Goal: Transaction & Acquisition: Purchase product/service

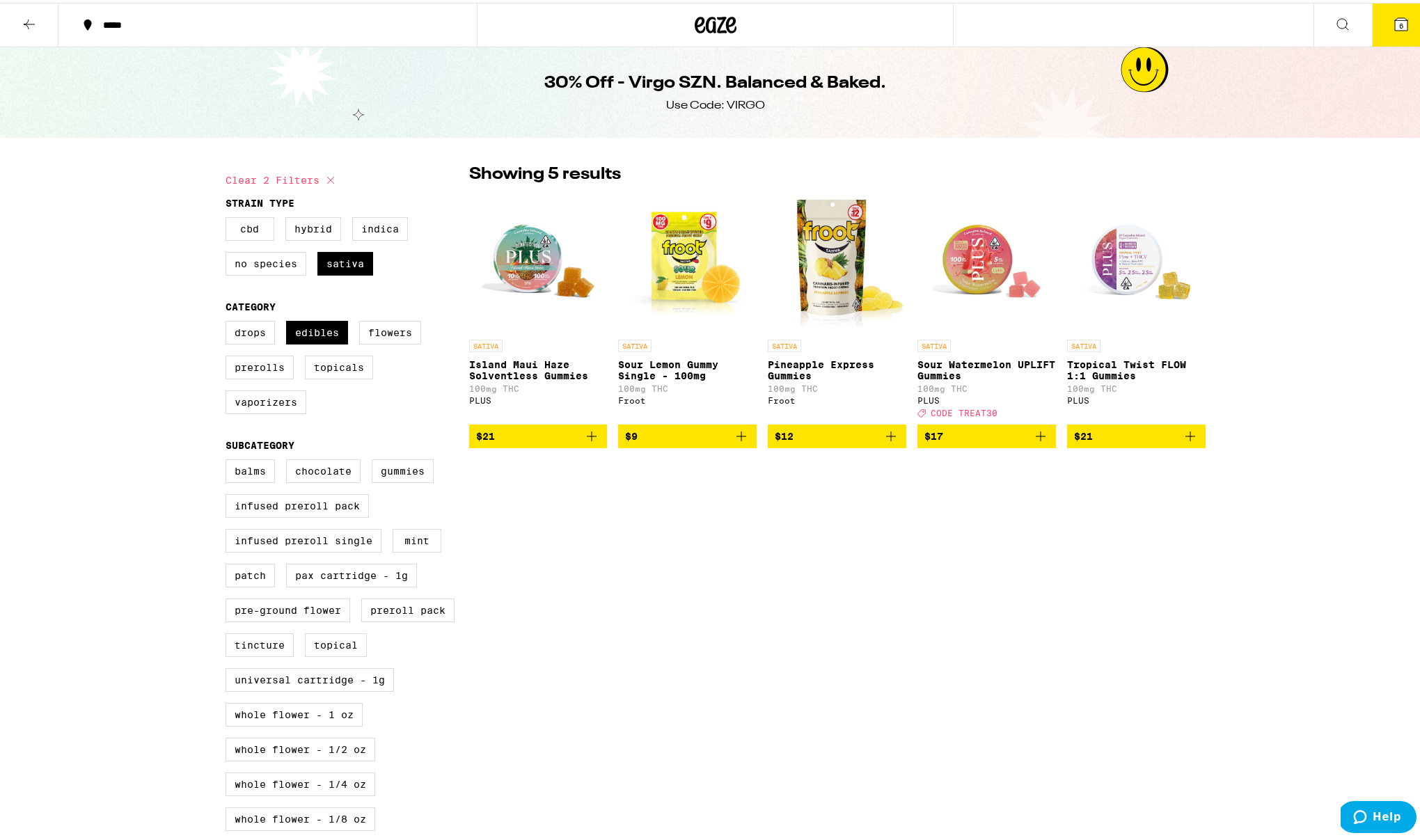
click at [1036, 438] on icon "Add to bag" at bounding box center [1040, 433] width 10 height 10
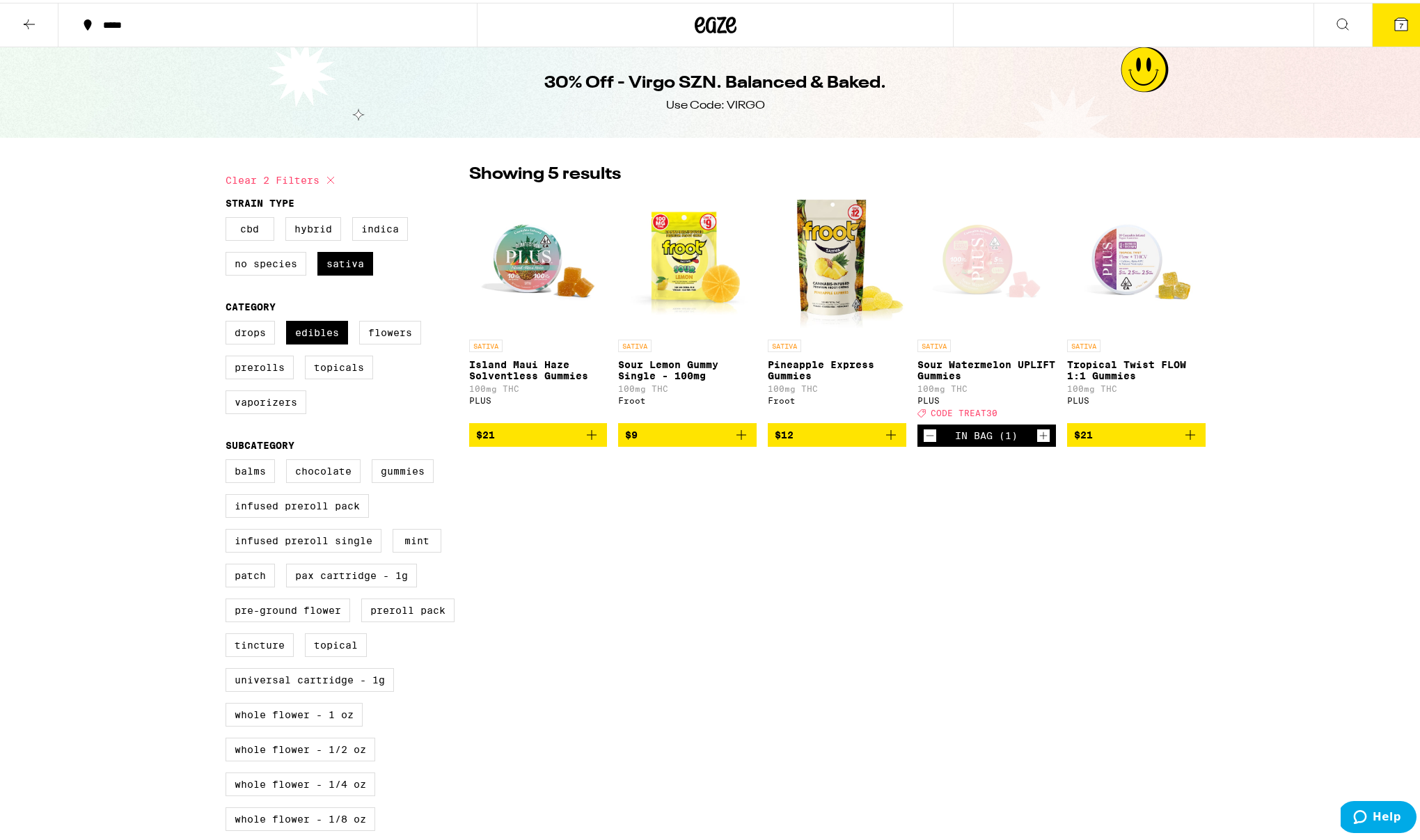
click at [924, 441] on icon "Decrement" at bounding box center [930, 432] width 12 height 17
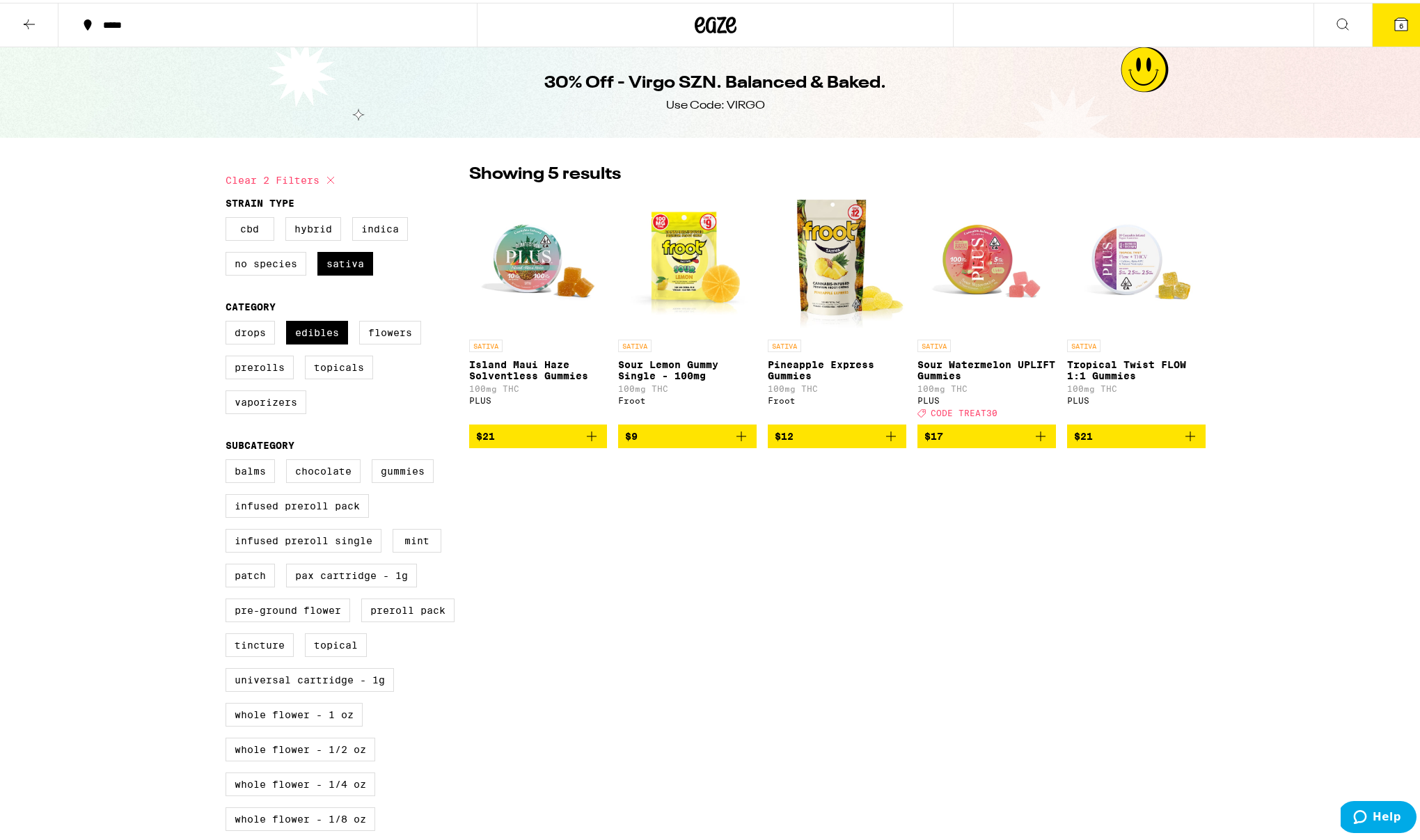
click at [1114, 240] on img "Open page for Tropical Twist FLOW 1:1 Gummies from PLUS" at bounding box center [1136, 260] width 139 height 139
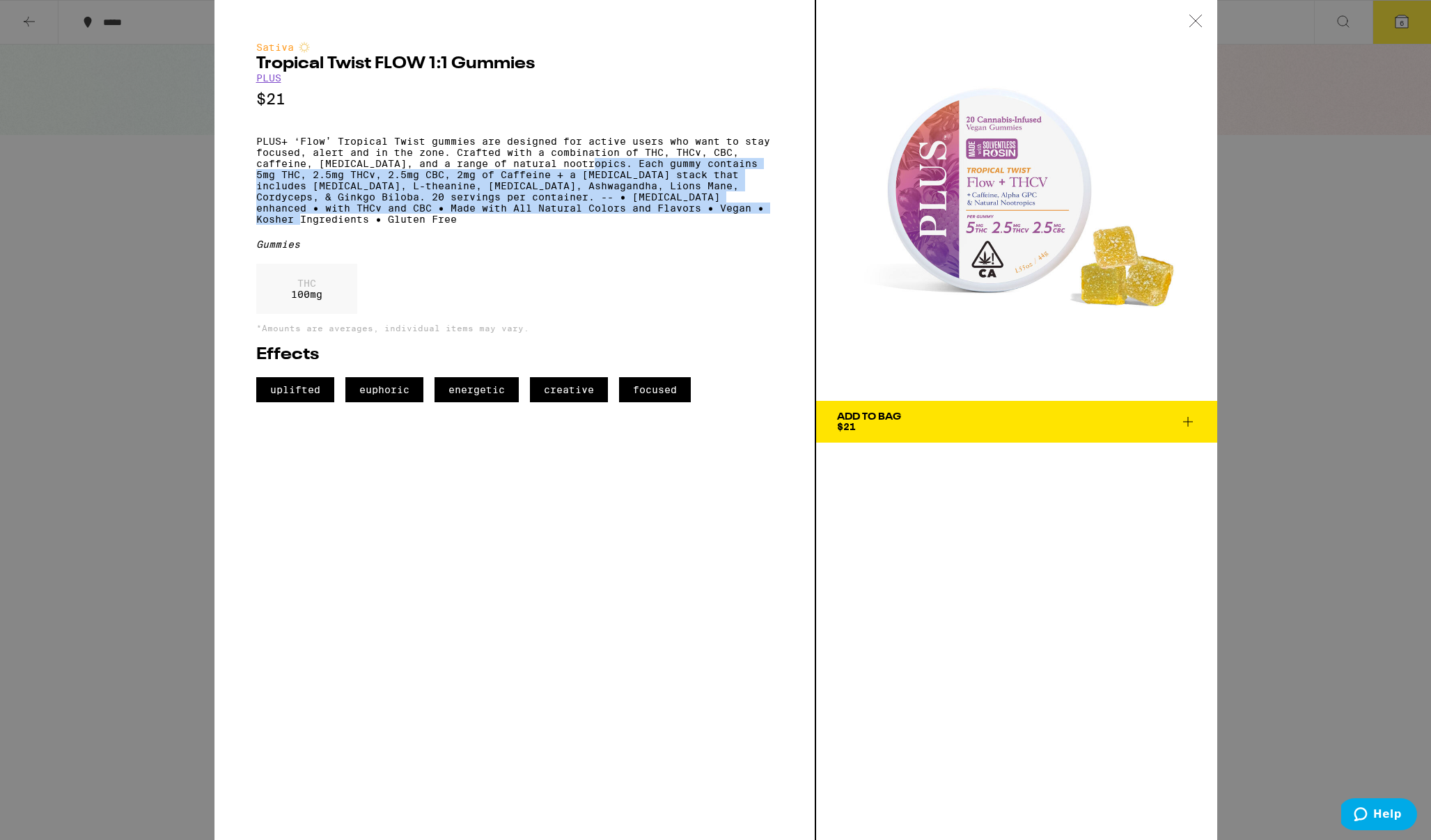
drag, startPoint x: 594, startPoint y: 175, endPoint x: 781, endPoint y: 237, distance: 197.0
click at [781, 232] on div "Sativa Tropical Twist FLOW 1:1 Gummies PLUS $21 PLUS+ ‘Flow’ Tropical Twist gum…" at bounding box center [515, 420] width 601 height 840
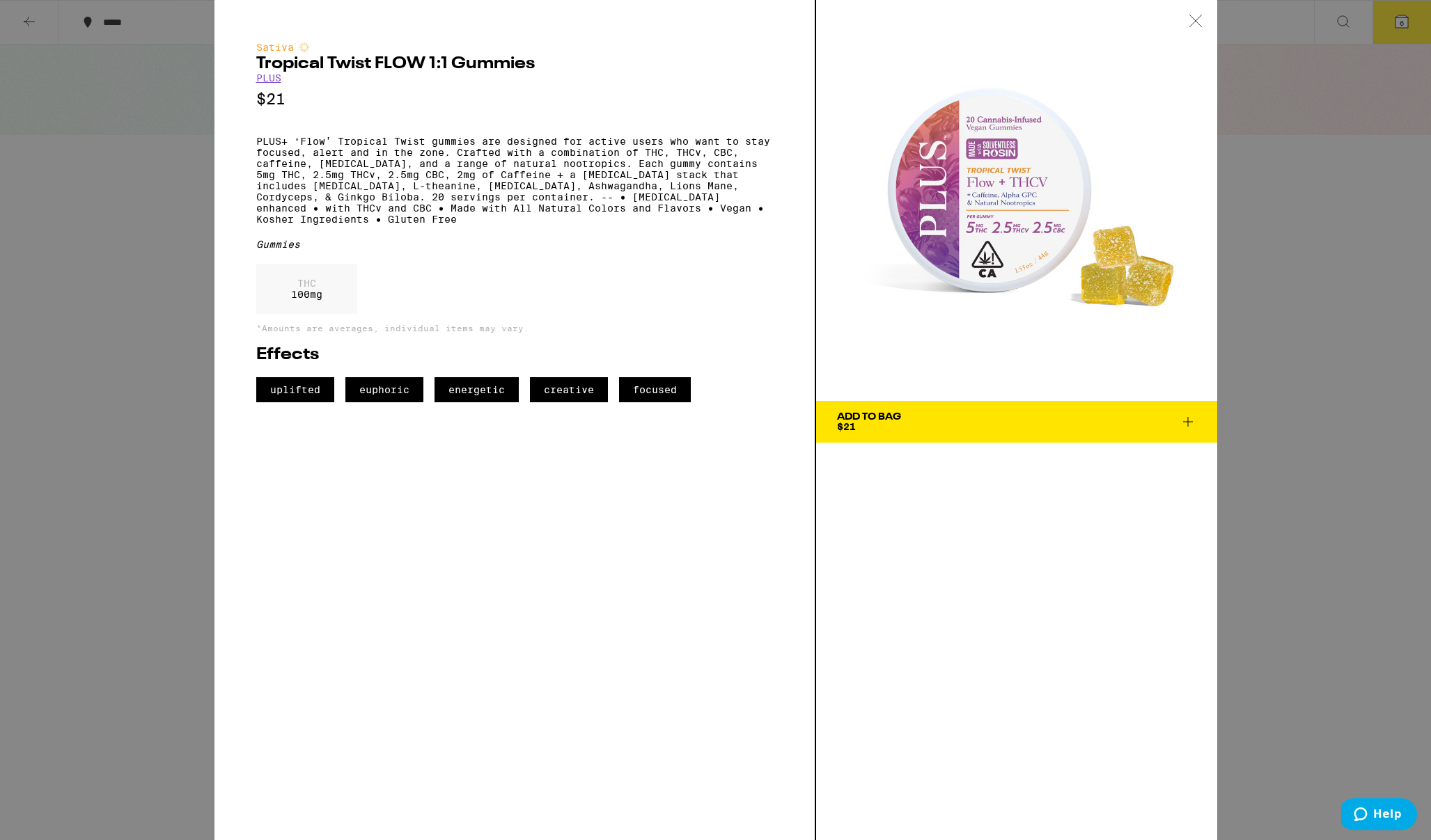
click at [730, 293] on div "THC 100 mg" at bounding box center [514, 292] width 517 height 57
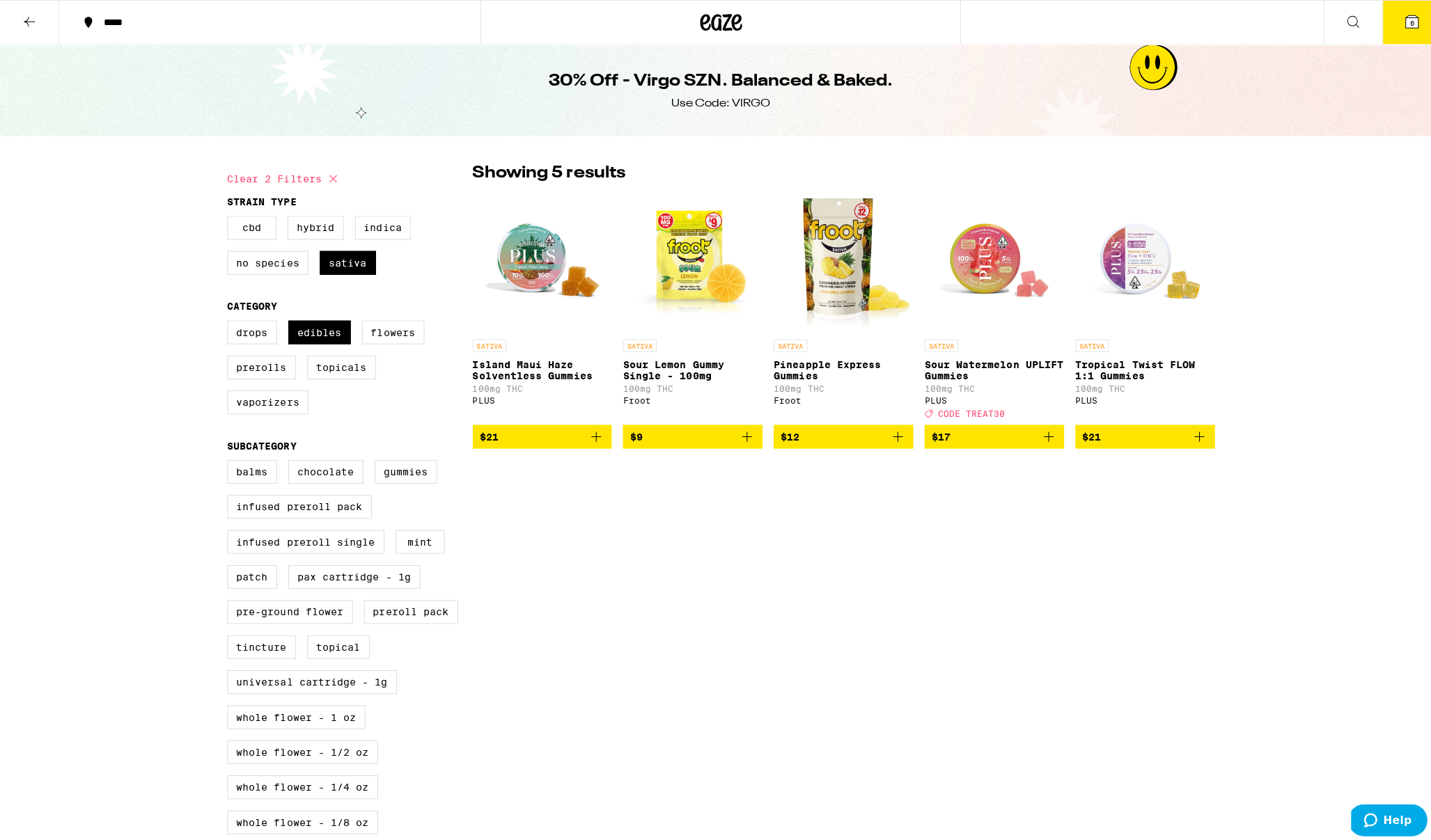
scroll to position [3, 0]
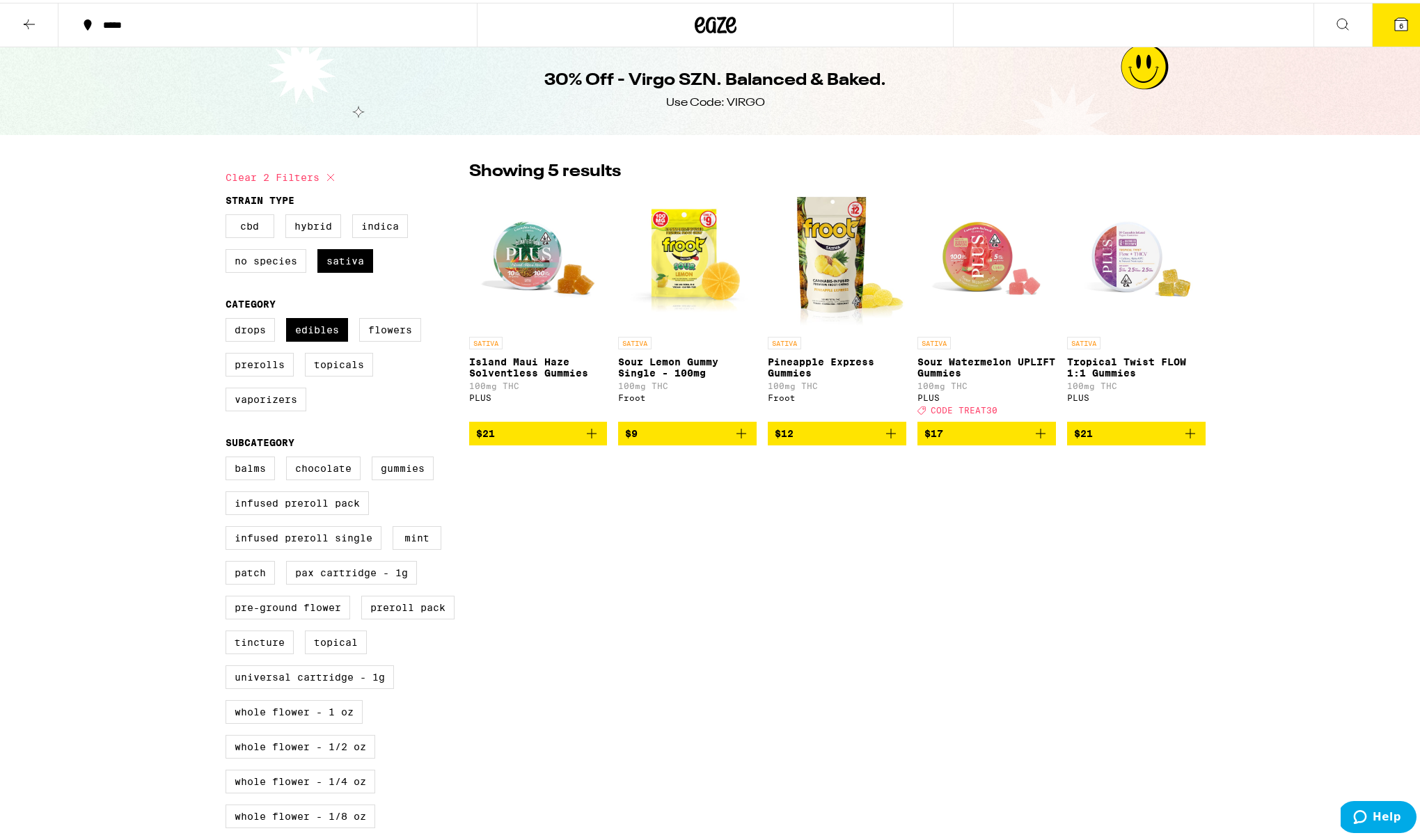
click at [966, 271] on img "Open page for Sour Watermelon UPLIFT Gummies from PLUS" at bounding box center [987, 257] width 139 height 139
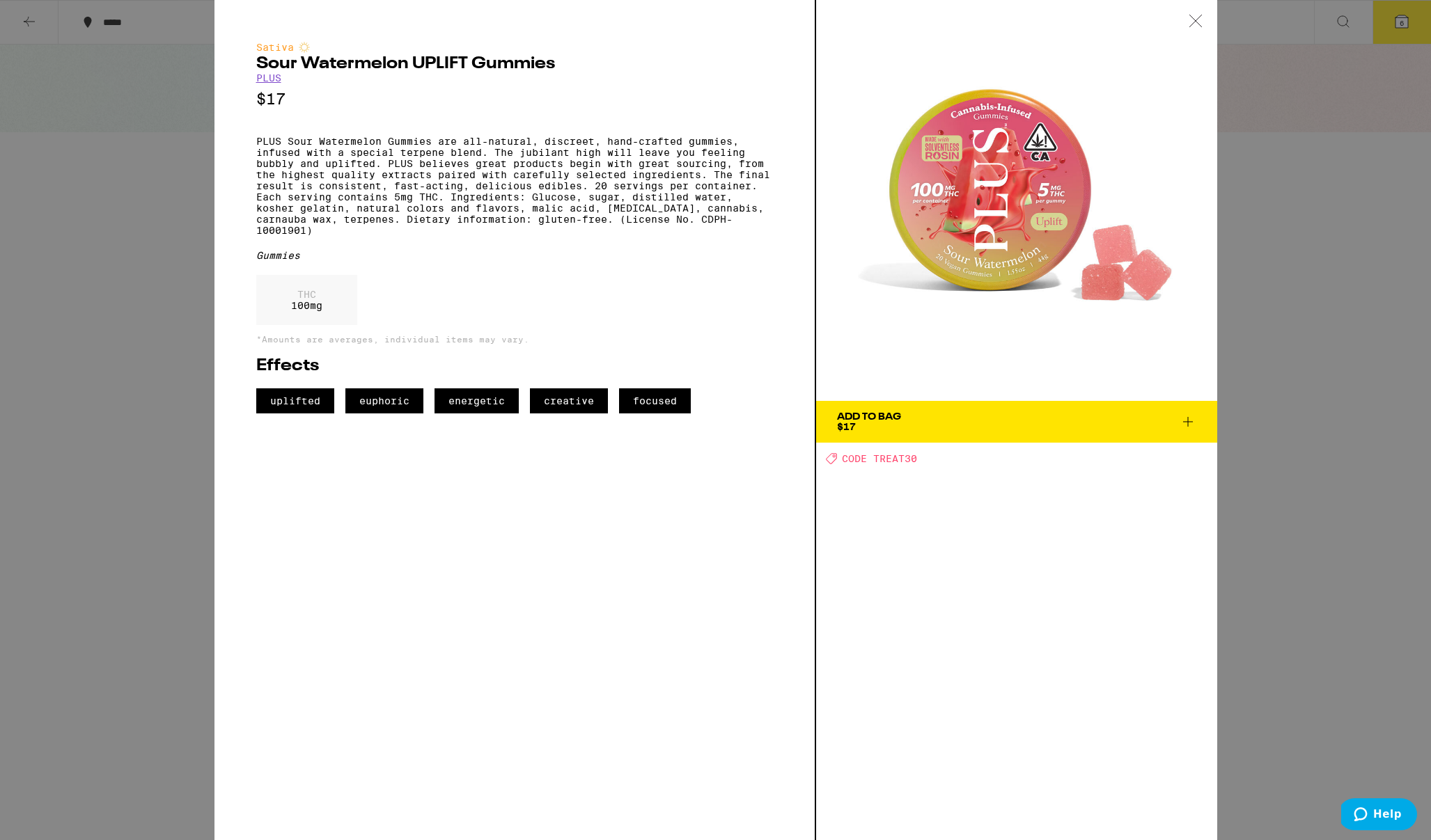
click at [1182, 421] on icon at bounding box center [1188, 421] width 17 height 17
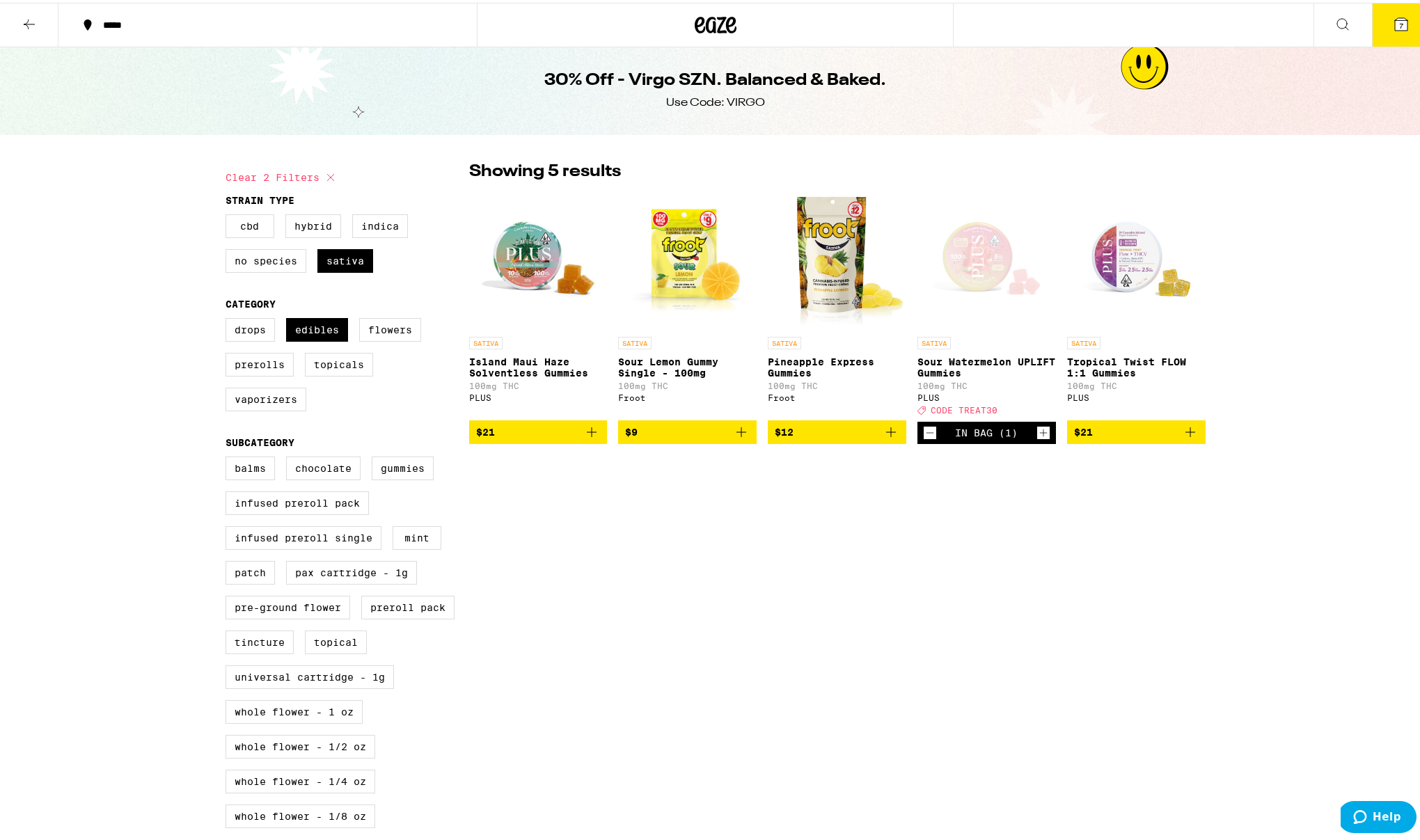
click at [557, 370] on p "Island Maui Haze Solventless Gummies" at bounding box center [539, 364] width 139 height 22
click at [973, 355] on p "Sour Watermelon UPLIFT Gummies" at bounding box center [987, 364] width 139 height 22
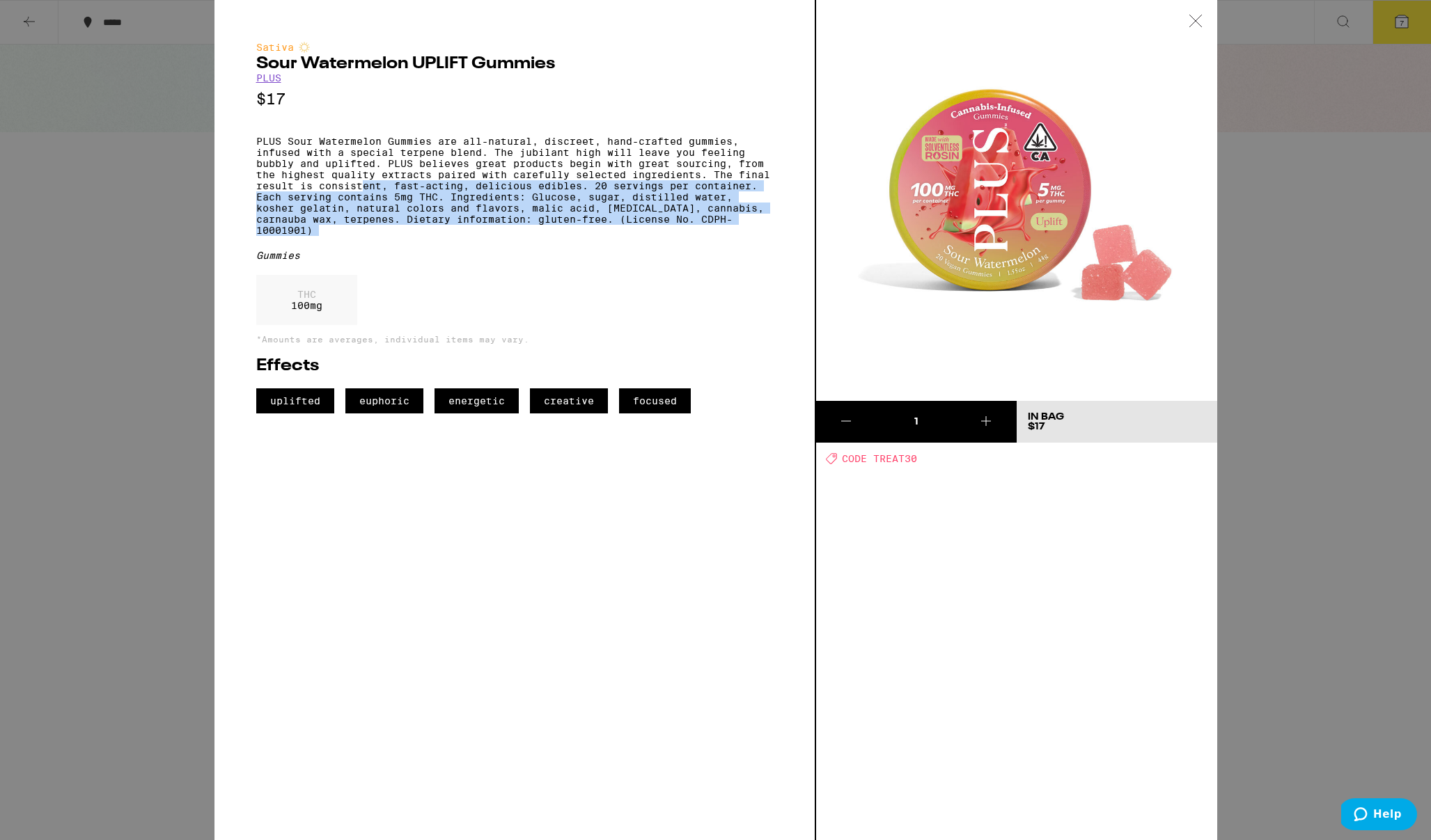
drag, startPoint x: 362, startPoint y: 199, endPoint x: 761, endPoint y: 262, distance: 403.9
click at [761, 262] on div "Sativa Sour Watermelon UPLIFT Gummies PLUS $17 PLUS Sour Watermelon Gummies are…" at bounding box center [514, 228] width 517 height 372
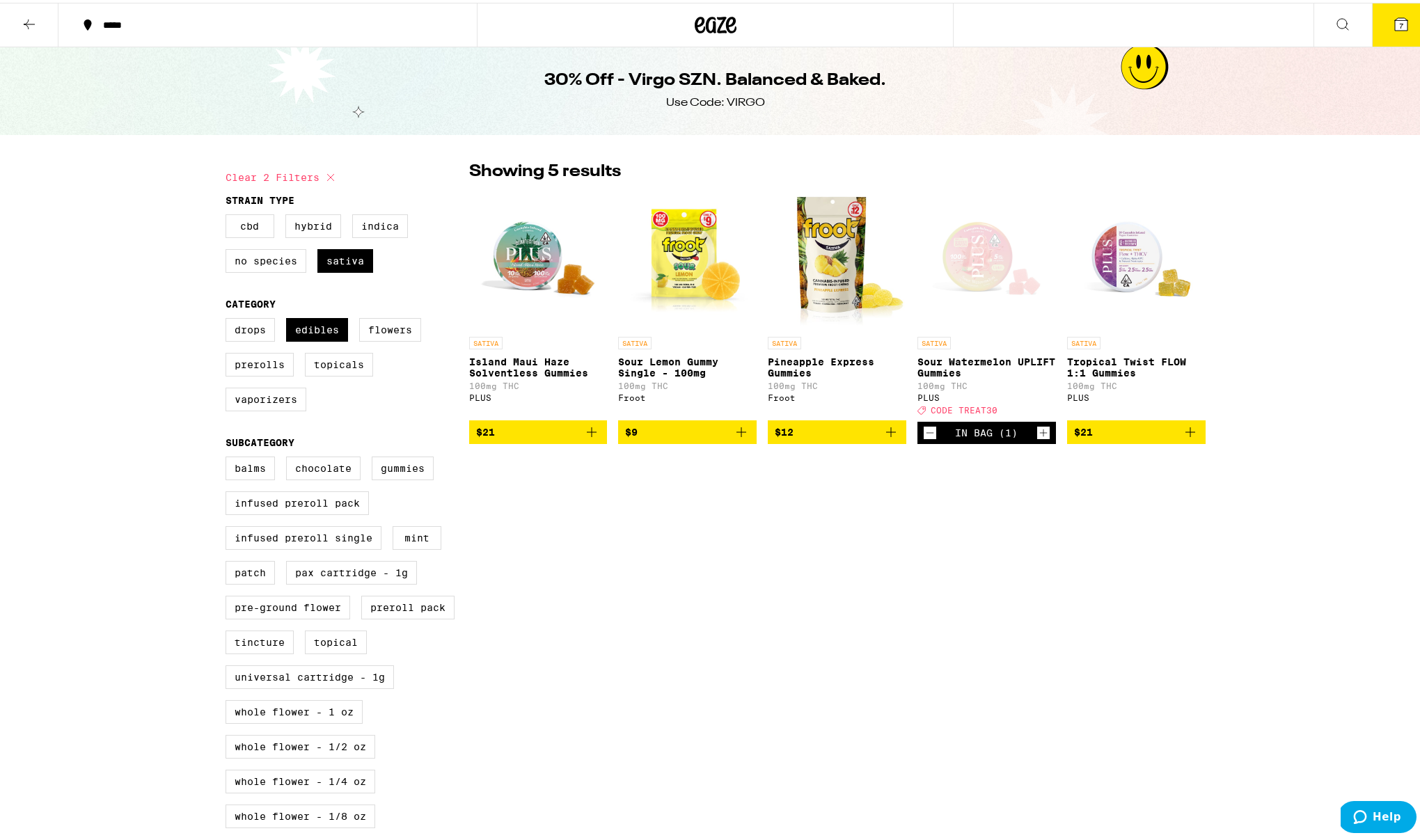
click at [570, 363] on p "Island Maui Haze Solventless Gummies" at bounding box center [539, 364] width 139 height 22
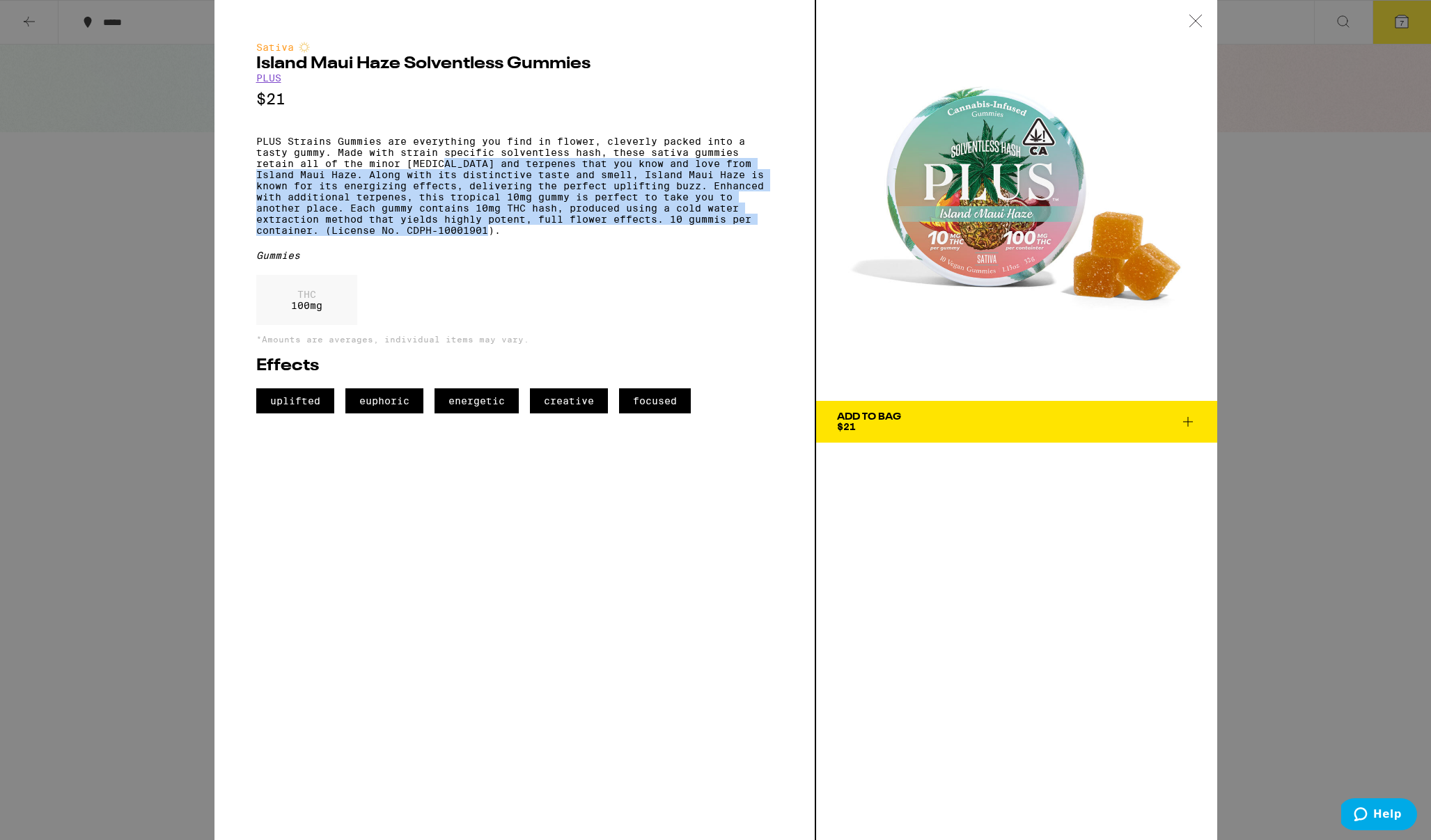
drag, startPoint x: 446, startPoint y: 169, endPoint x: 727, endPoint y: 242, distance: 290.3
click at [727, 235] on p "PLUS Strains Gummies are everything you find in flower, cleverly packed into a …" at bounding box center [514, 185] width 517 height 100
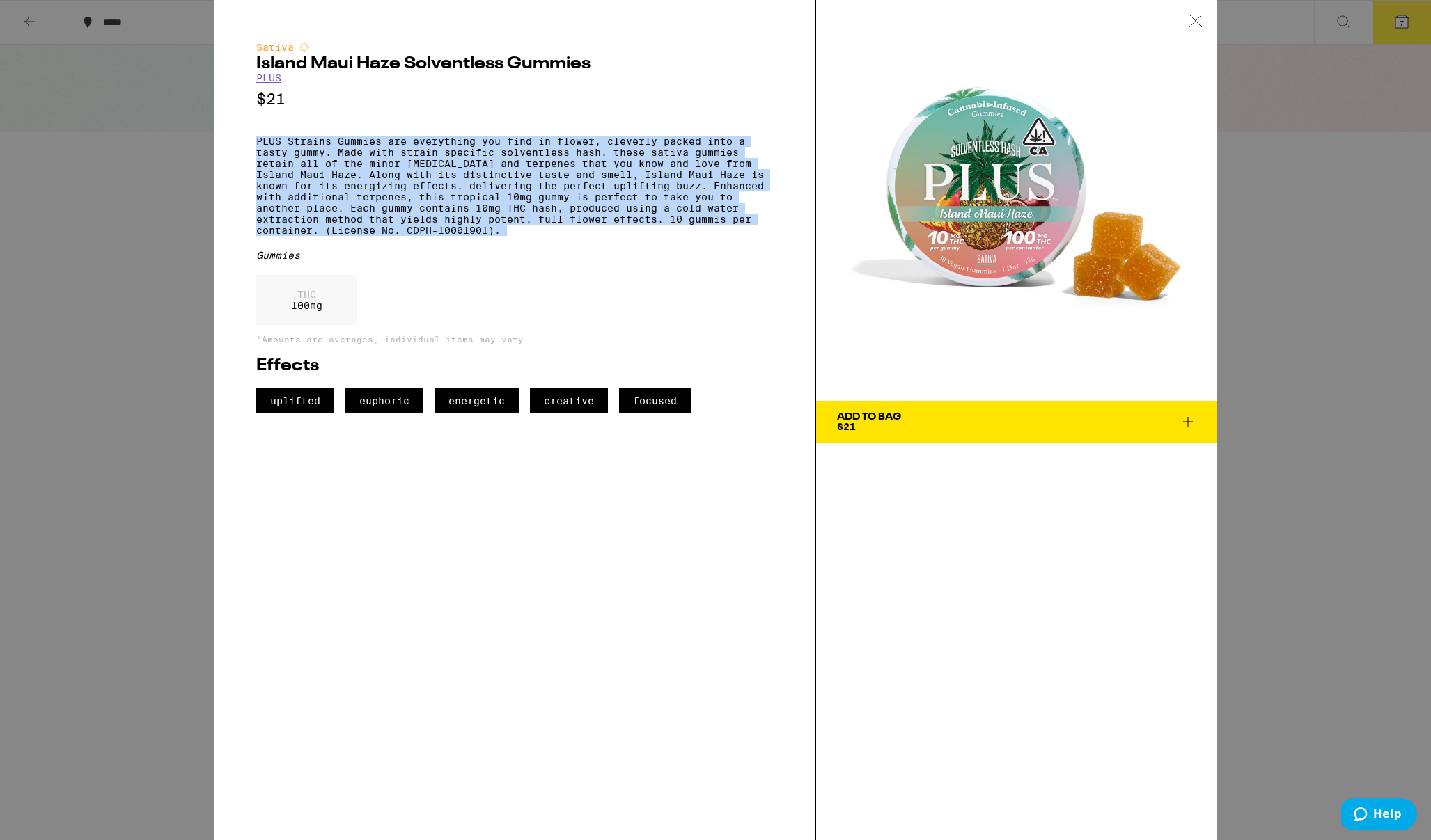
drag, startPoint x: 727, startPoint y: 253, endPoint x: 438, endPoint y: 261, distance: 289.1
click at [287, 160] on p "PLUS Strains Gummies are everything you find in flower, cleverly packed into a …" at bounding box center [514, 185] width 517 height 100
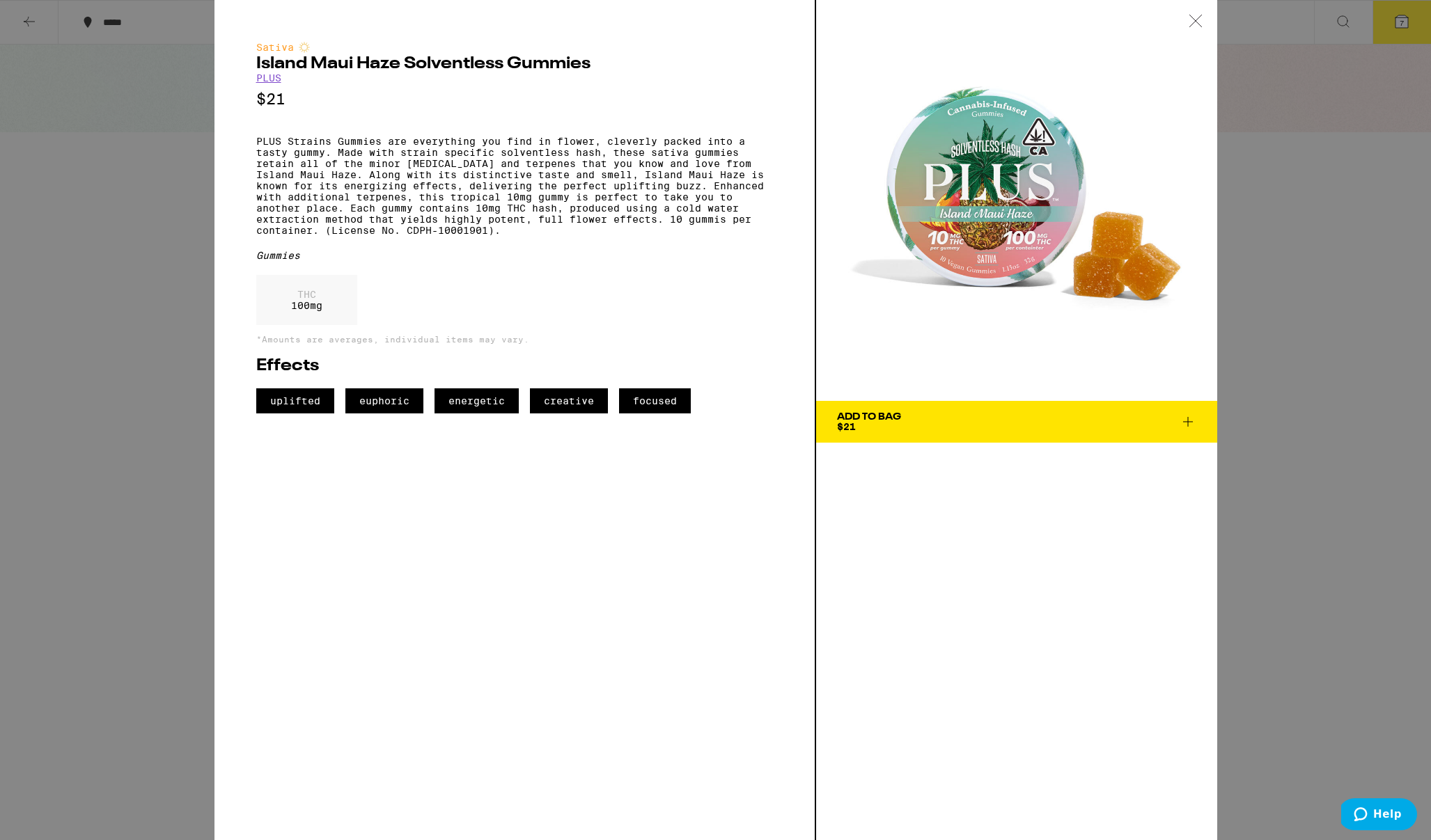
click at [490, 311] on div "THC 100 mg" at bounding box center [514, 303] width 517 height 57
click at [1180, 420] on icon at bounding box center [1188, 421] width 17 height 17
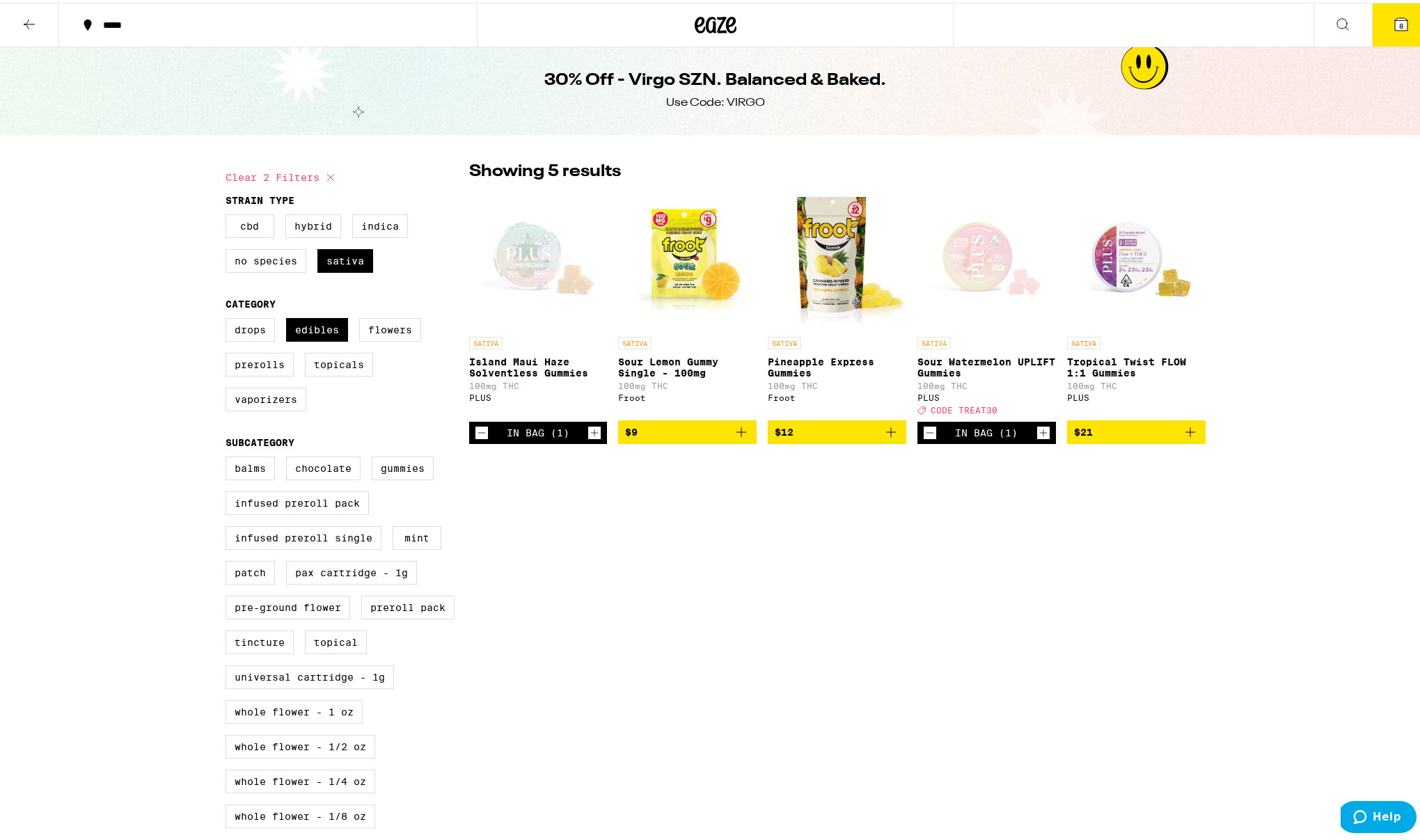
click at [924, 438] on icon "Decrement" at bounding box center [930, 430] width 12 height 17
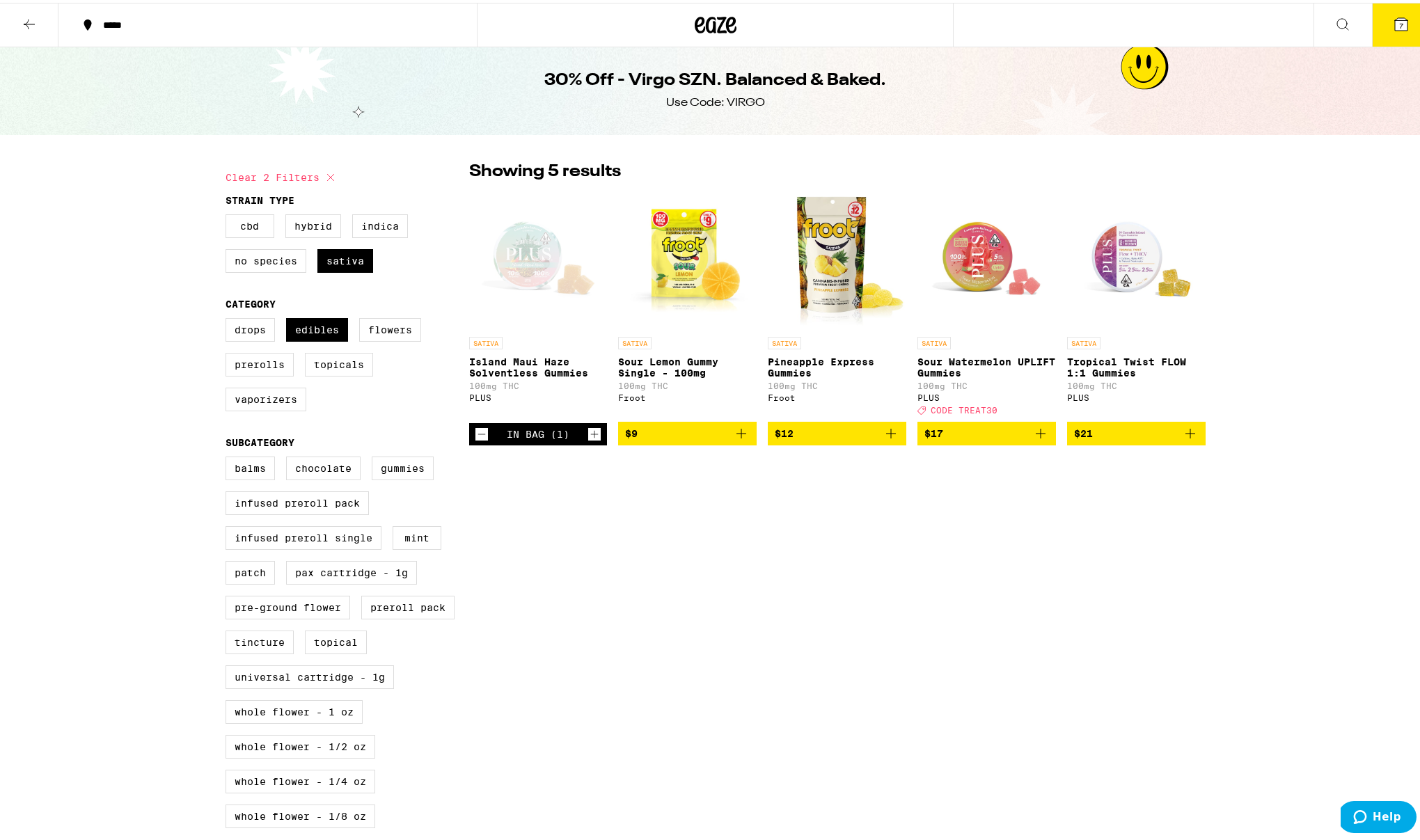
click at [1108, 376] on p "Tropical Twist FLOW 1:1 Gummies" at bounding box center [1136, 364] width 139 height 22
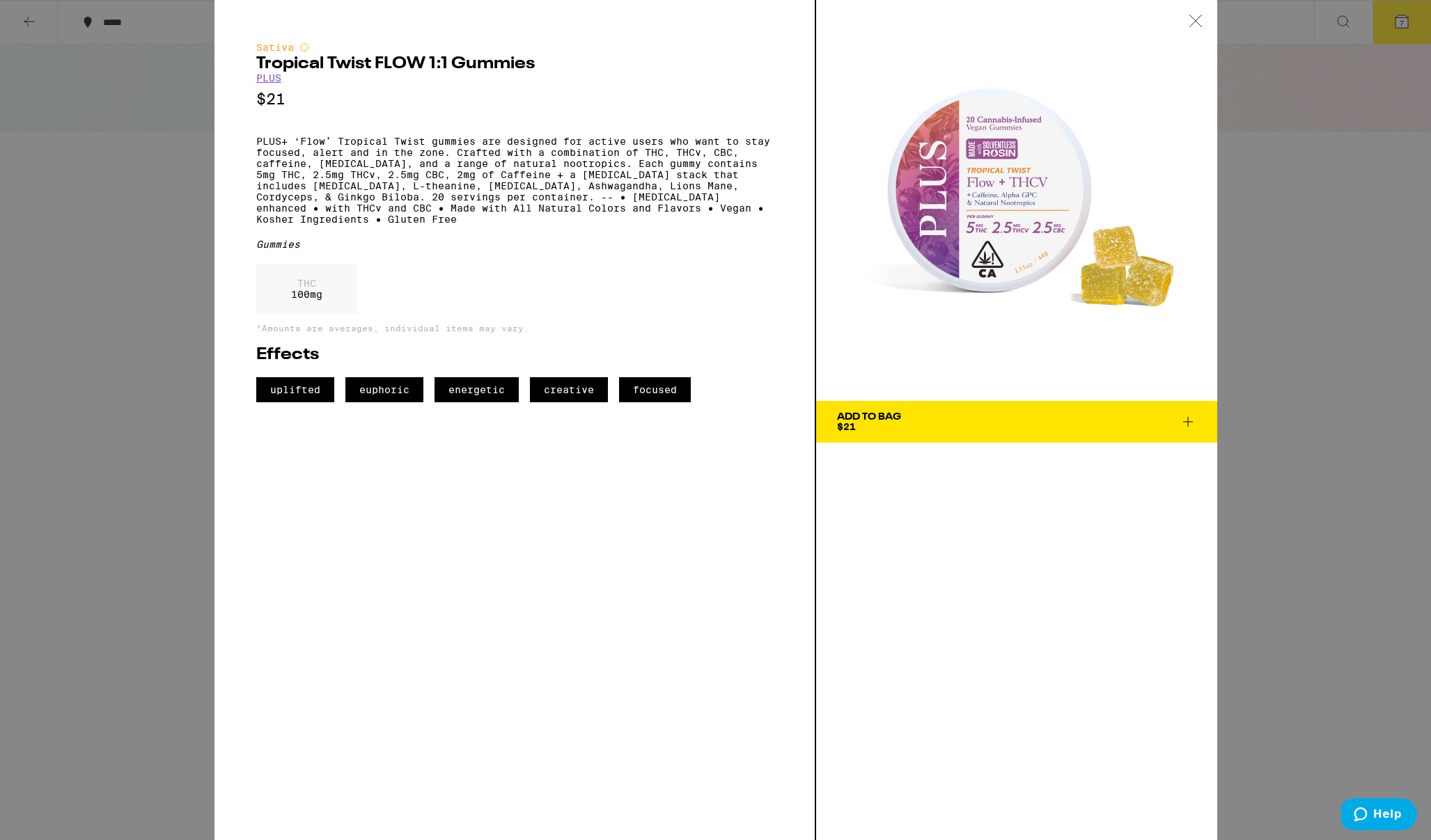
click at [1186, 420] on icon at bounding box center [1188, 421] width 17 height 17
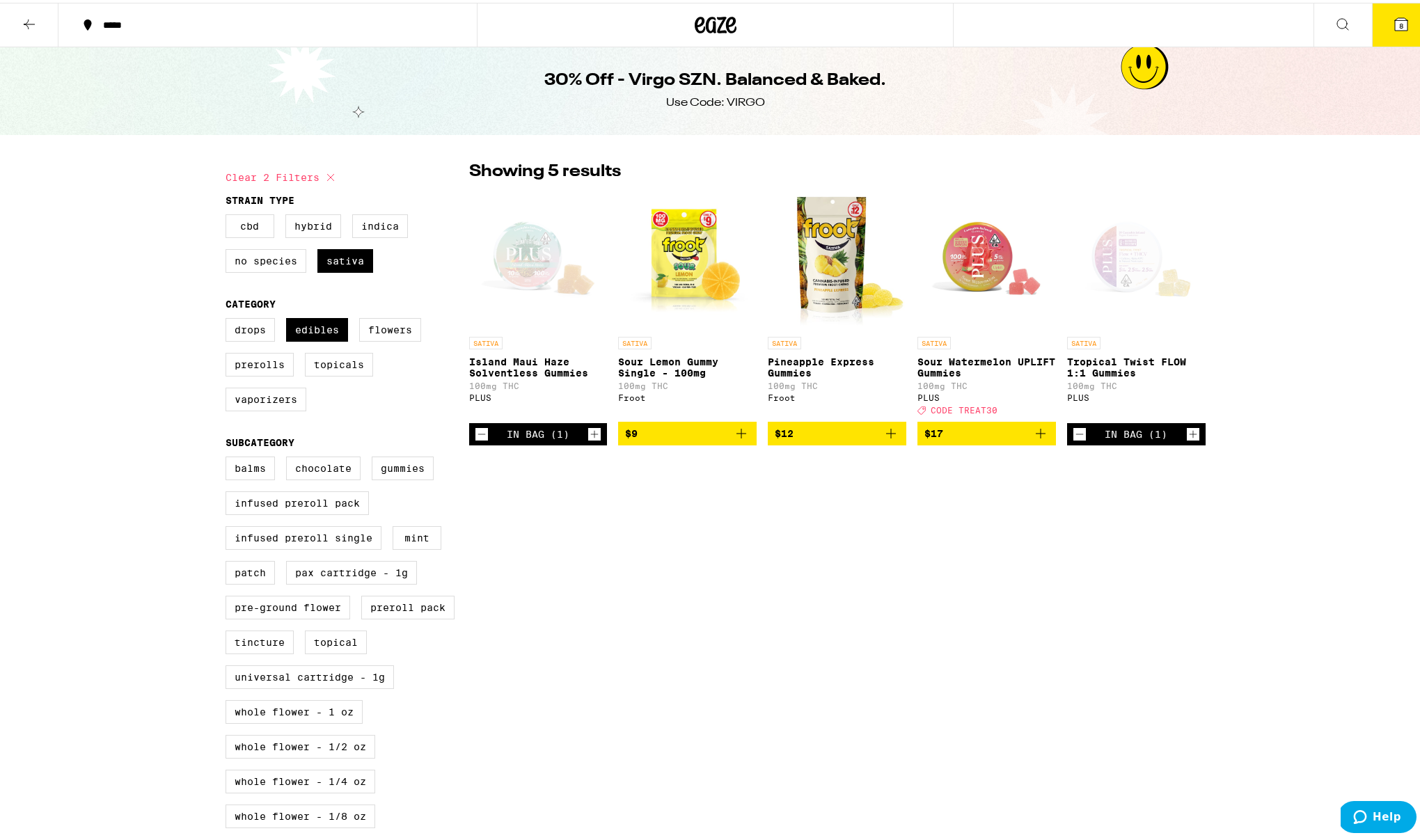
click at [1186, 440] on icon "Increment" at bounding box center [1192, 431] width 12 height 17
click at [1393, 28] on icon at bounding box center [1401, 21] width 17 height 17
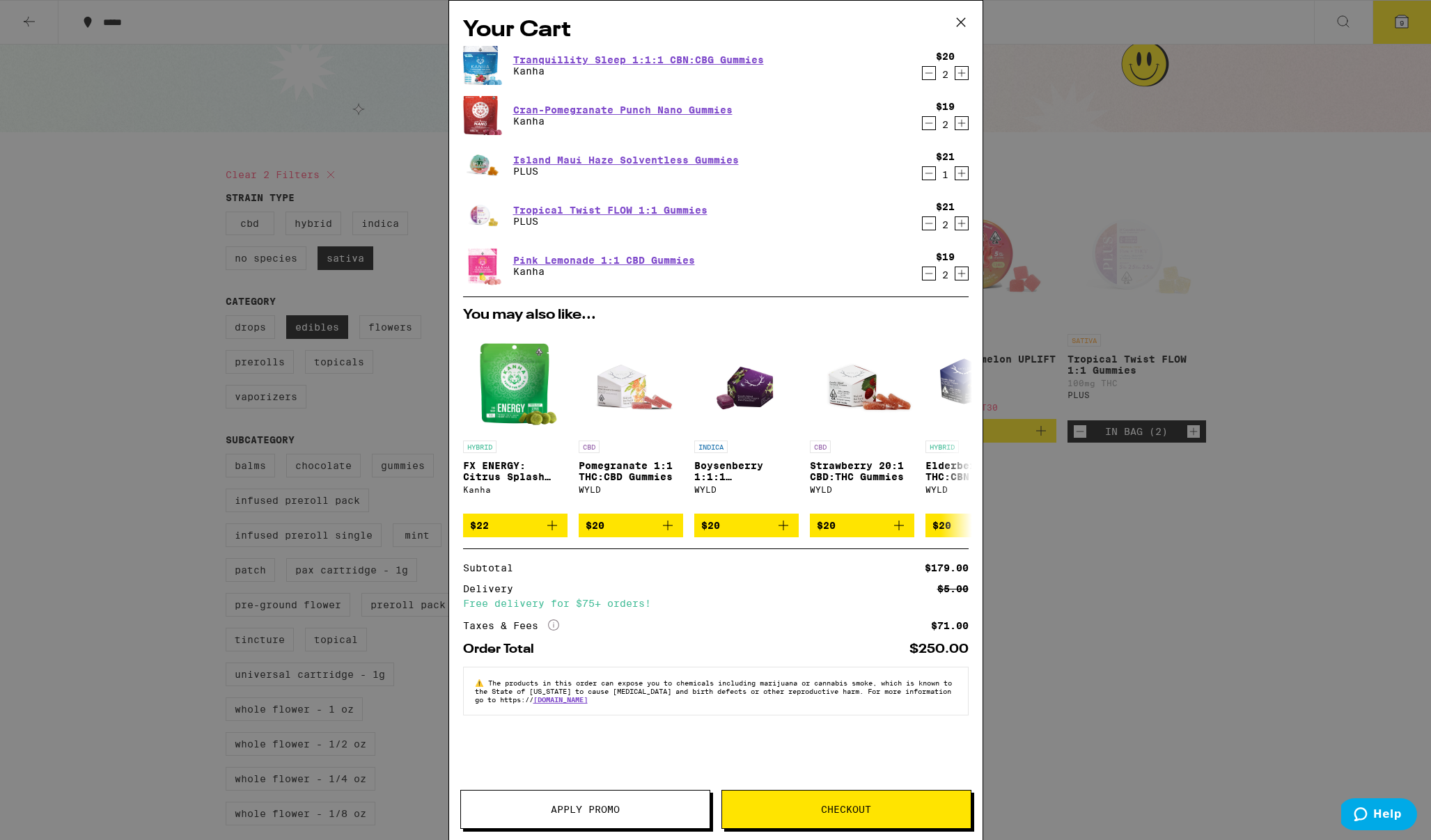
click at [555, 631] on icon "More Info" at bounding box center [553, 625] width 11 height 11
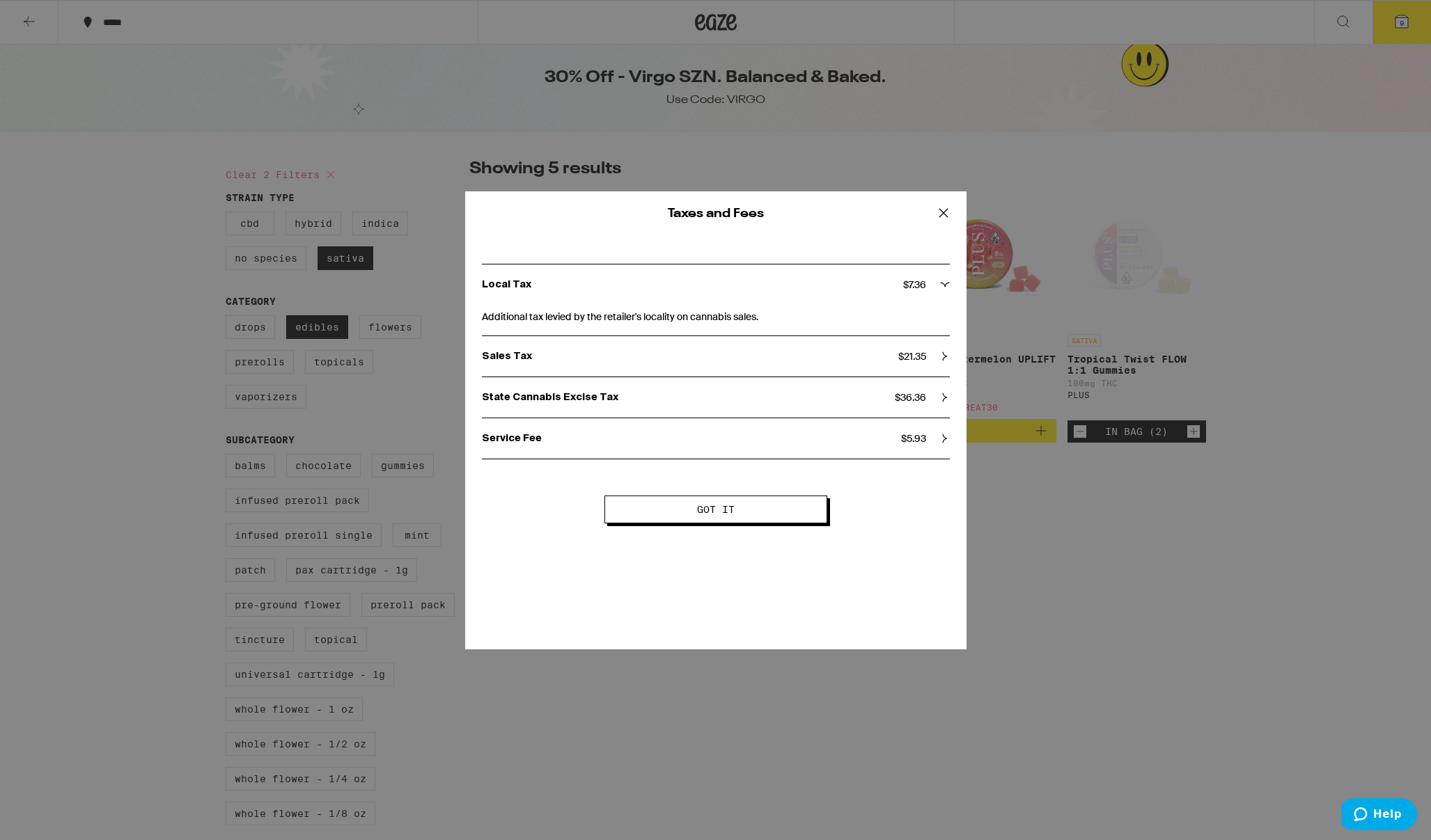
click at [945, 399] on icon at bounding box center [944, 397] width 10 height 10
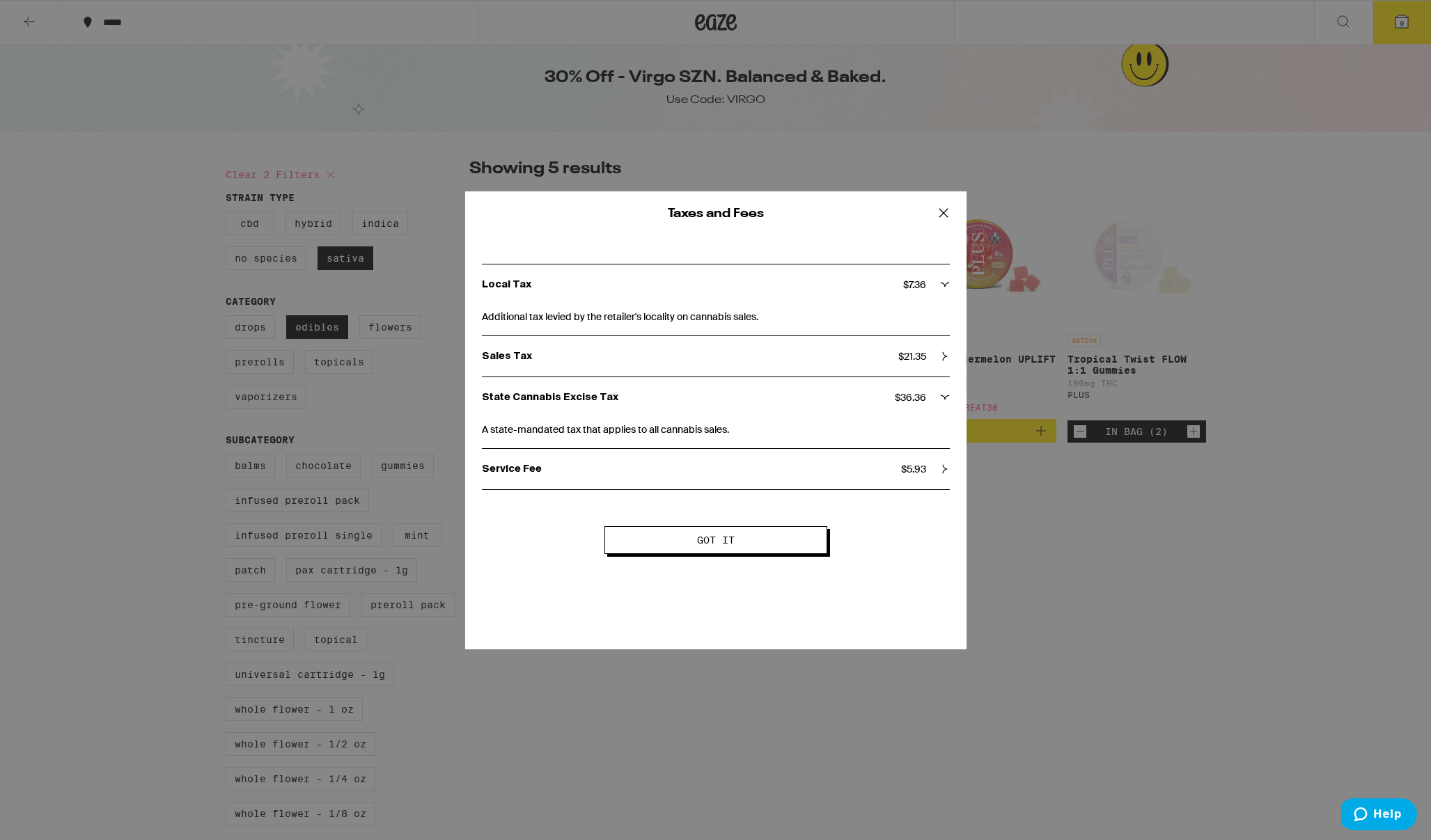
click at [945, 467] on icon at bounding box center [944, 468] width 10 height 10
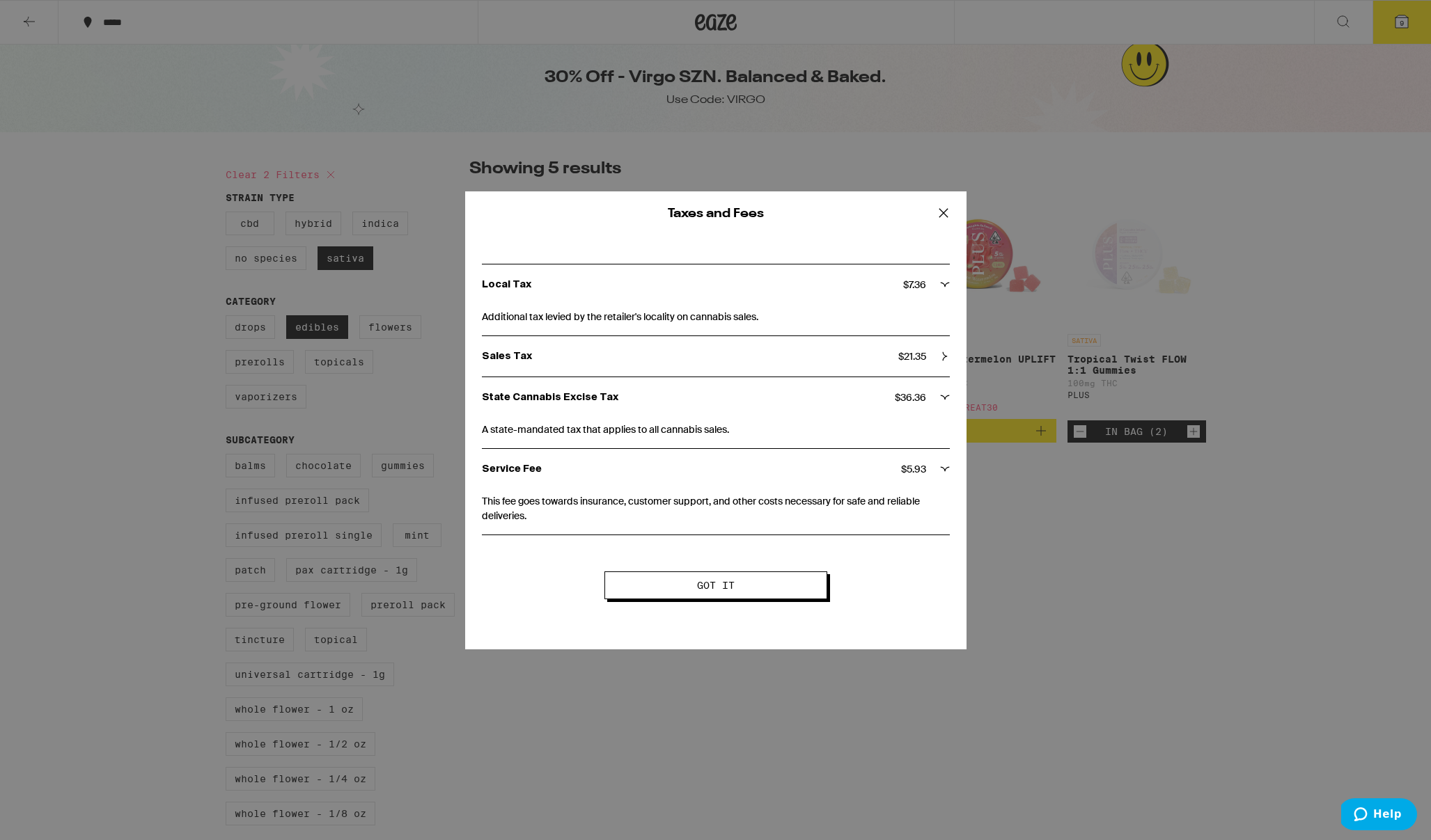
click at [728, 597] on button "Got it" at bounding box center [715, 585] width 222 height 28
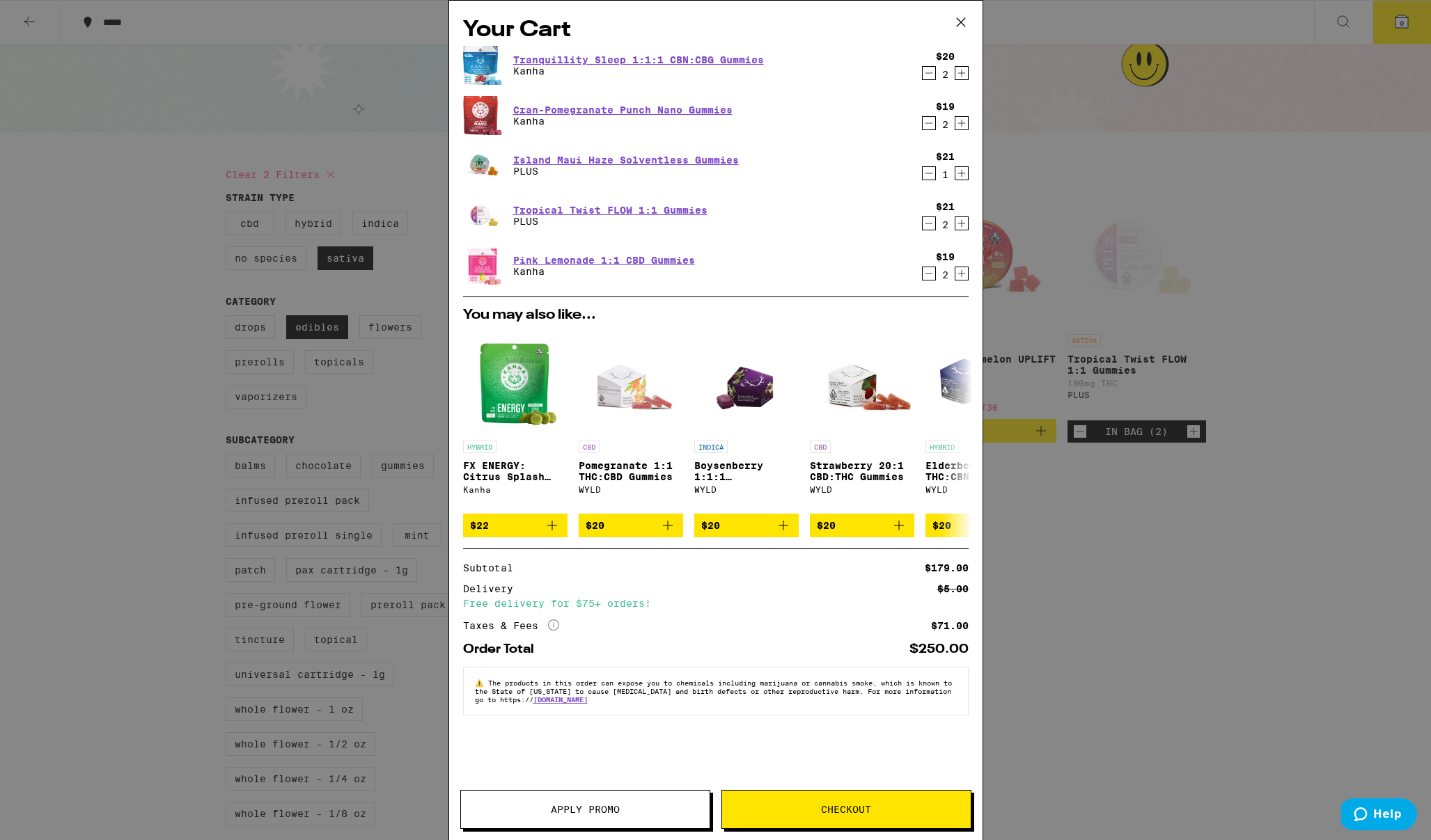
click at [929, 76] on icon "Decrement" at bounding box center [928, 73] width 12 height 17
click at [664, 263] on link "Pink Lemonade 1:1 CBD Gummies" at bounding box center [604, 260] width 182 height 11
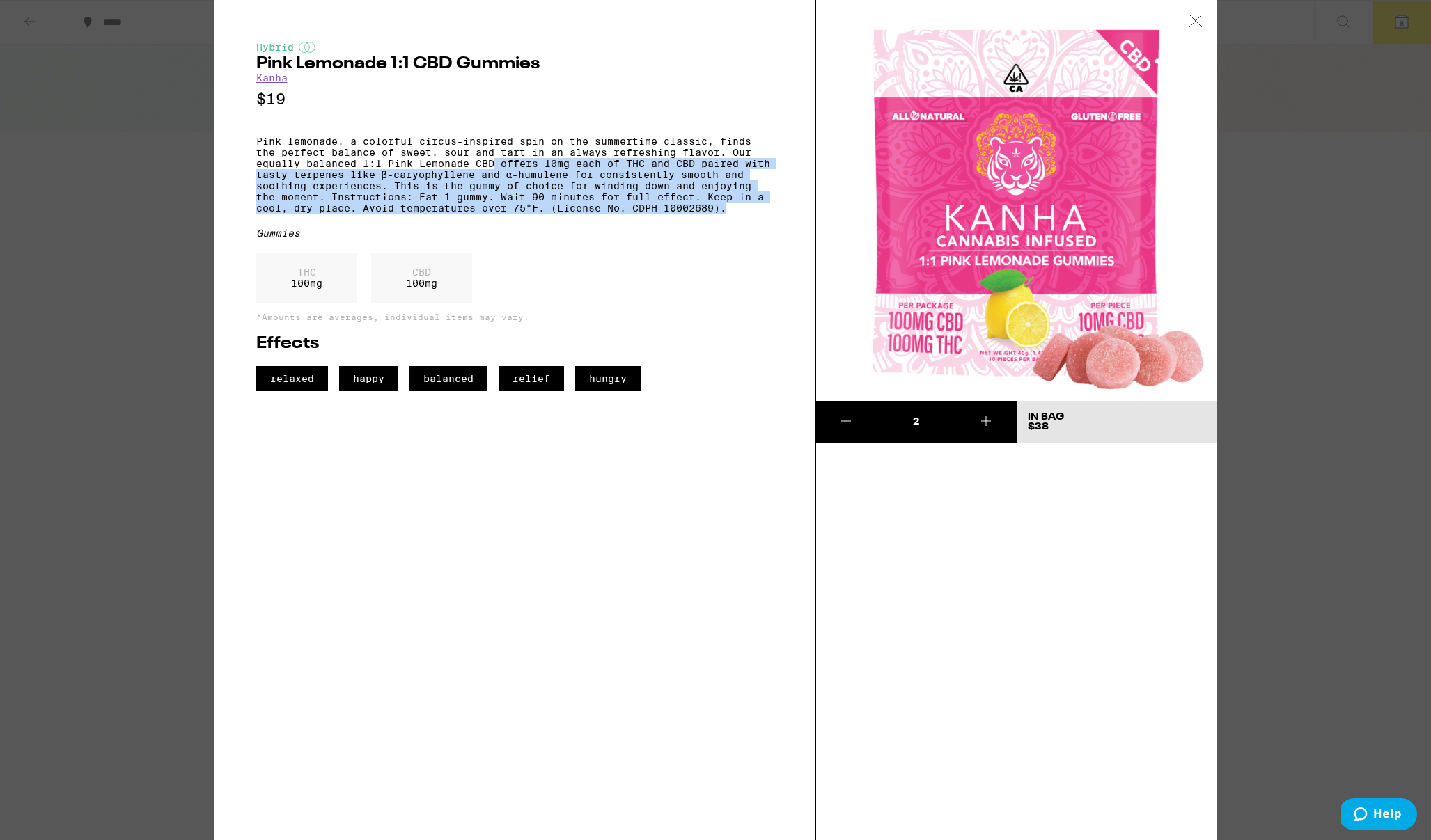
drag, startPoint x: 496, startPoint y: 177, endPoint x: 783, endPoint y: 227, distance: 291.3
click at [783, 227] on div "Hybrid Pink Lemonade 1:1 CBD Gummies Kanha $19 Pink lemonade, a colorful circus…" at bounding box center [515, 420] width 601 height 840
click at [583, 196] on p "Pink lemonade, a colorful circus-inspired spin on the summertime classic, finds…" at bounding box center [514, 174] width 517 height 78
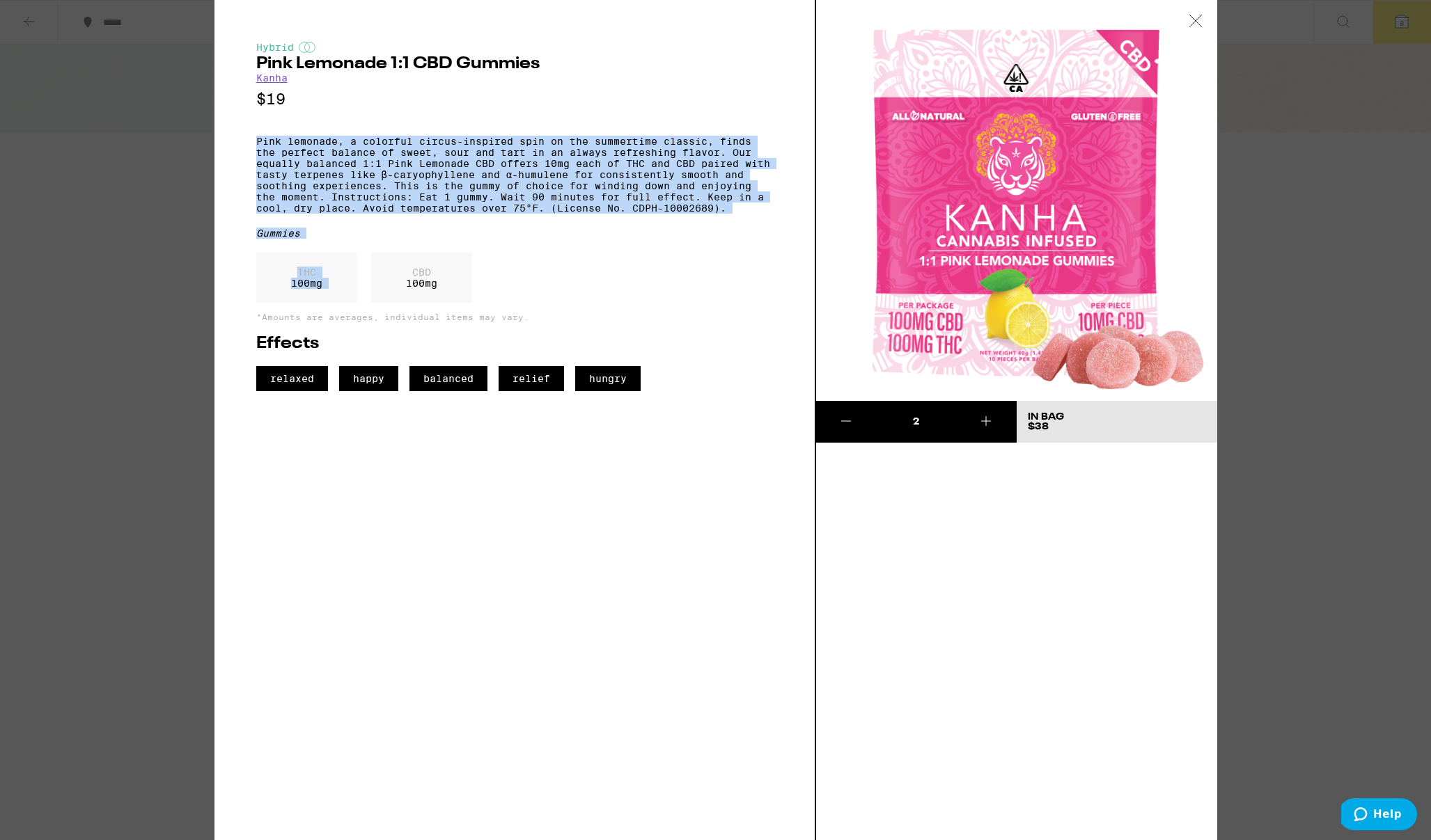
drag, startPoint x: 254, startPoint y: 146, endPoint x: 748, endPoint y: 264, distance: 507.9
click at [749, 263] on div "Hybrid Pink Lemonade 1:1 CBD Gummies Kanha $19 Pink lemonade, a colorful circus…" at bounding box center [515, 420] width 601 height 840
click at [746, 266] on div "Hybrid Pink Lemonade 1:1 CBD Gummies Kanha $19 Pink lemonade, a colorful circus…" at bounding box center [514, 217] width 517 height 350
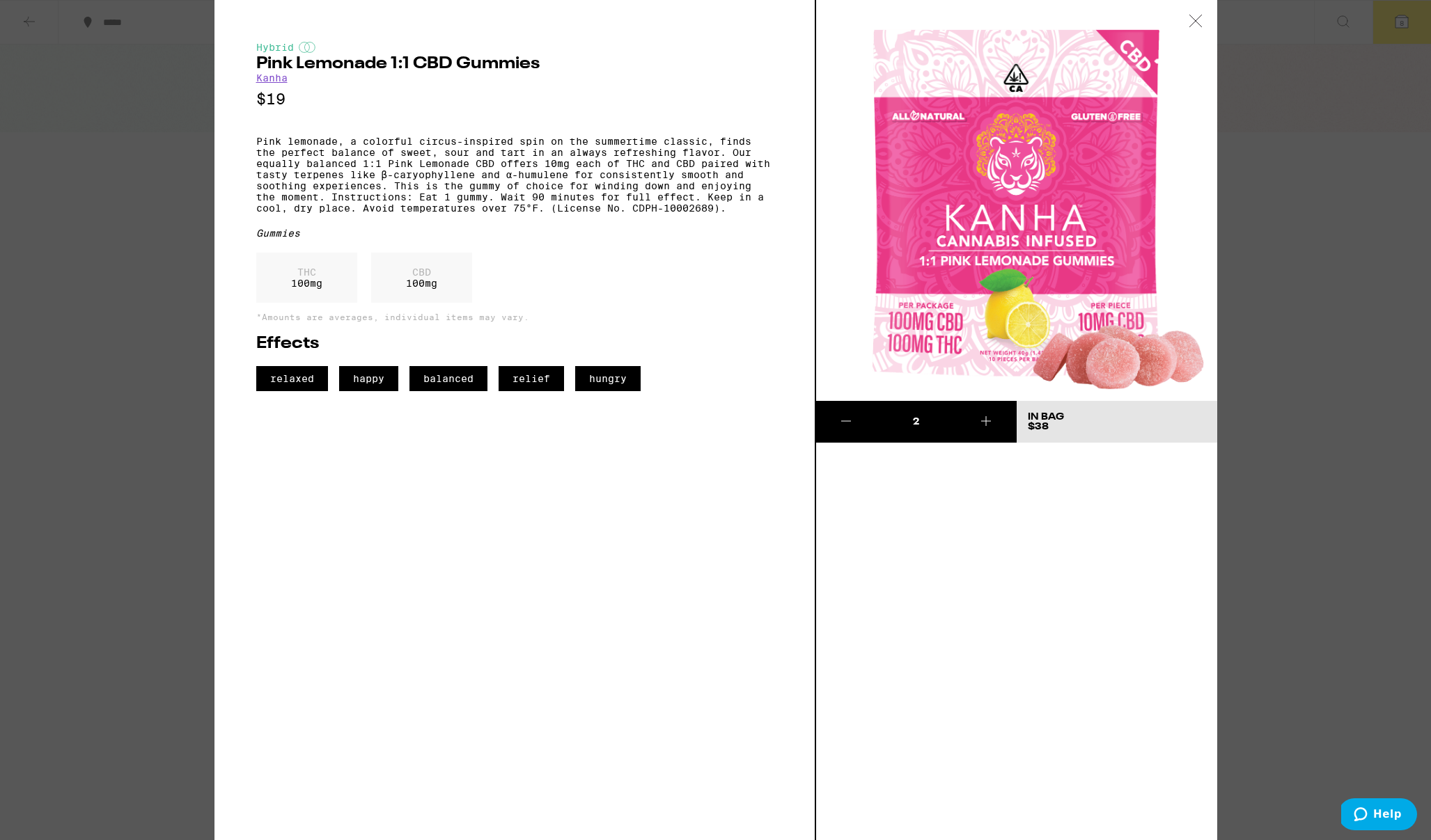
click at [846, 429] on button at bounding box center [846, 422] width 60 height 42
click at [846, 422] on icon at bounding box center [846, 421] width 17 height 17
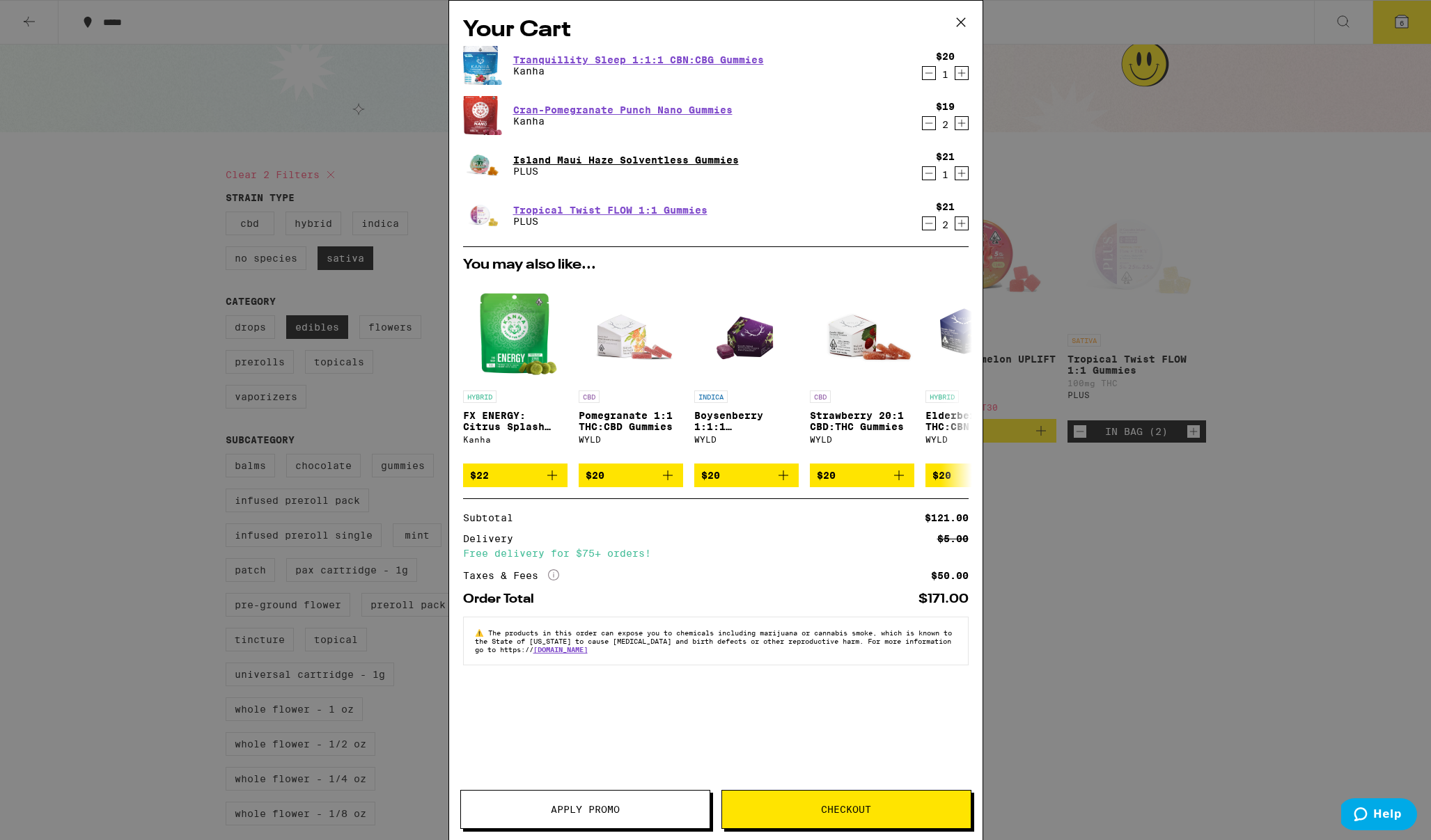
click at [569, 157] on link "Island Maui Haze Solventless Gummies" at bounding box center [626, 160] width 226 height 11
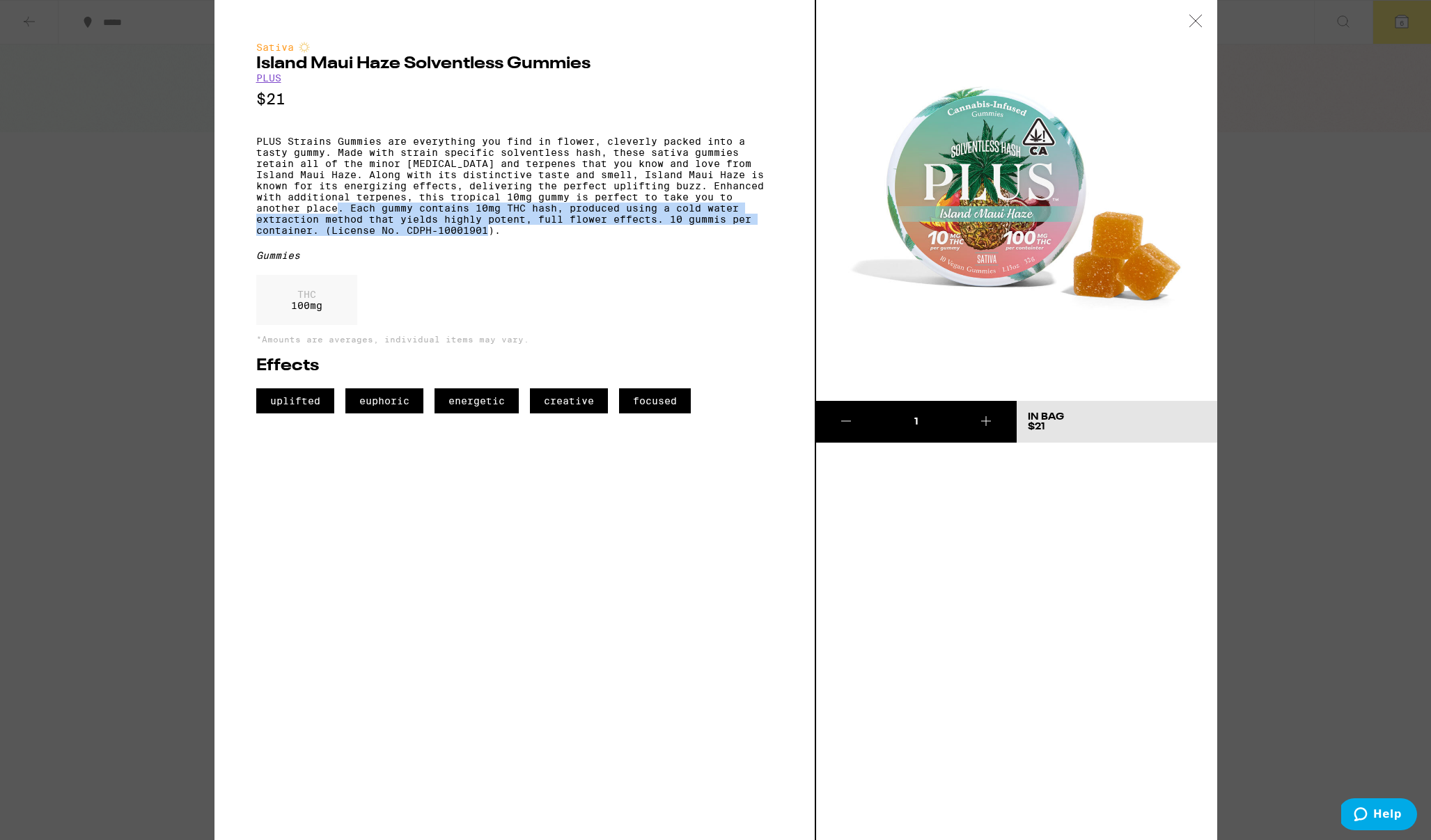
drag, startPoint x: 360, startPoint y: 228, endPoint x: 662, endPoint y: 245, distance: 302.5
click at [662, 235] on p "PLUS Strains Gummies are everything you find in flower, cleverly packed into a …" at bounding box center [514, 185] width 517 height 100
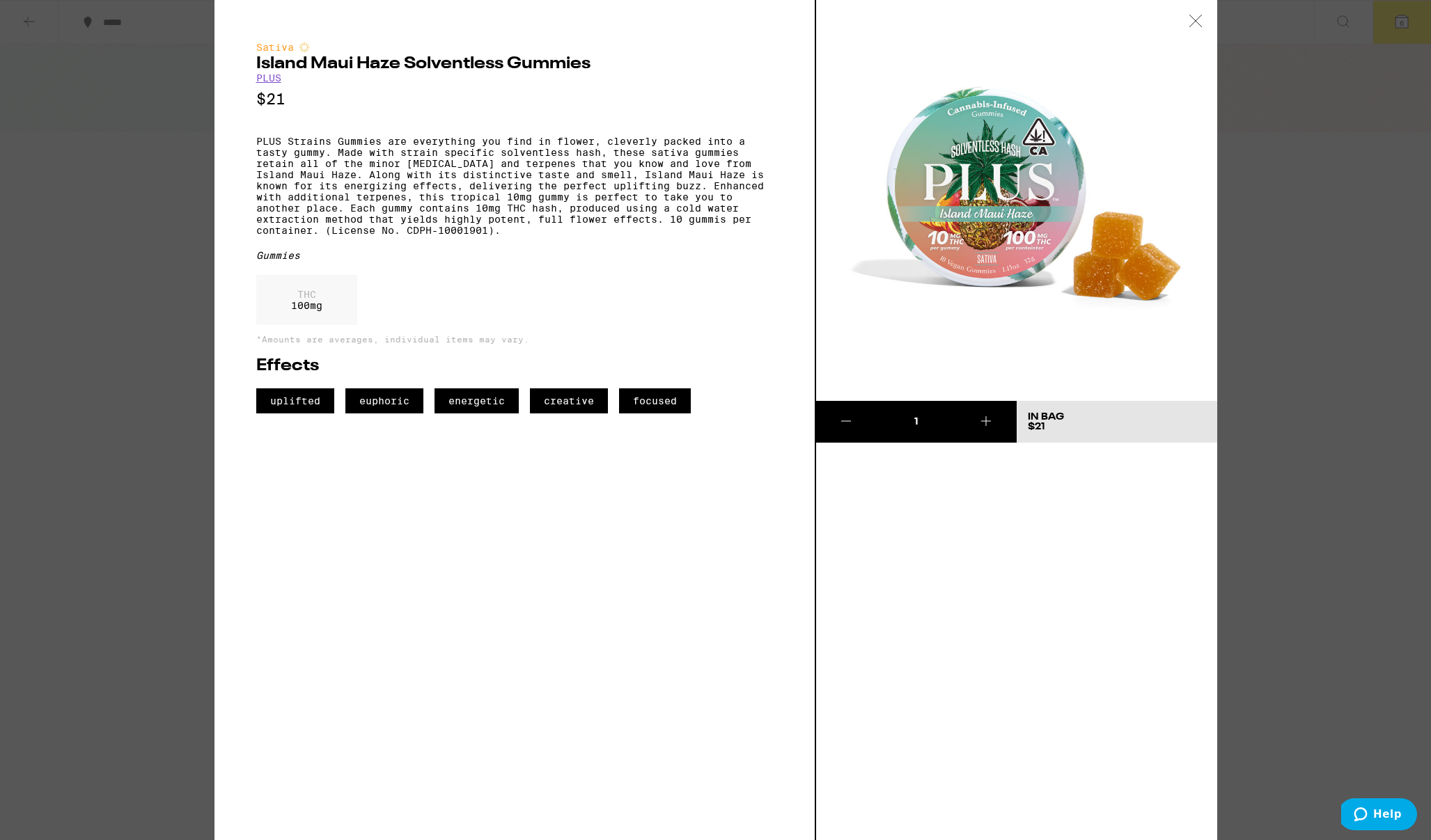
click at [270, 77] on link "PLUS" at bounding box center [268, 77] width 25 height 11
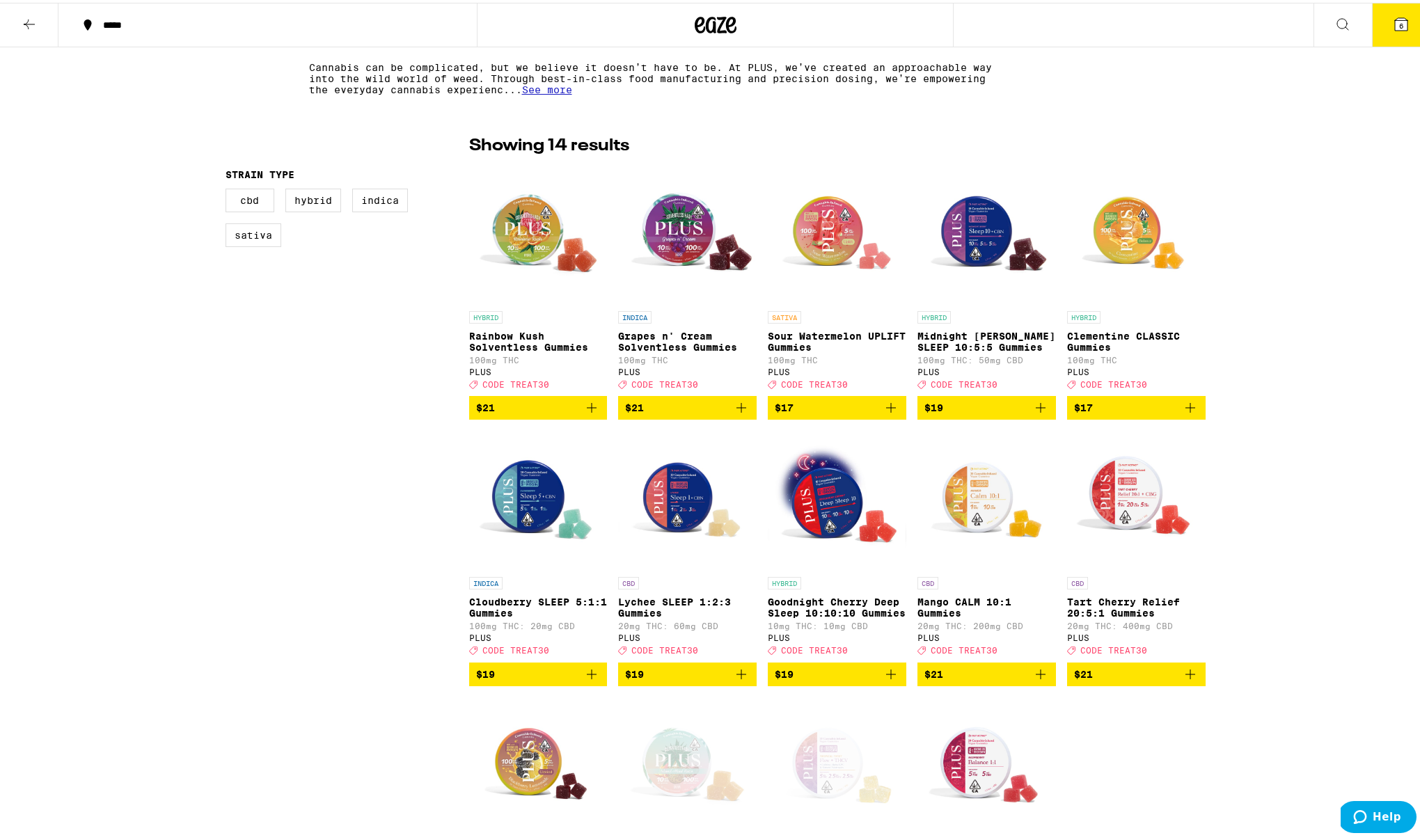
scroll to position [281, 0]
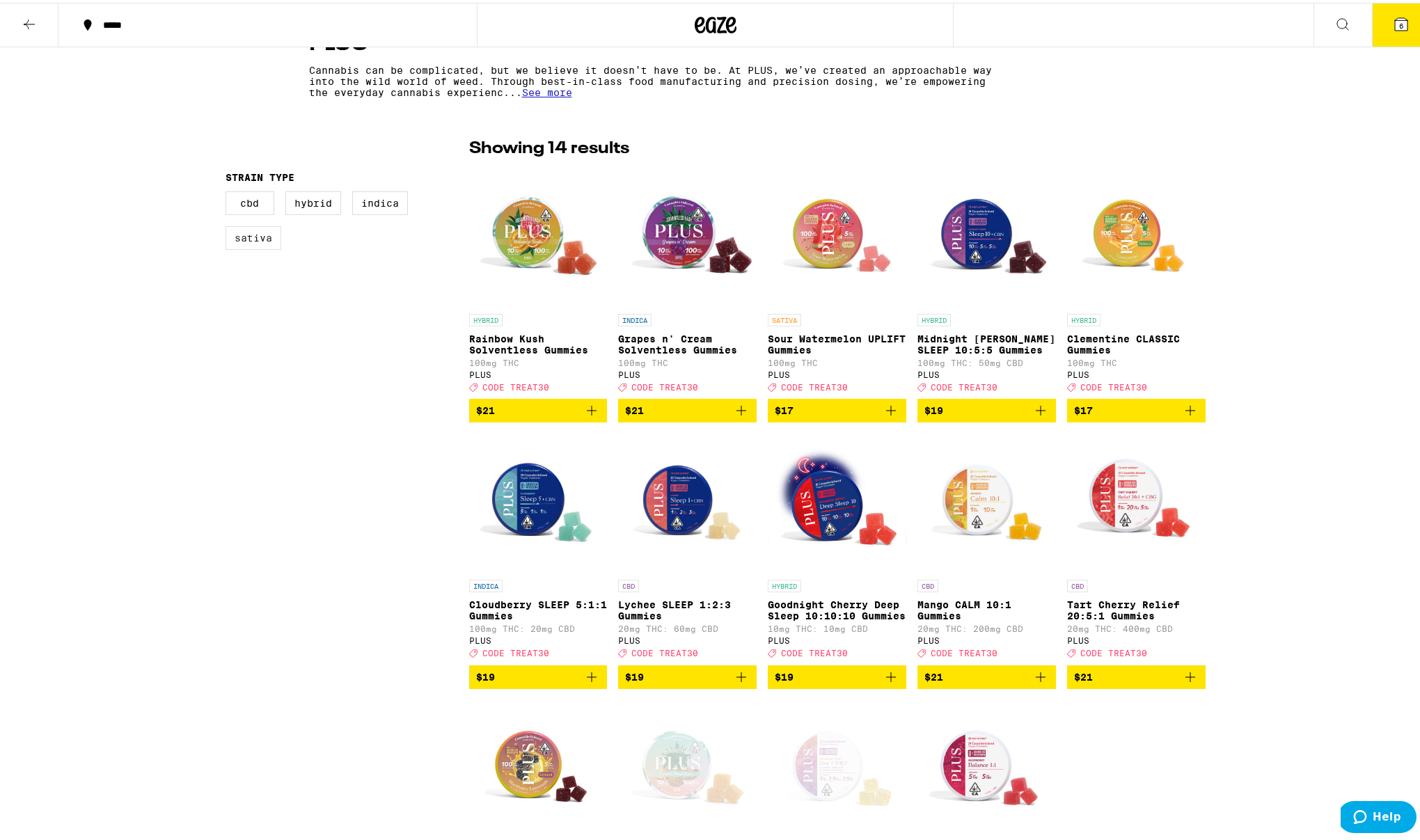
click at [251, 238] on label "Sativa" at bounding box center [253, 235] width 55 height 24
click at [229, 192] on input "Sativa" at bounding box center [228, 191] width 1 height 1
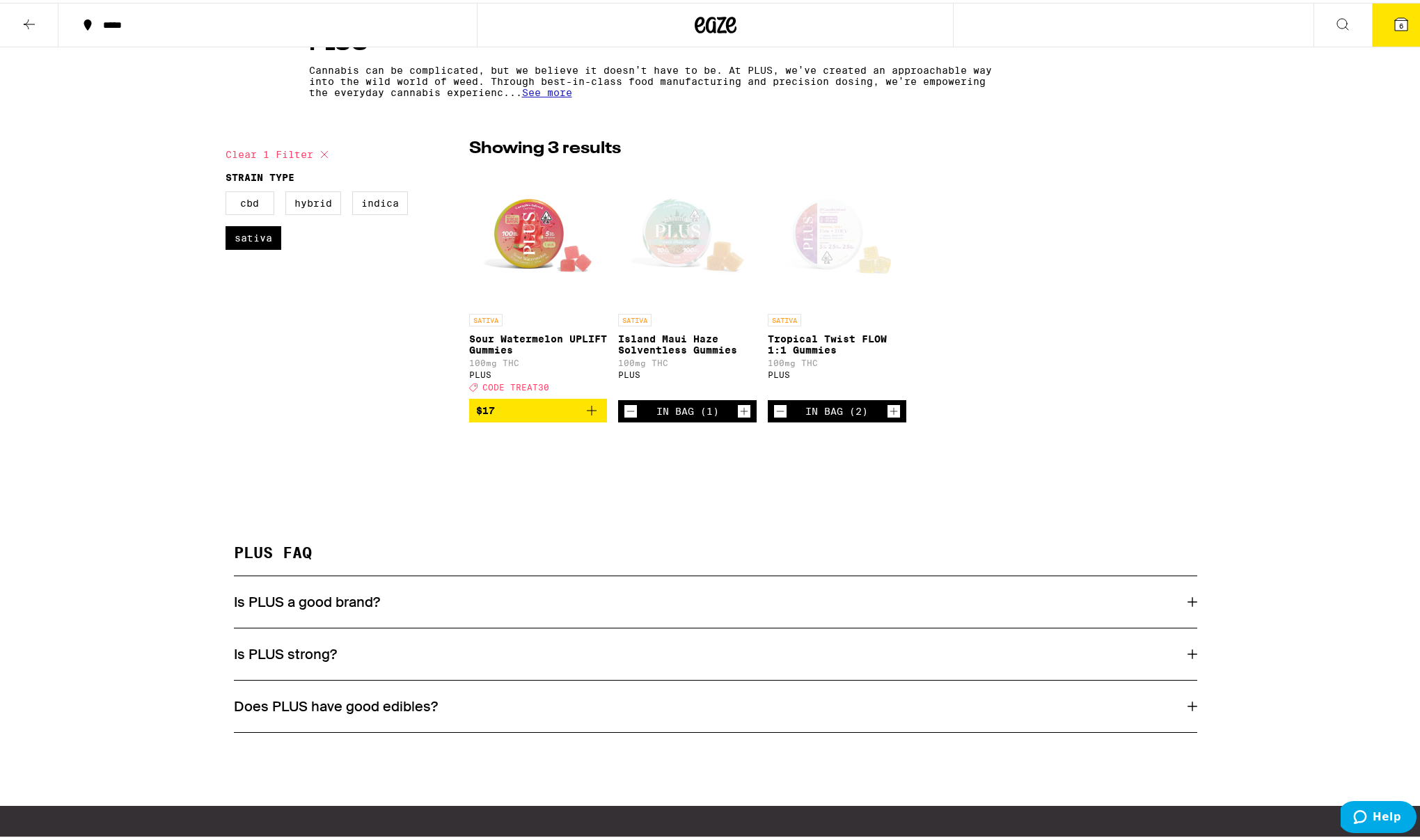
click at [472, 340] on p "Sour Watermelon UPLIFT Gummies" at bounding box center [539, 341] width 139 height 22
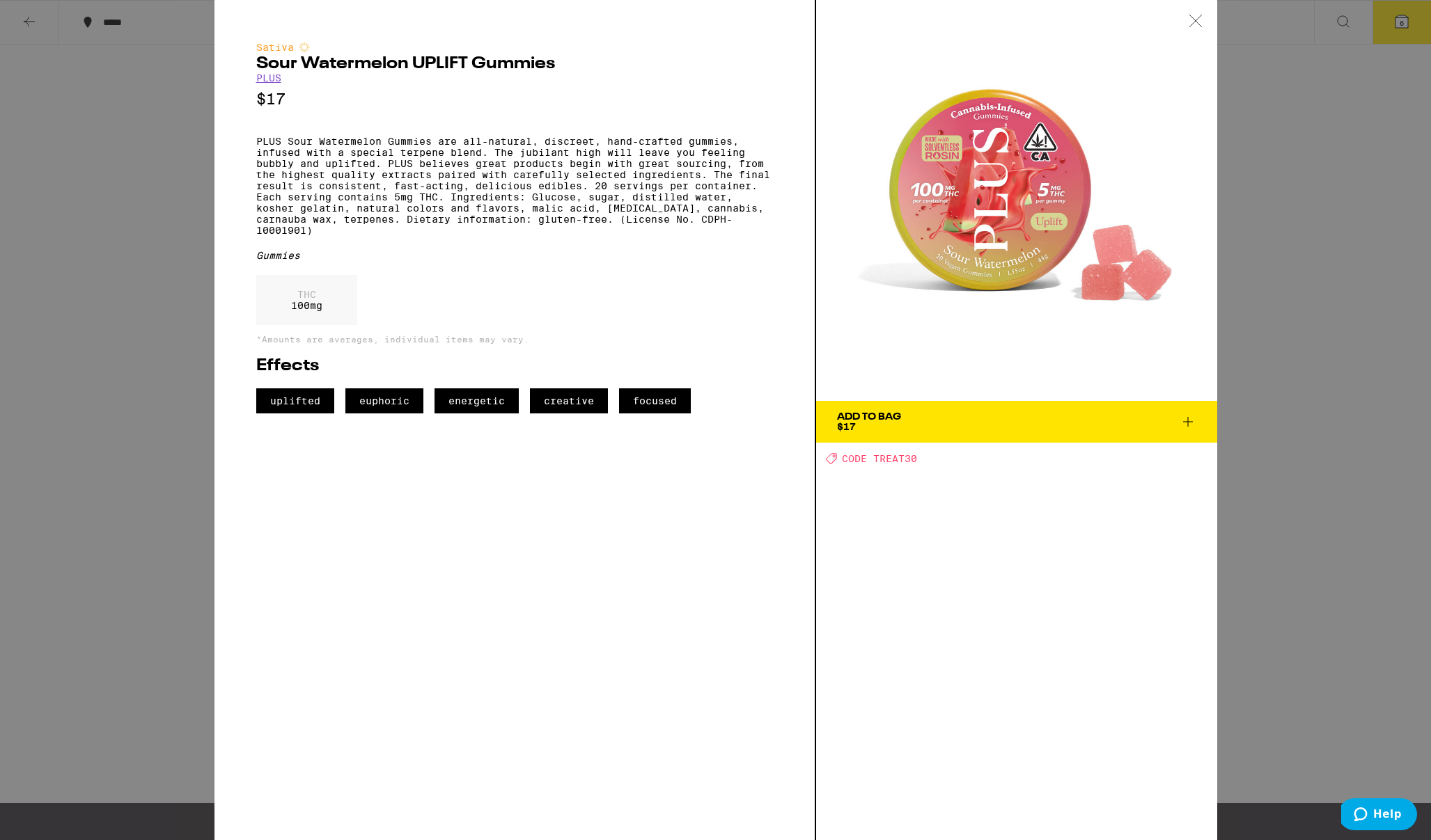
click at [1201, 21] on icon at bounding box center [1195, 21] width 14 height 12
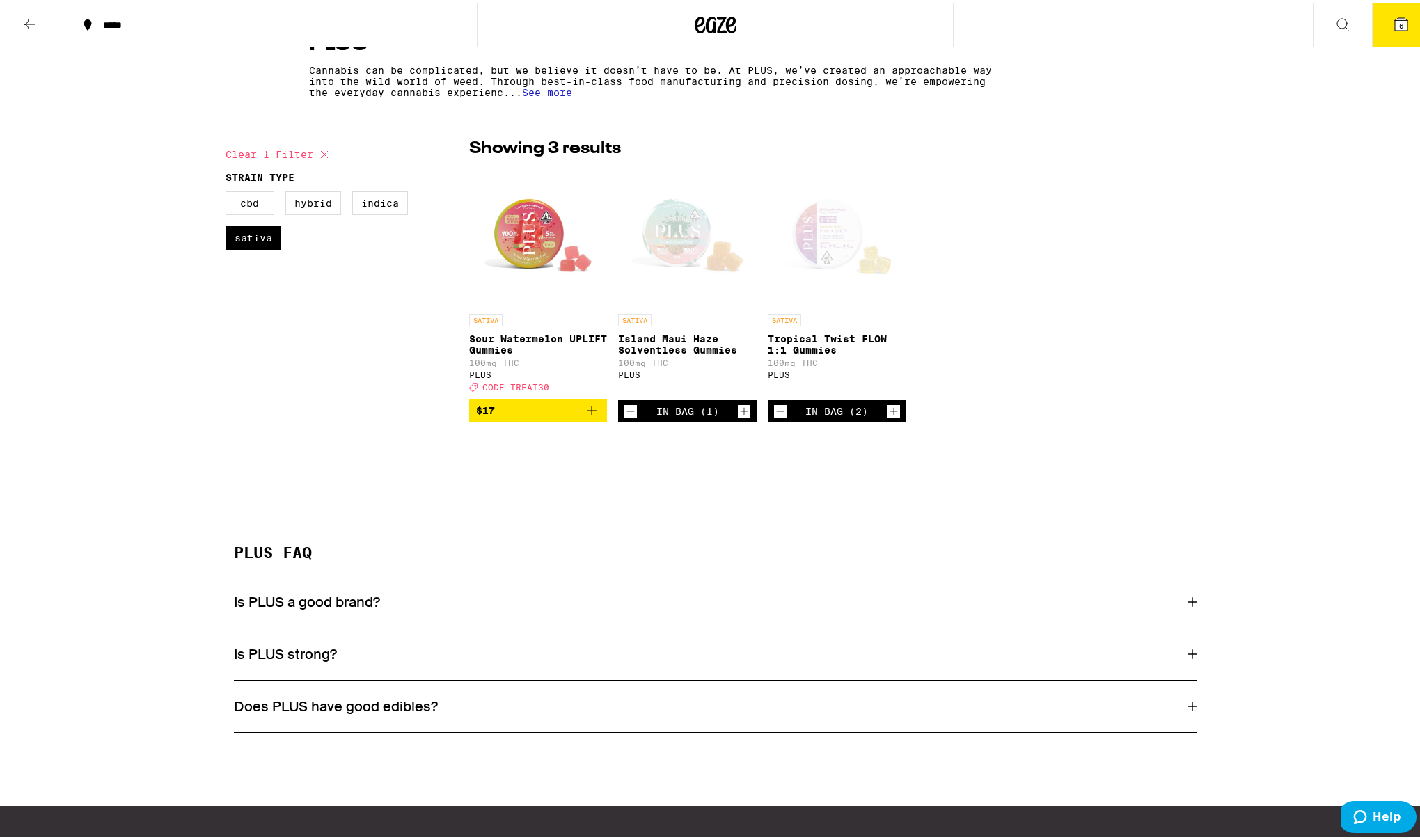
click at [825, 346] on p "Tropical Twist FLOW 1:1 Gummies" at bounding box center [837, 341] width 139 height 22
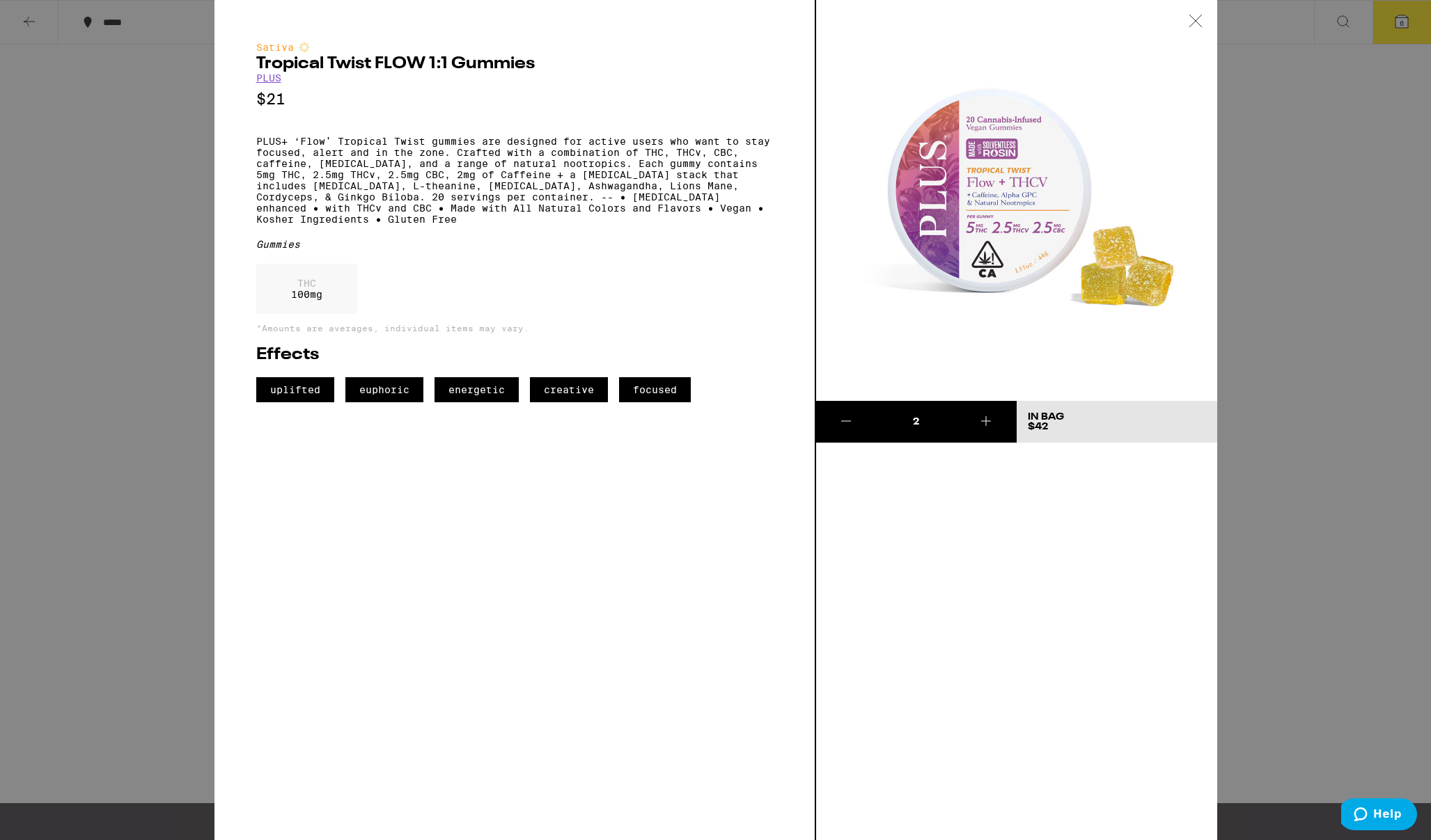
click at [1197, 19] on icon at bounding box center [1195, 21] width 14 height 12
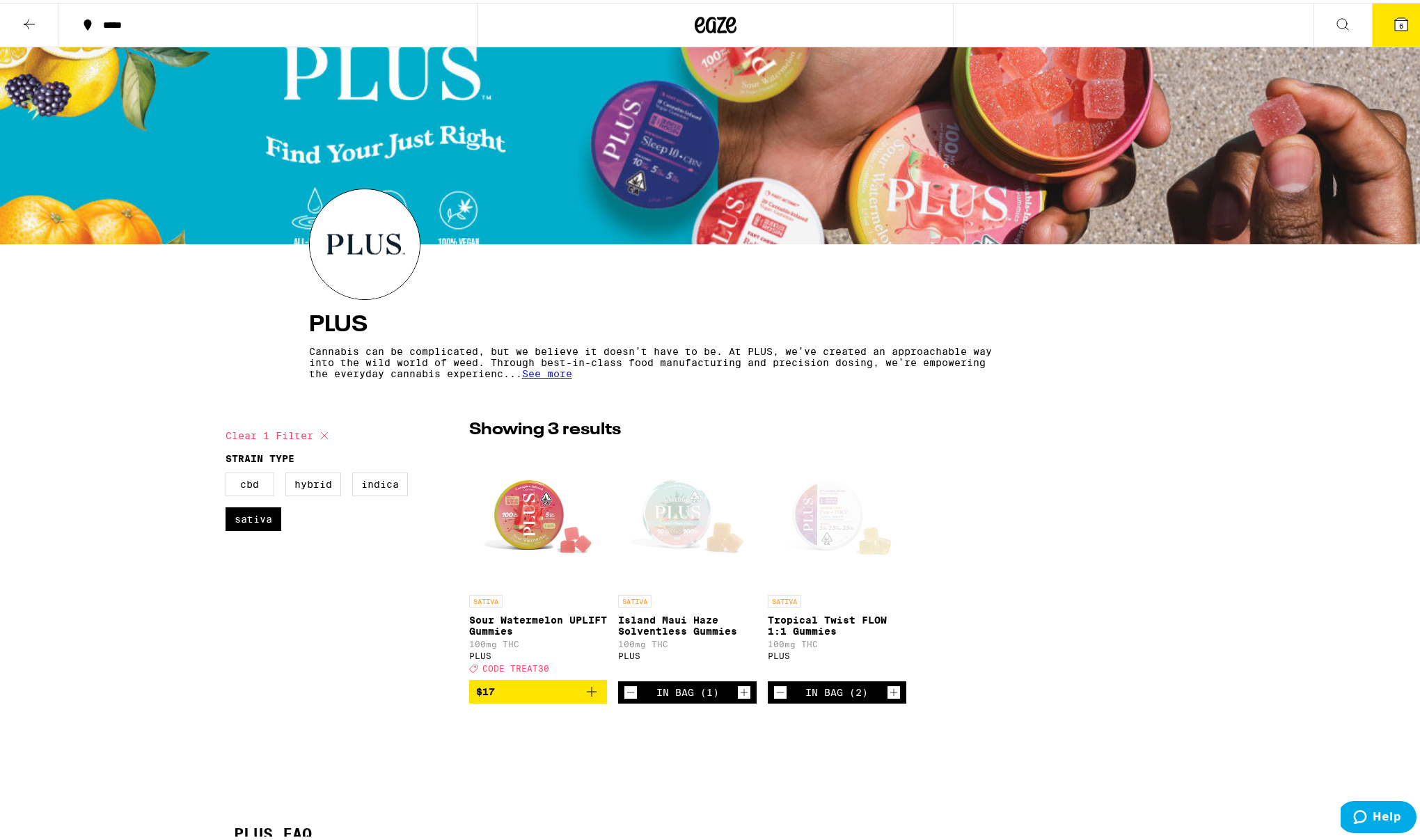
click at [1380, 18] on button "6" at bounding box center [1401, 22] width 59 height 43
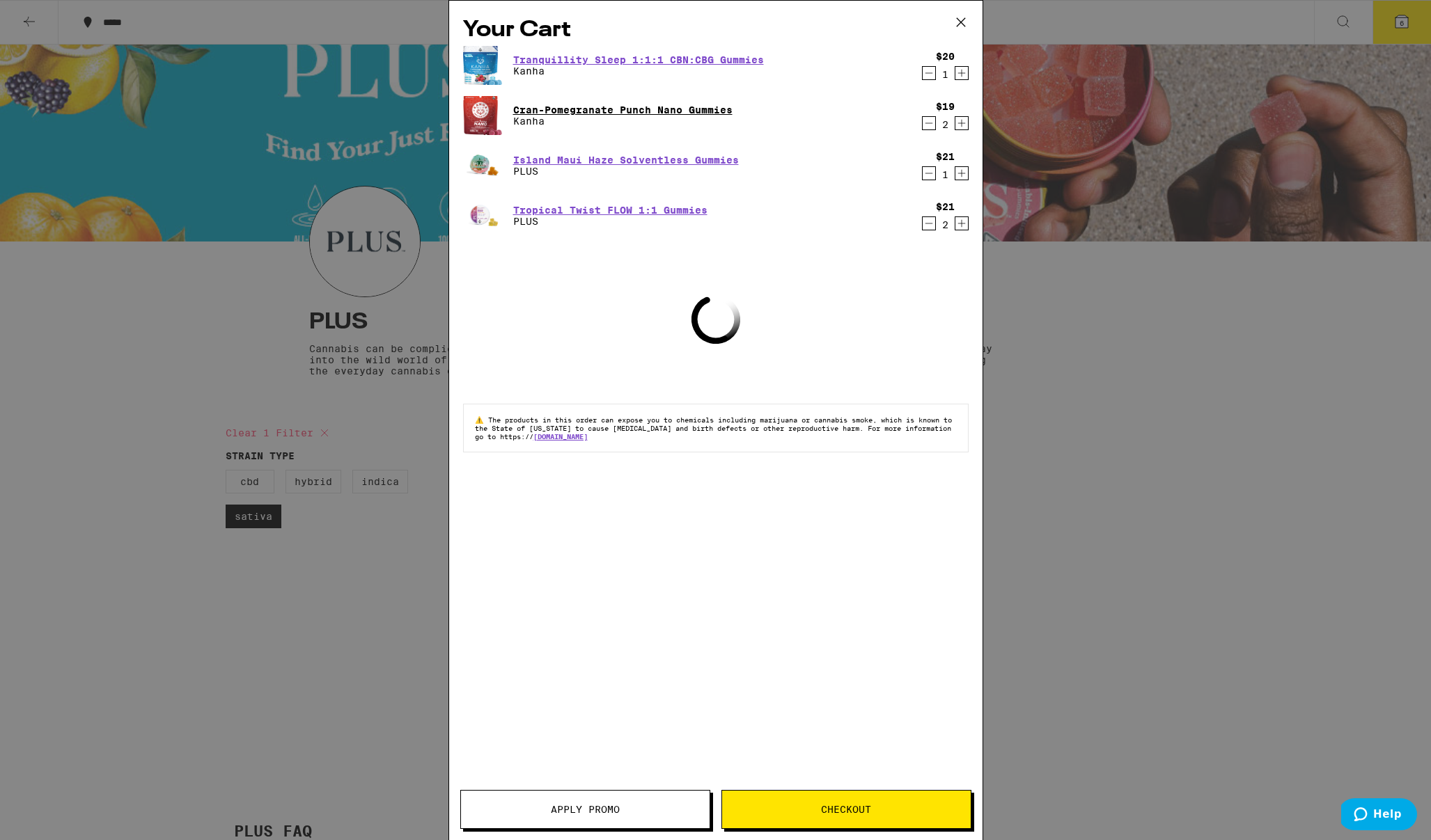
click at [559, 109] on link "Cran-Pomegranate Punch Nano Gummies" at bounding box center [622, 110] width 219 height 11
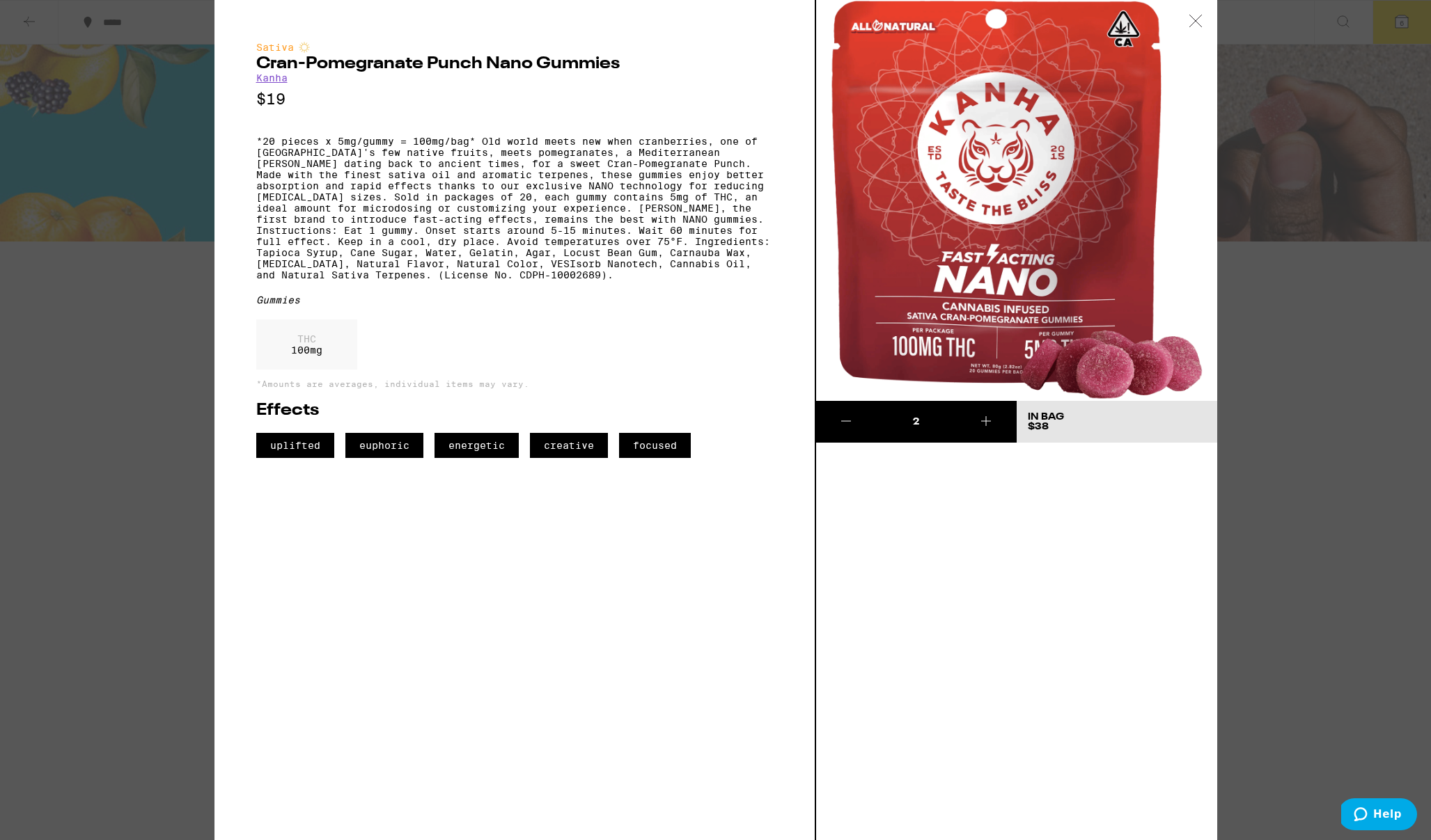
click at [276, 82] on link "Kanha" at bounding box center [272, 77] width 32 height 11
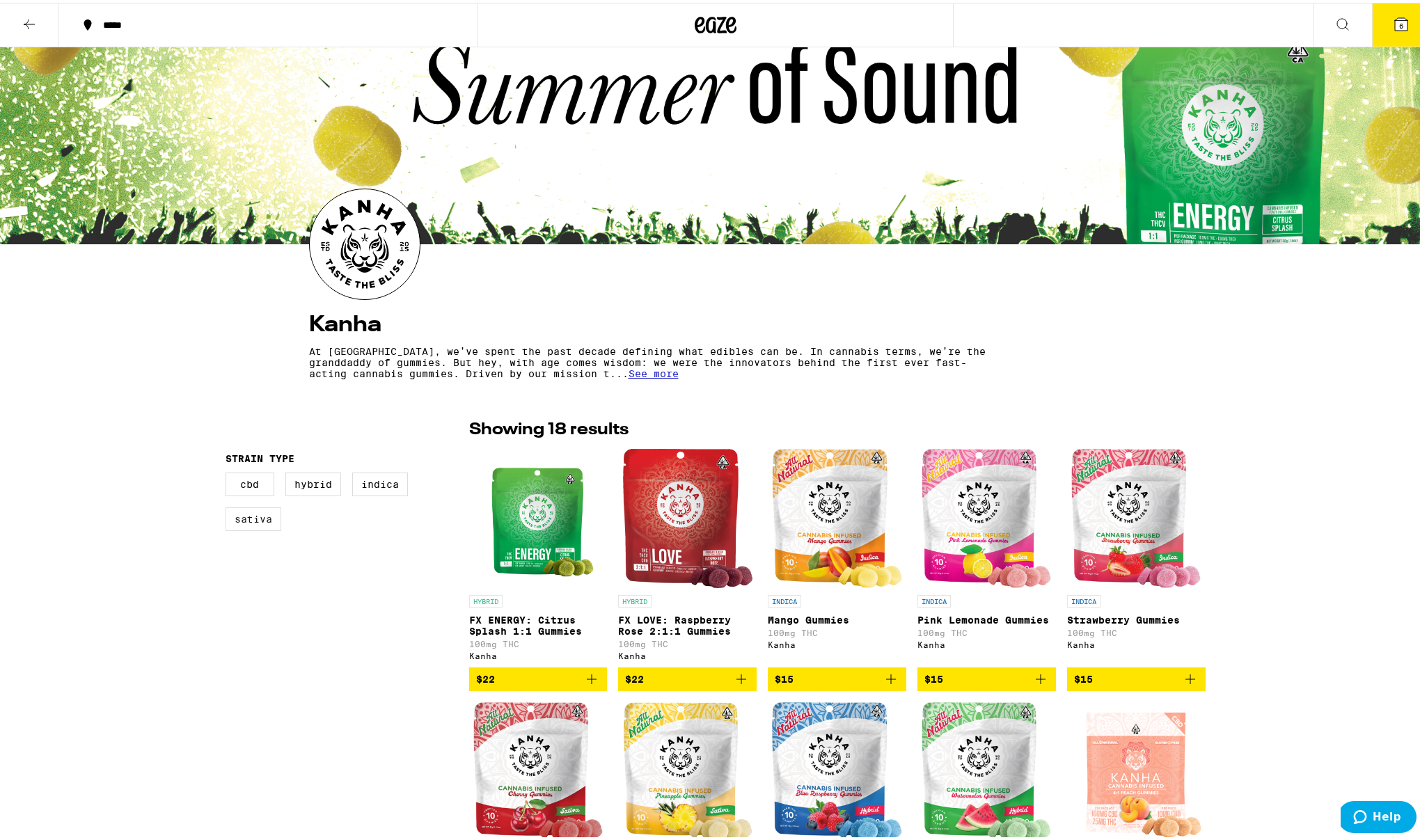
click at [245, 519] on label "Sativa" at bounding box center [253, 516] width 55 height 24
click at [229, 473] on input "Sativa" at bounding box center [228, 472] width 1 height 1
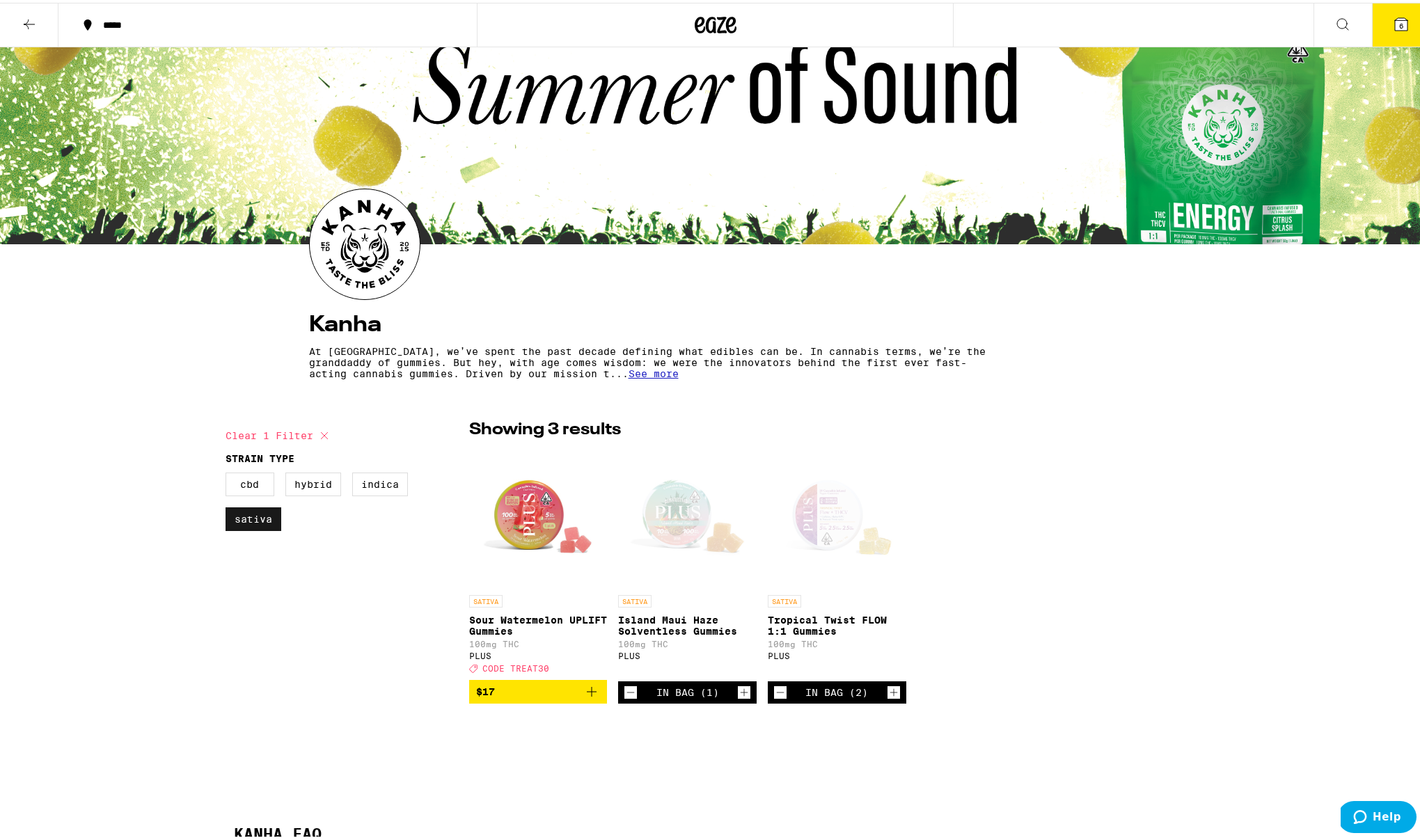
click at [245, 519] on label "Sativa" at bounding box center [253, 516] width 55 height 24
click at [229, 473] on input "Sativa" at bounding box center [228, 472] width 1 height 1
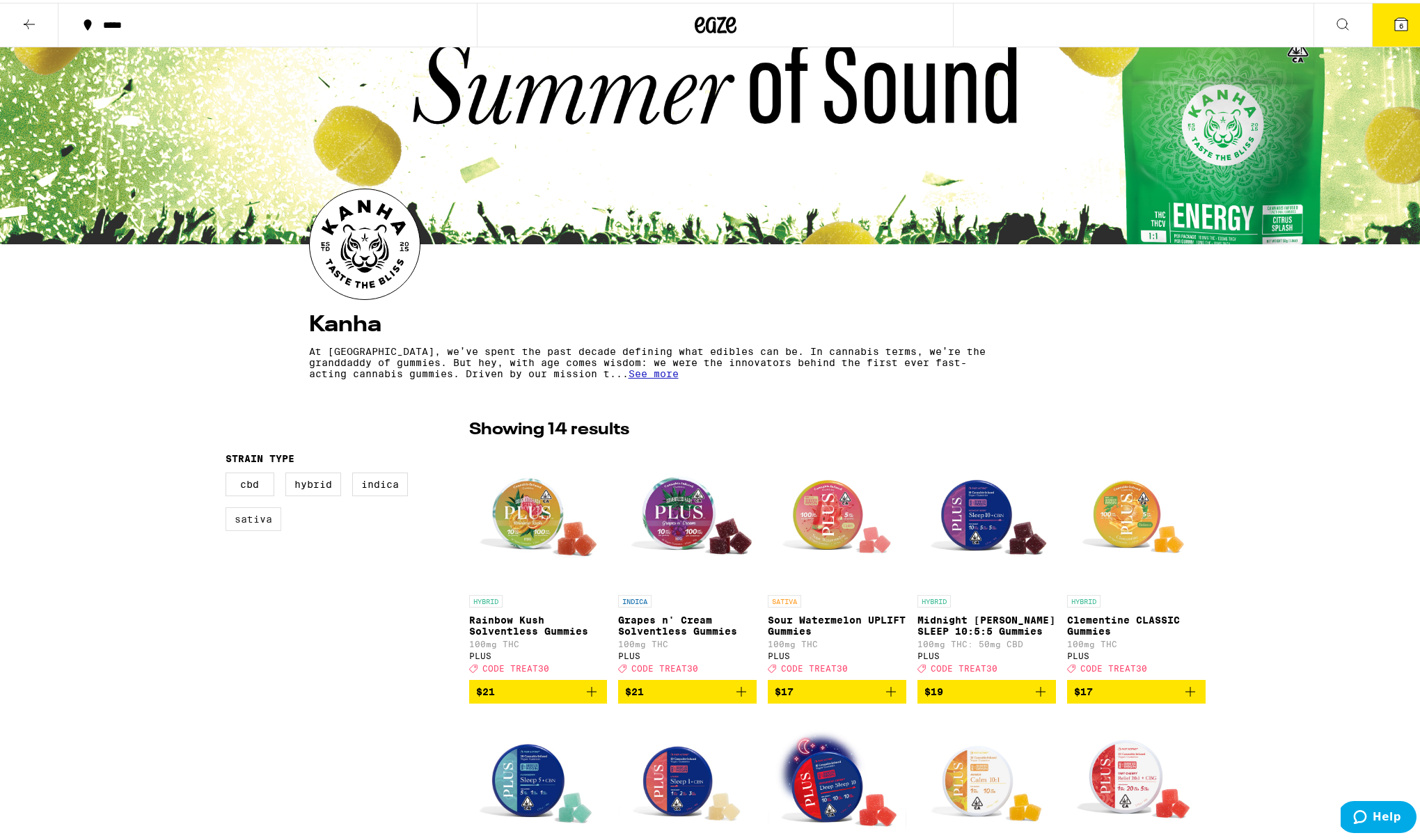
click at [245, 519] on label "Sativa" at bounding box center [253, 516] width 55 height 24
click at [229, 473] on input "Sativa" at bounding box center [228, 472] width 1 height 1
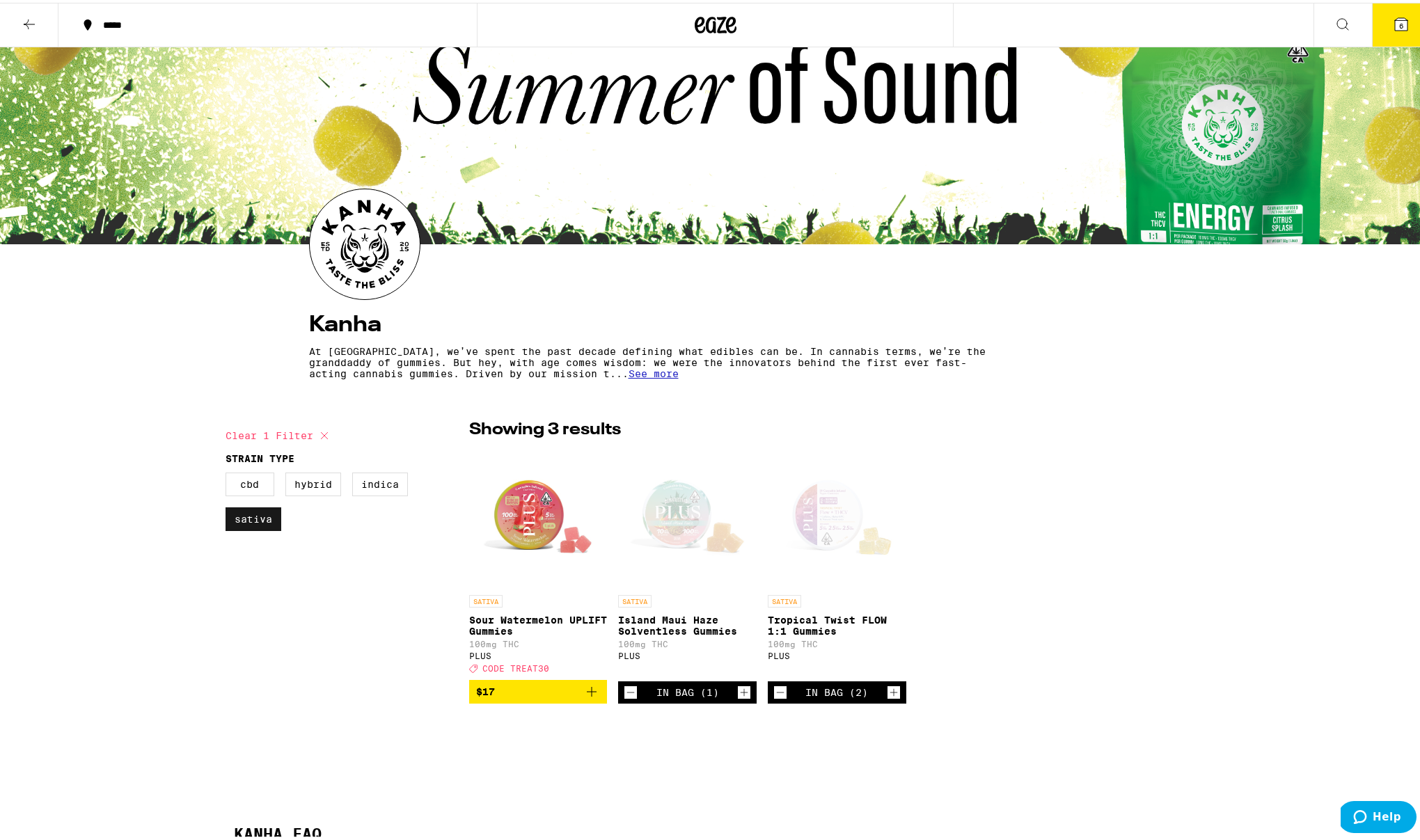
click at [245, 519] on label "Sativa" at bounding box center [253, 516] width 55 height 24
click at [229, 473] on input "Sativa" at bounding box center [228, 472] width 1 height 1
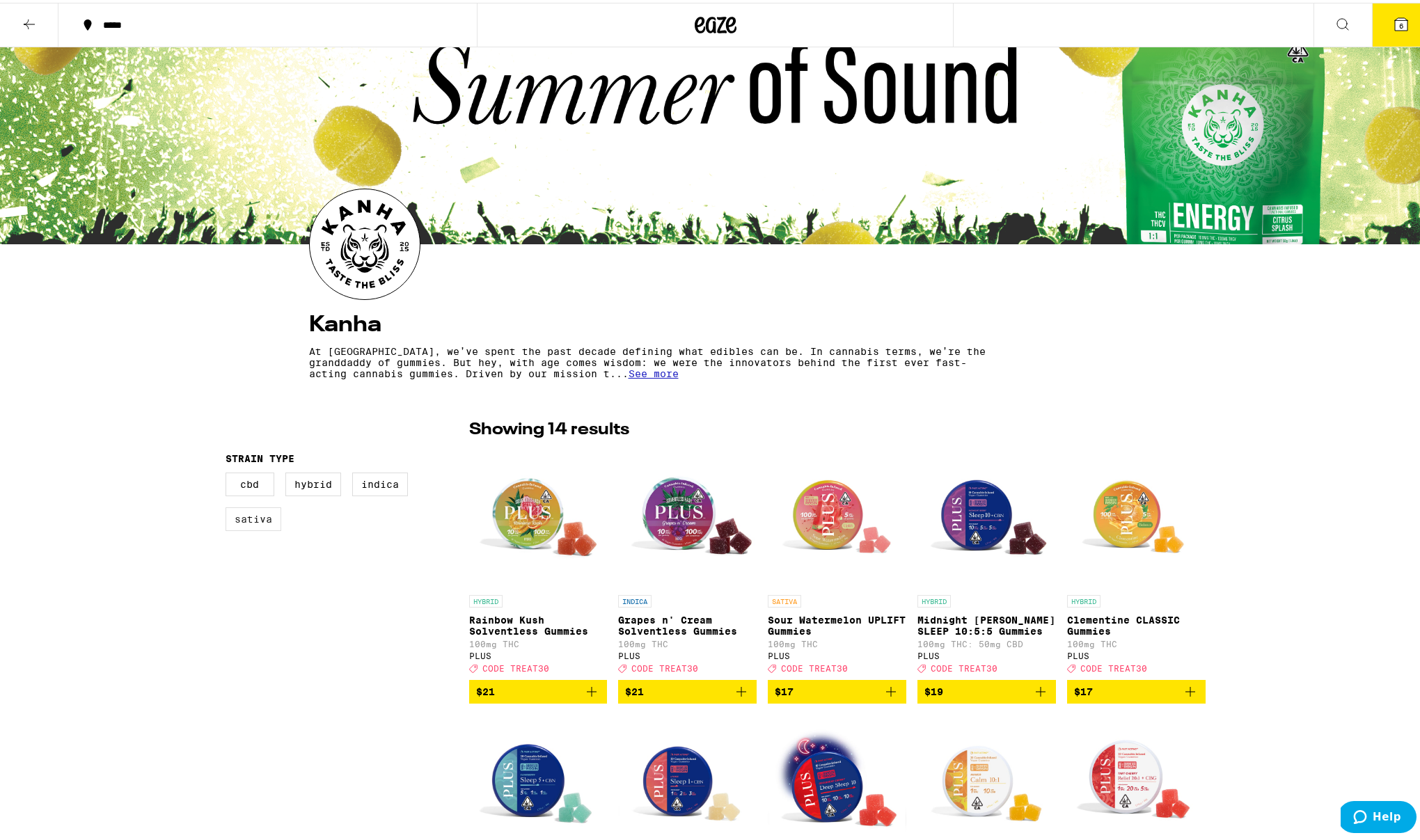
click at [245, 519] on label "Sativa" at bounding box center [253, 516] width 55 height 24
click at [229, 473] on input "Sativa" at bounding box center [228, 472] width 1 height 1
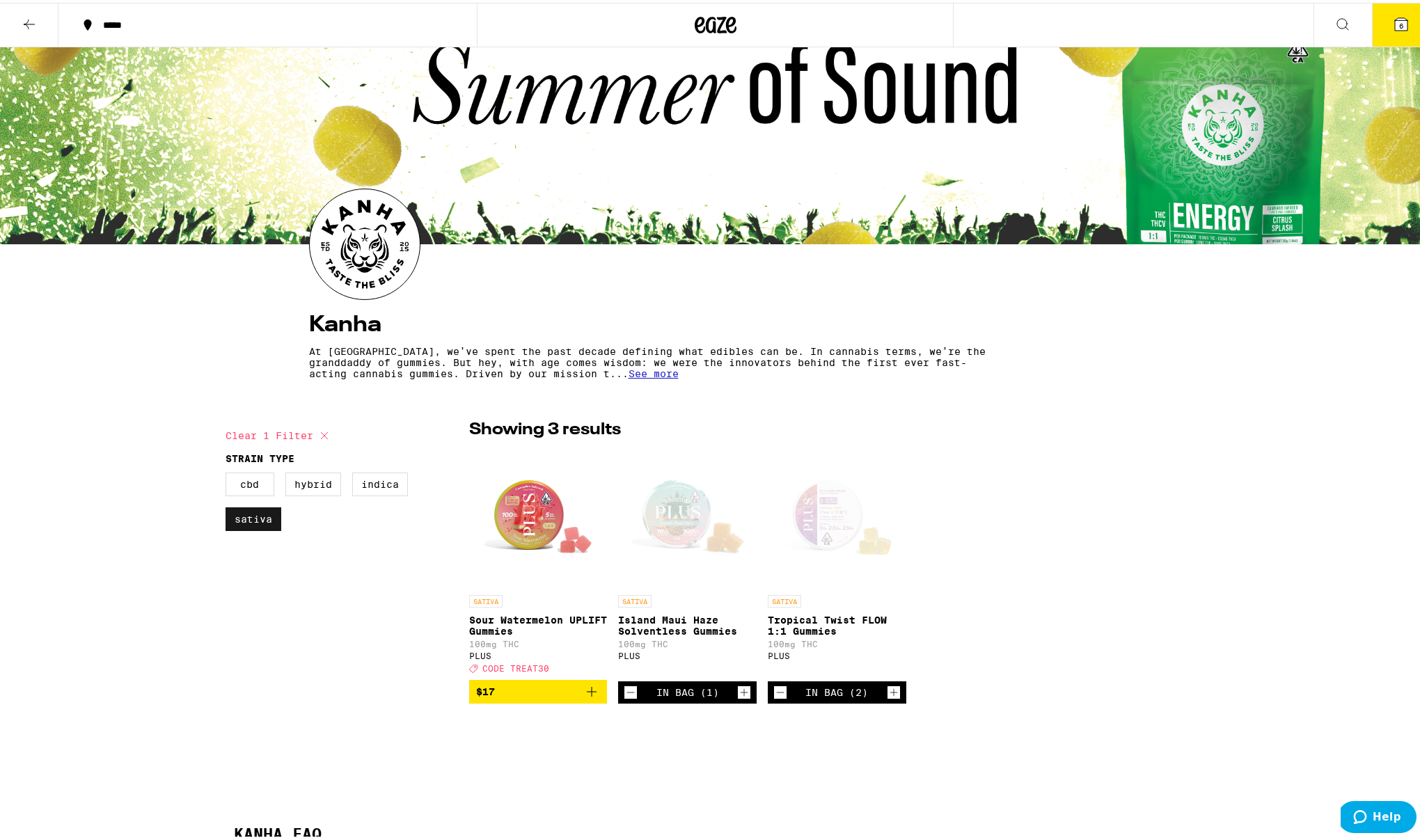
click at [245, 519] on label "Sativa" at bounding box center [253, 516] width 55 height 24
click at [229, 473] on input "Sativa" at bounding box center [228, 472] width 1 height 1
checkbox input "false"
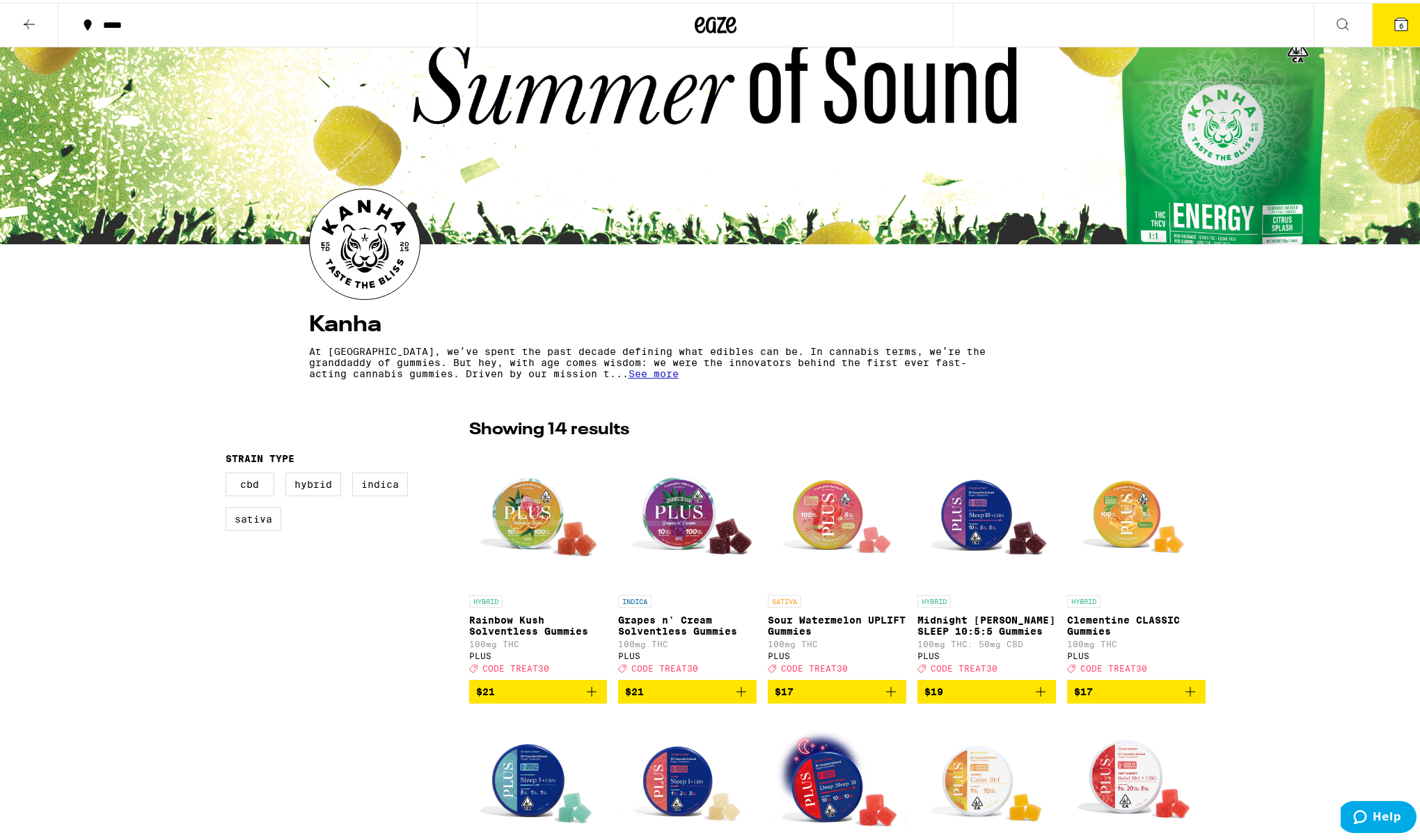
click at [1335, 27] on icon at bounding box center [1342, 21] width 17 height 17
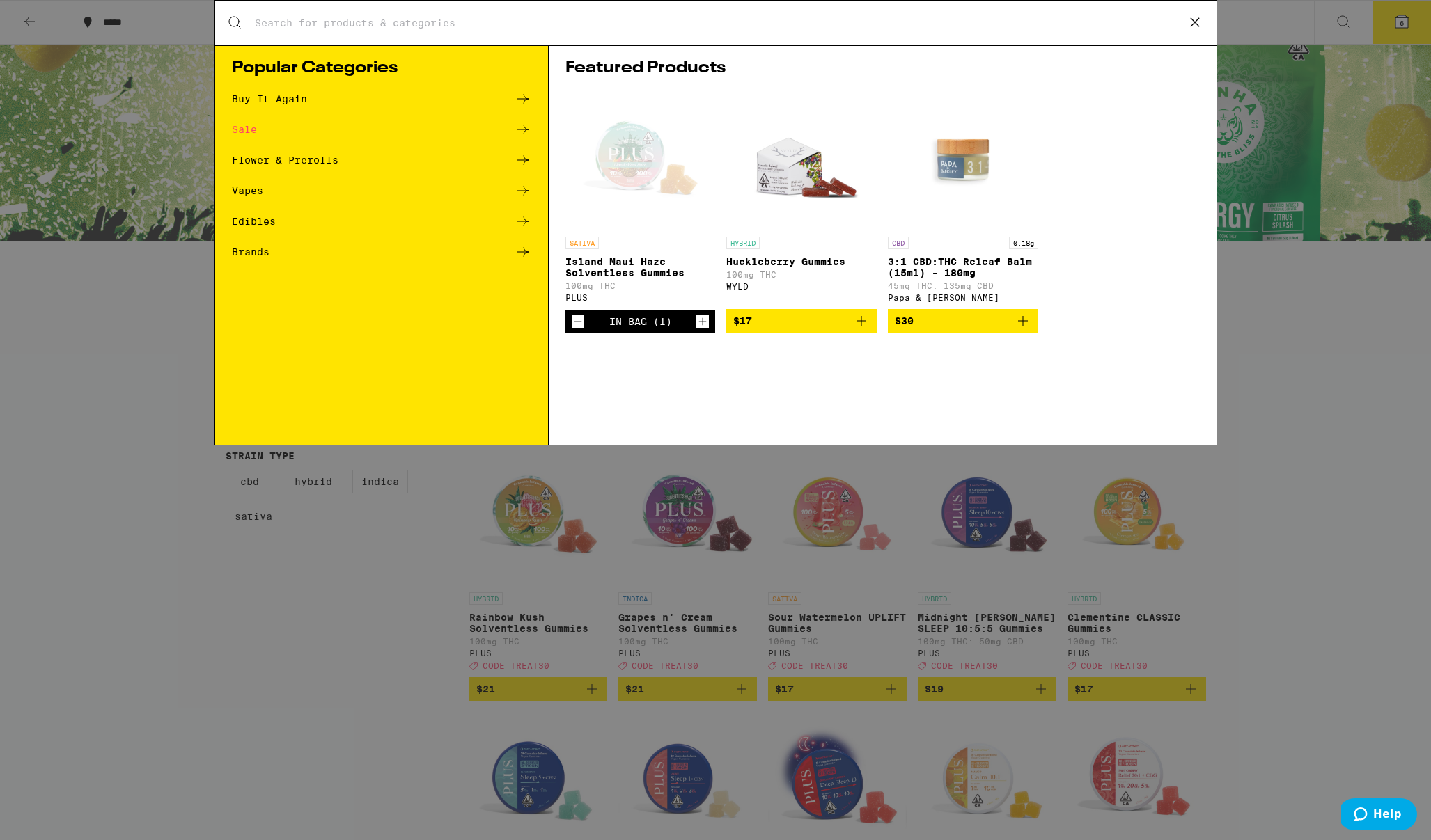
type input "j"
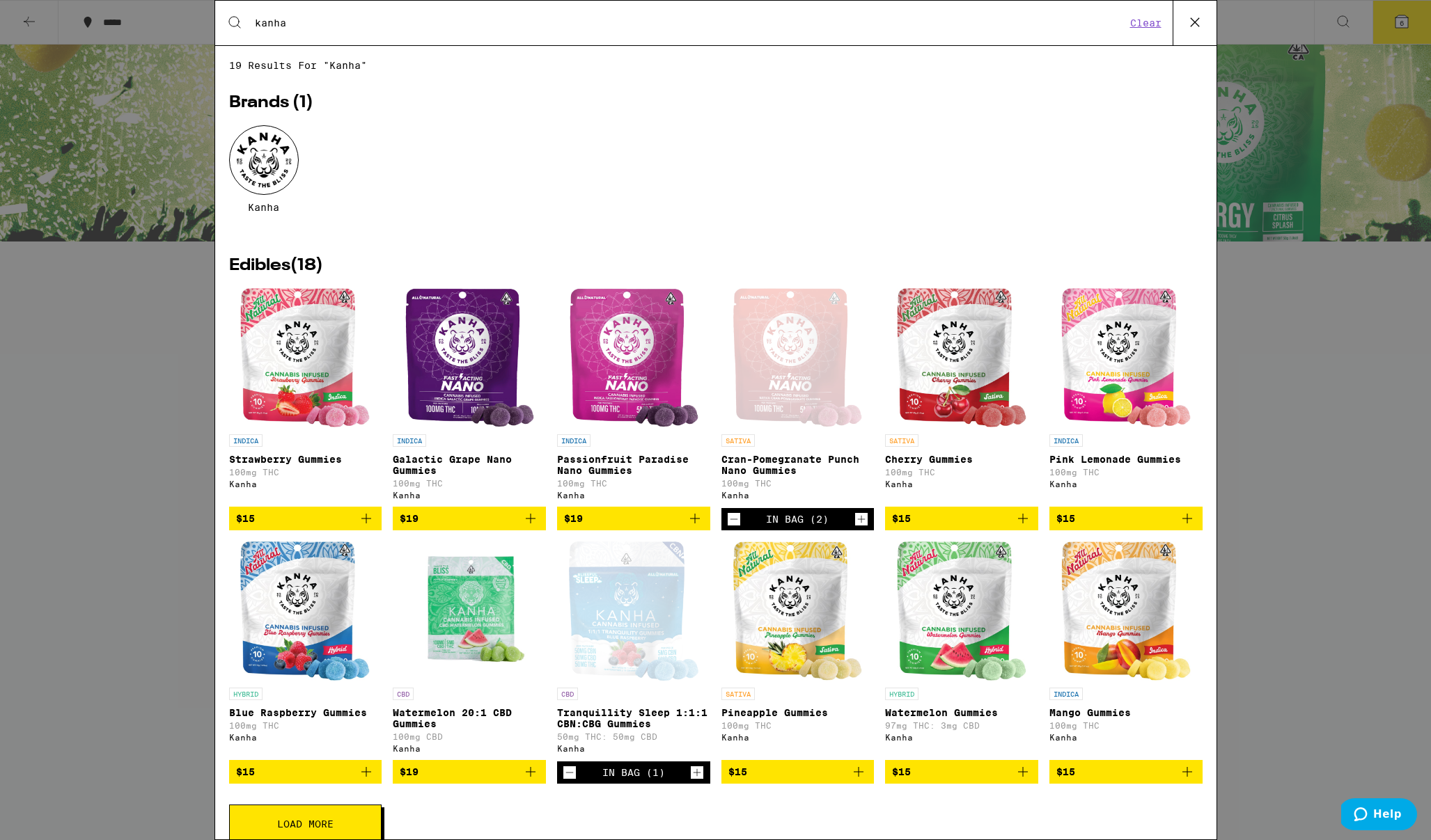
type input "kanha"
click at [261, 166] on div at bounding box center [264, 160] width 69 height 69
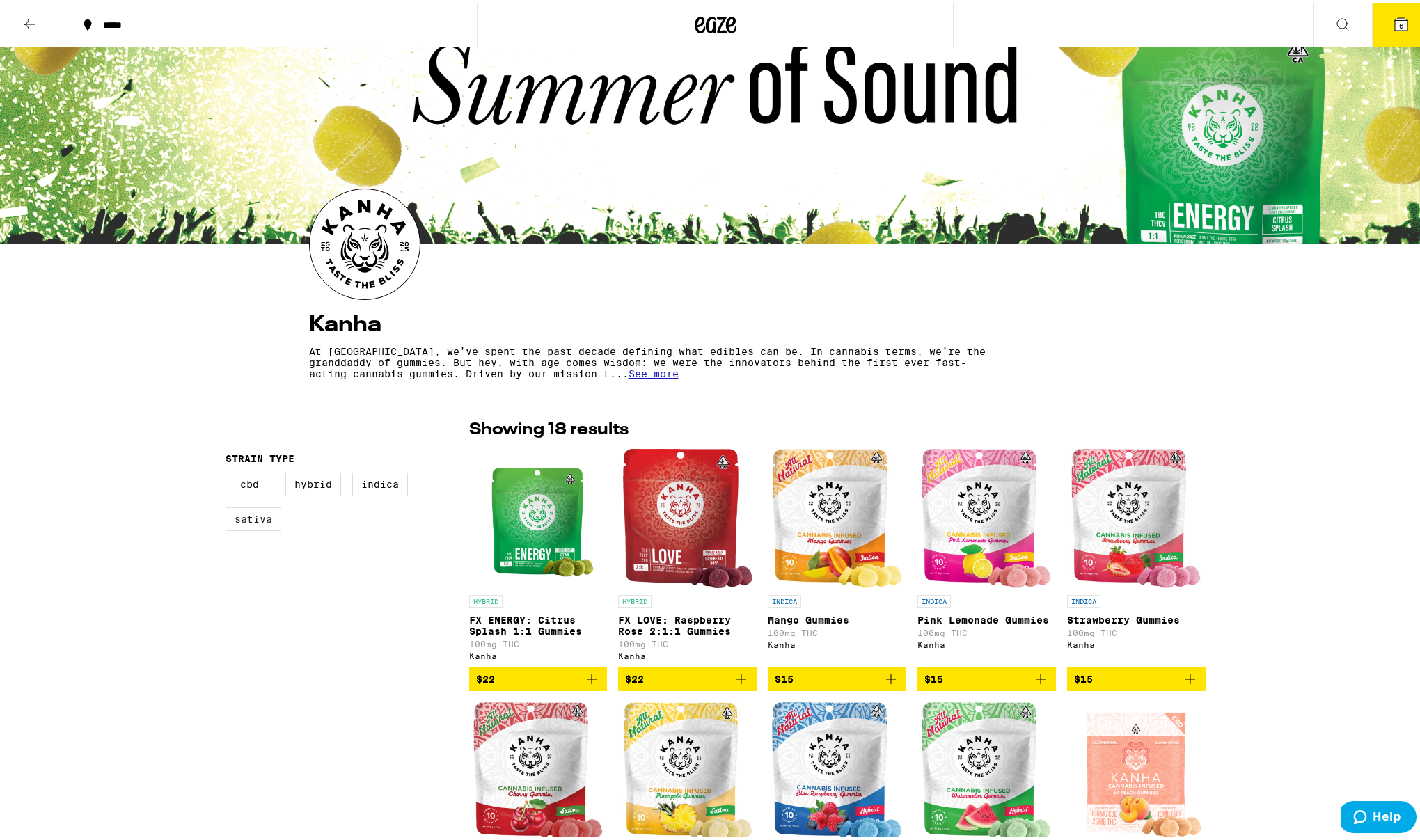
click at [259, 517] on label "Sativa" at bounding box center [253, 516] width 55 height 24
click at [229, 473] on input "Sativa" at bounding box center [228, 472] width 1 height 1
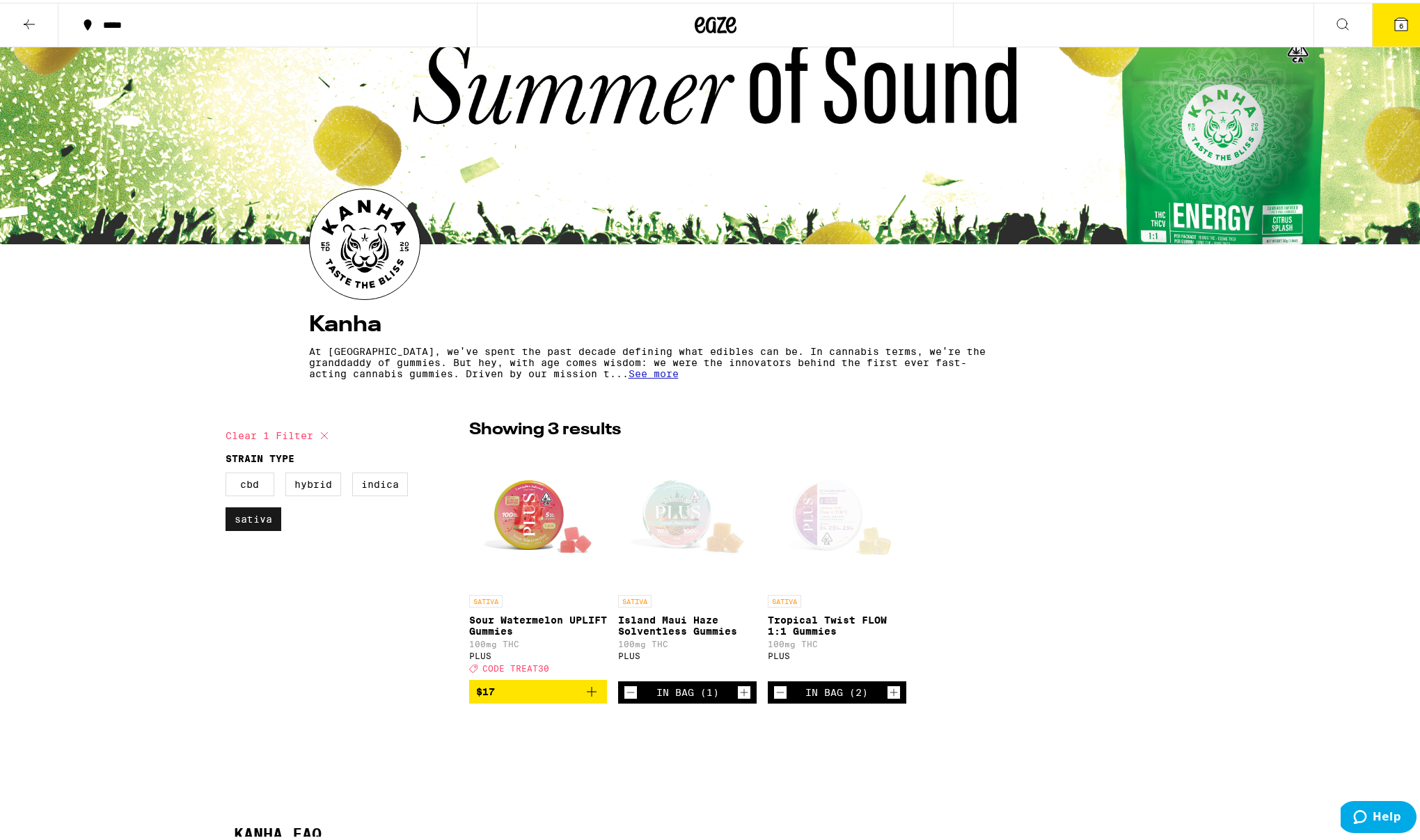
click at [259, 517] on label "Sativa" at bounding box center [253, 516] width 55 height 24
click at [229, 473] on input "Sativa" at bounding box center [228, 472] width 1 height 1
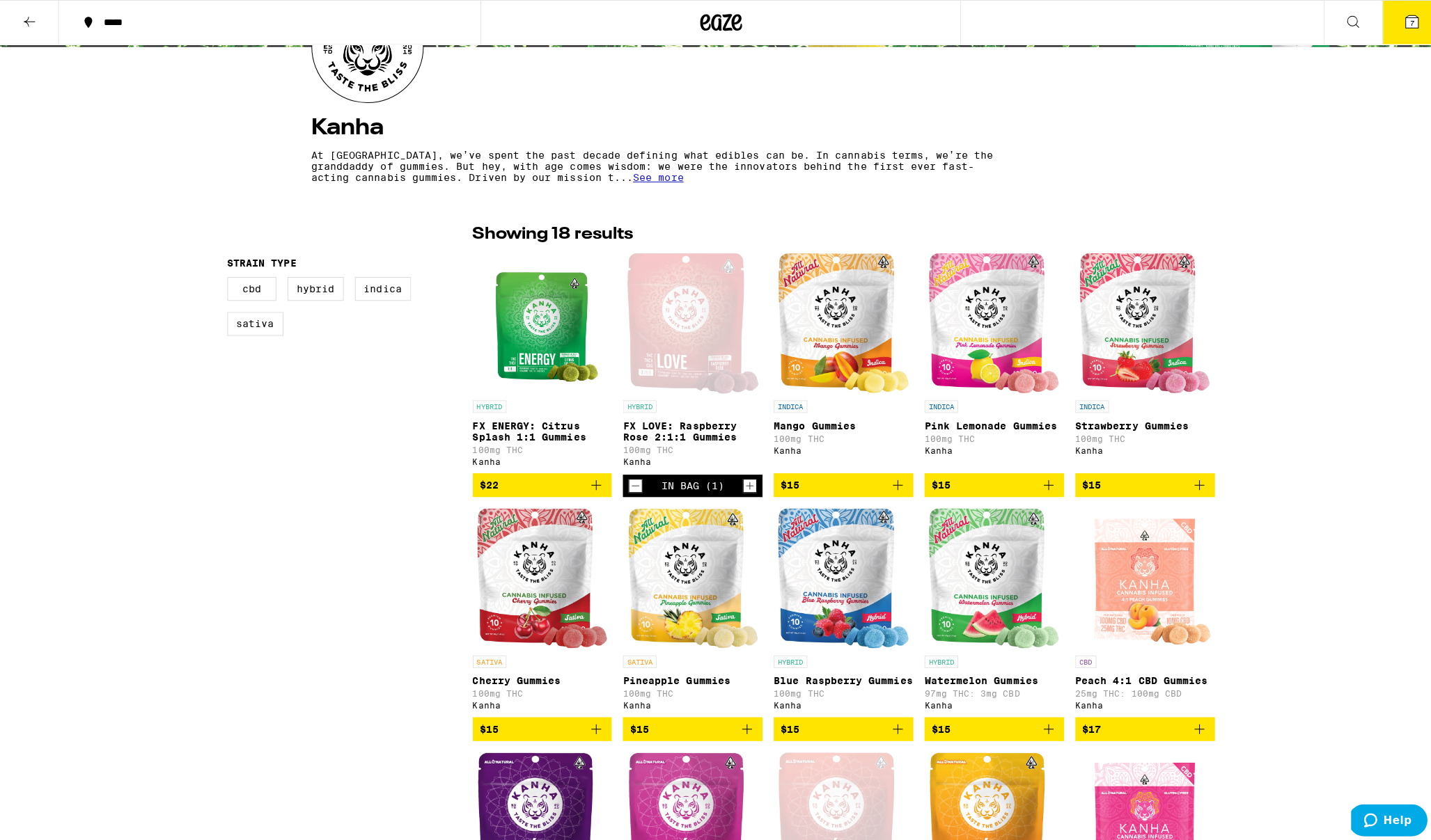
scroll to position [194, 0]
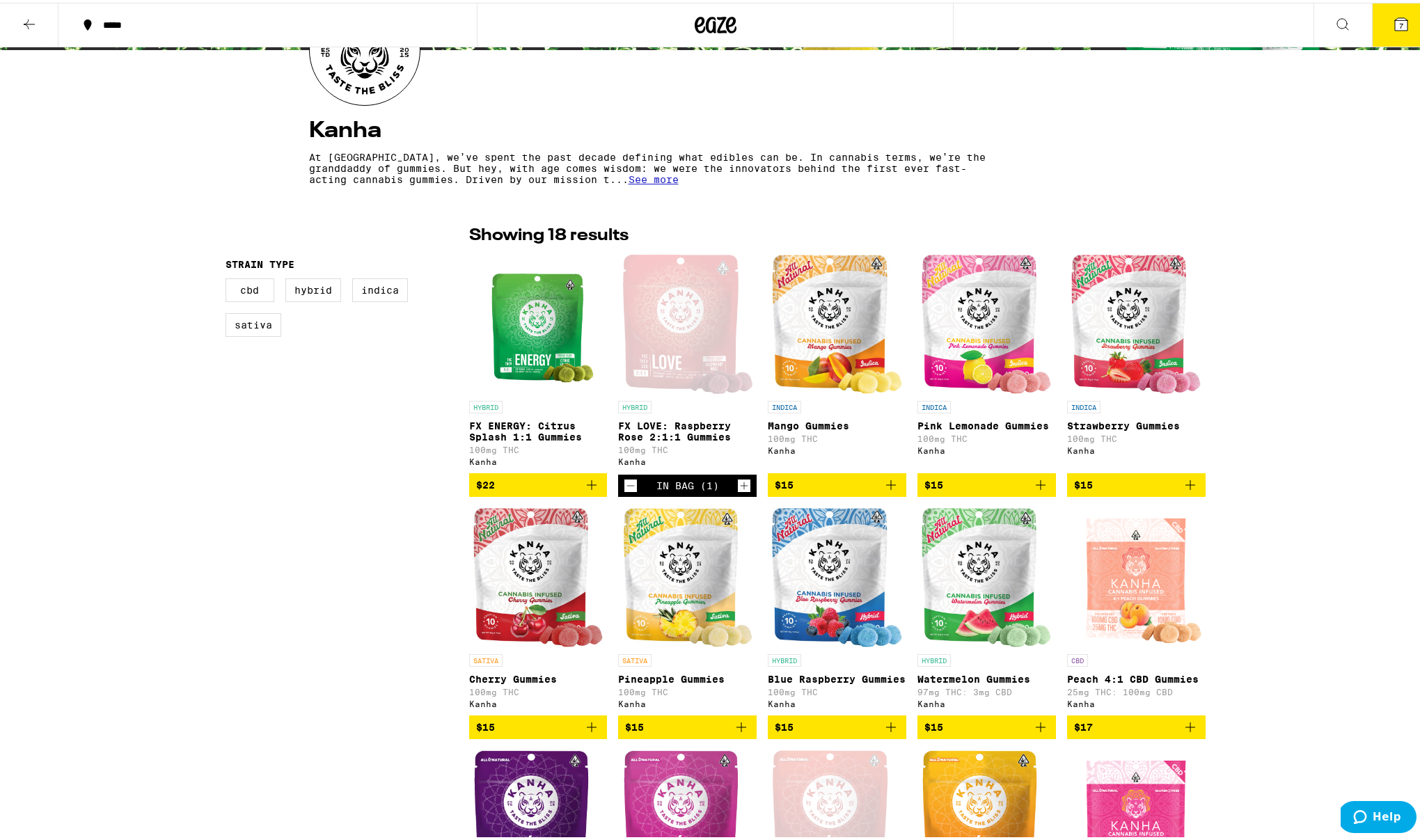
click at [528, 338] on img "Open page for FX ENERGY: Citrus Splash 1:1 Gummies from Kanha" at bounding box center [538, 322] width 116 height 139
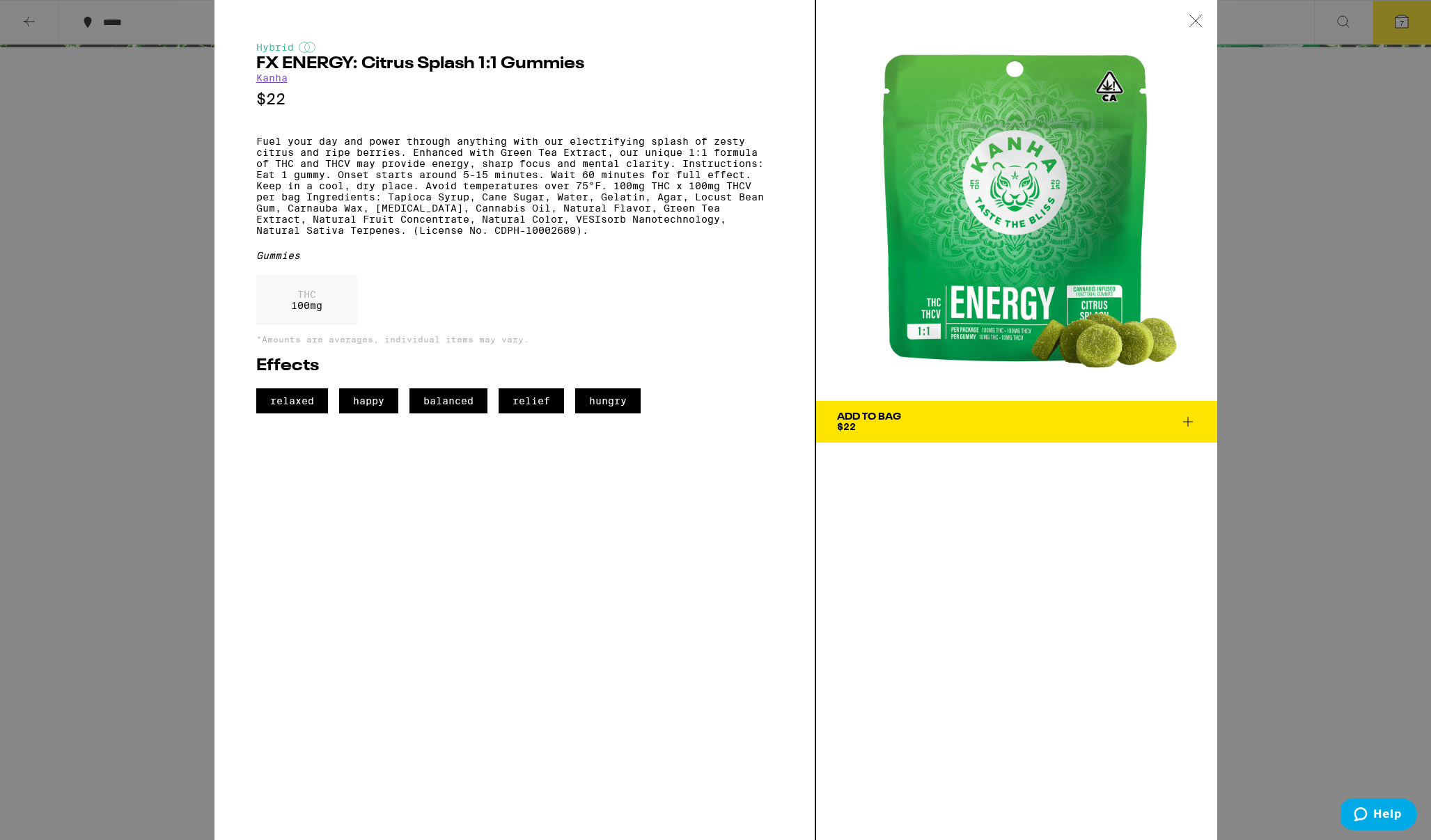
checkbox input "true"
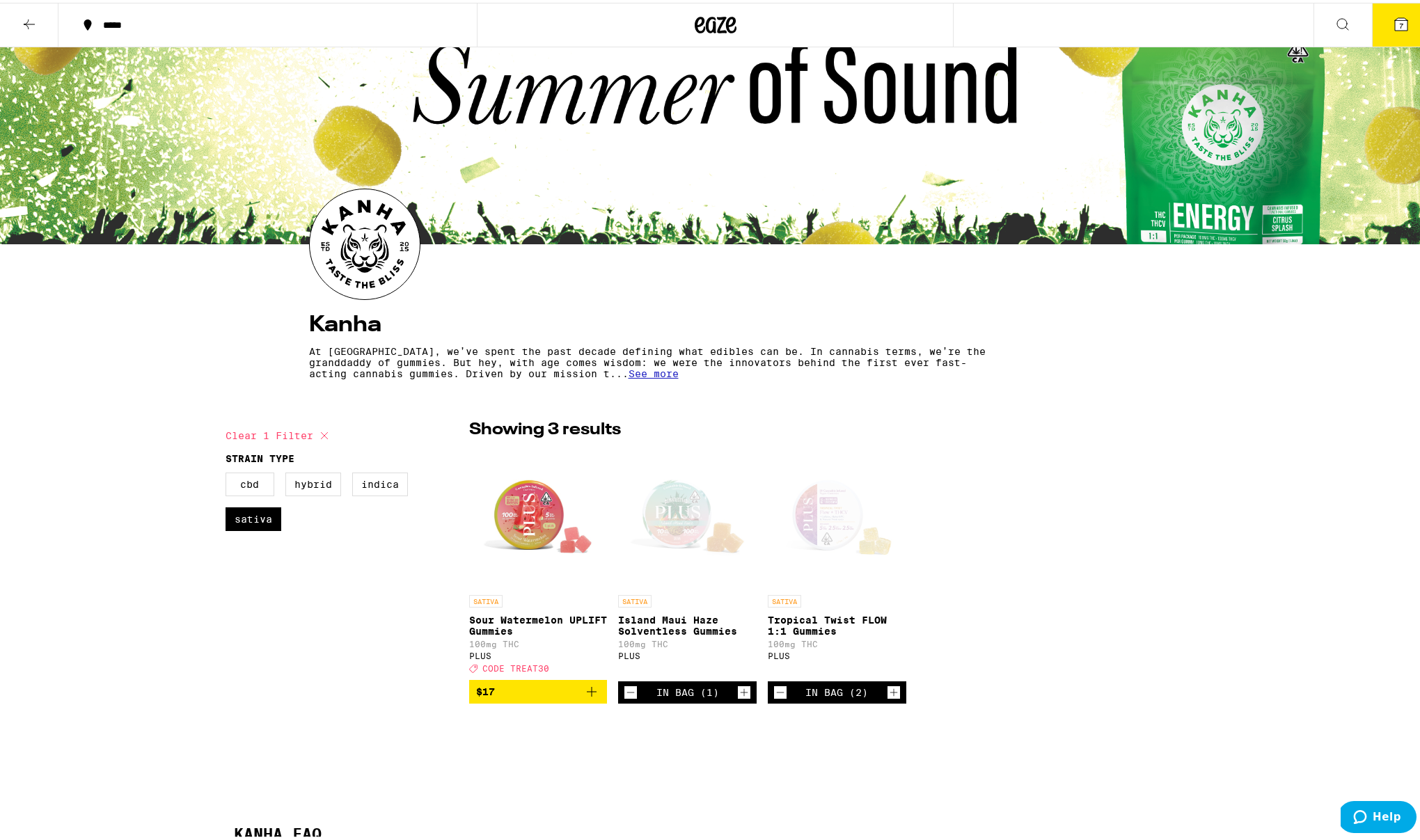
click at [714, 25] on icon at bounding box center [715, 22] width 21 height 17
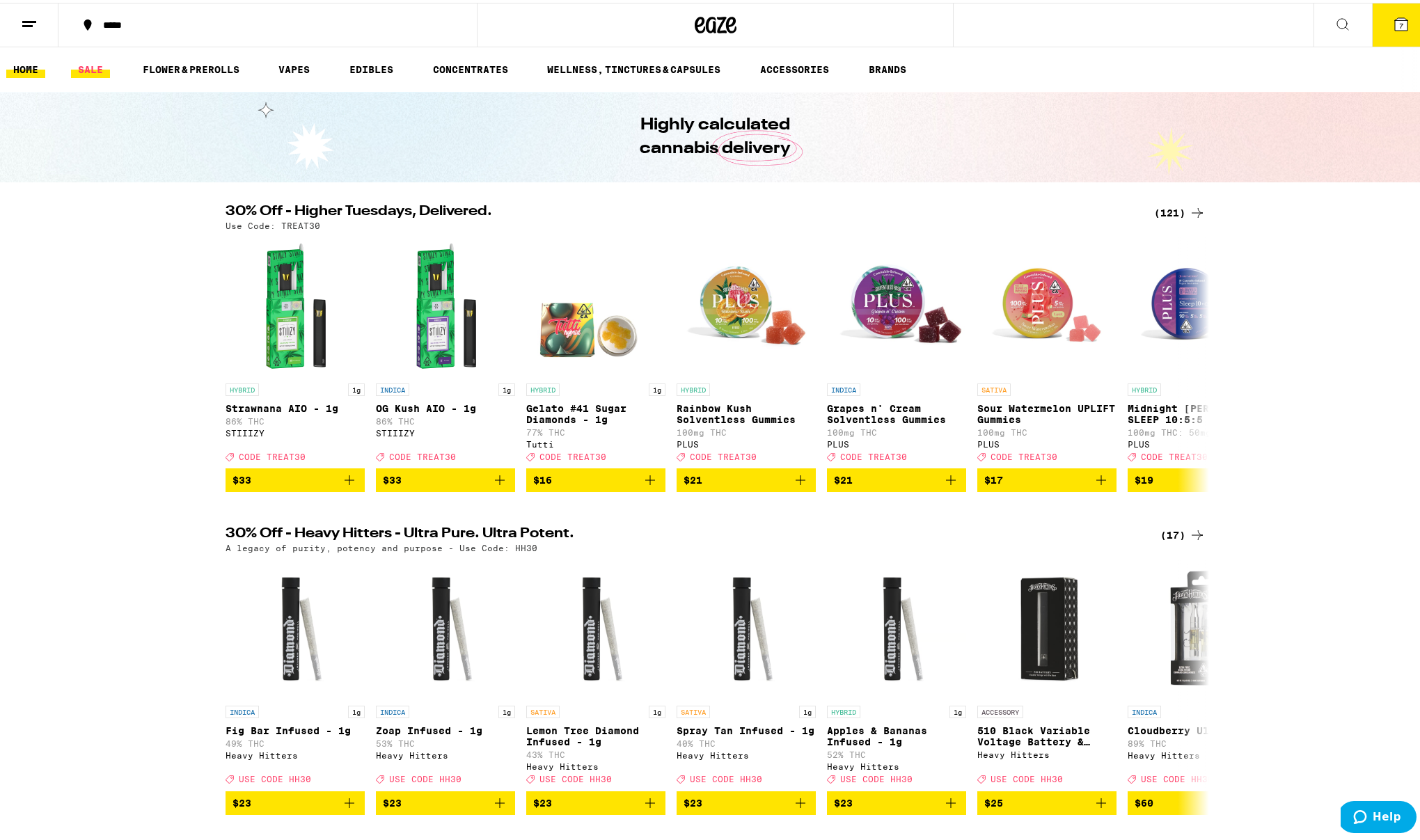
click at [78, 67] on link "SALE" at bounding box center [91, 67] width 39 height 17
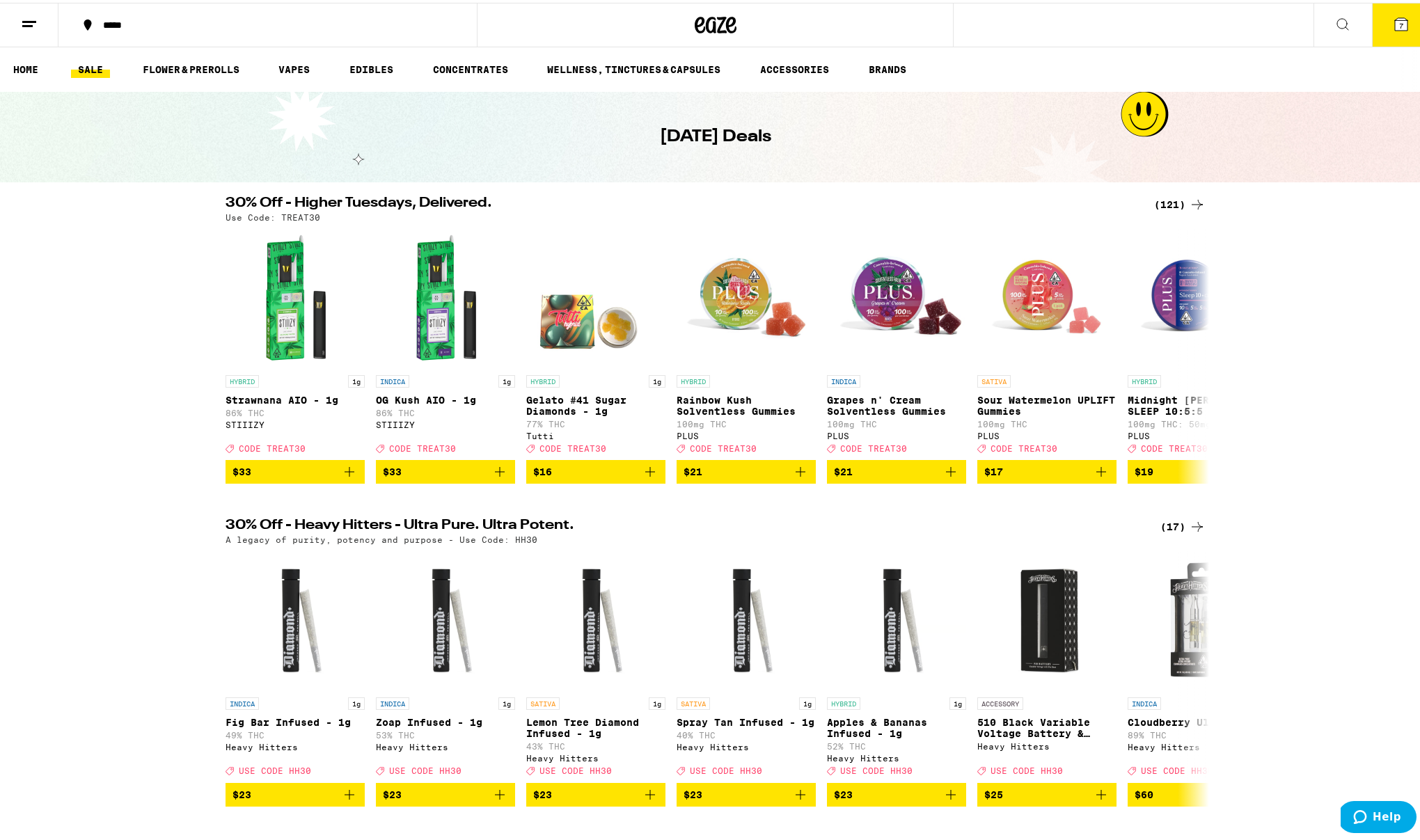
click at [1395, 21] on icon at bounding box center [1401, 21] width 12 height 12
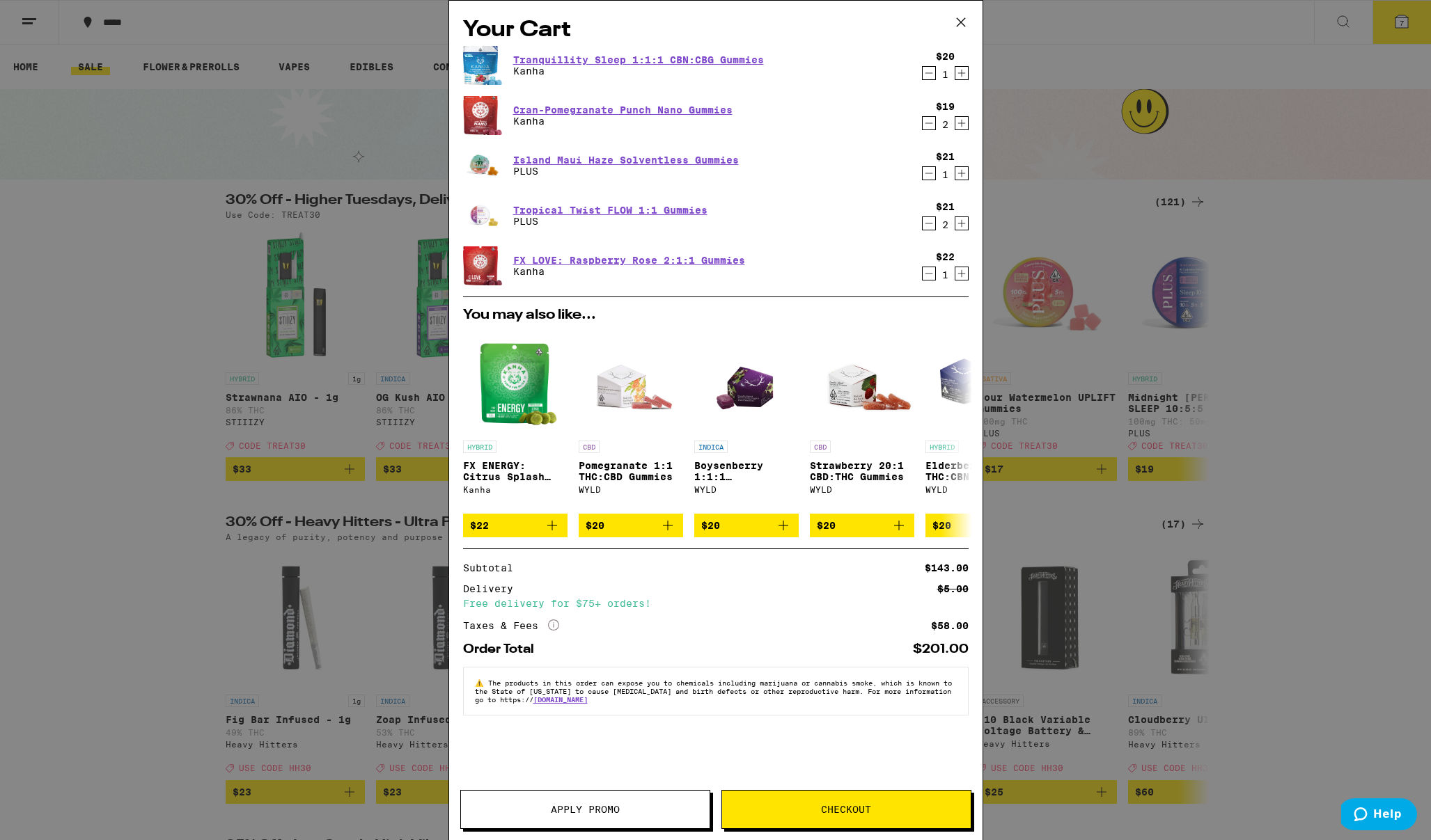
click at [590, 807] on span "Apply Promo" at bounding box center [585, 809] width 69 height 10
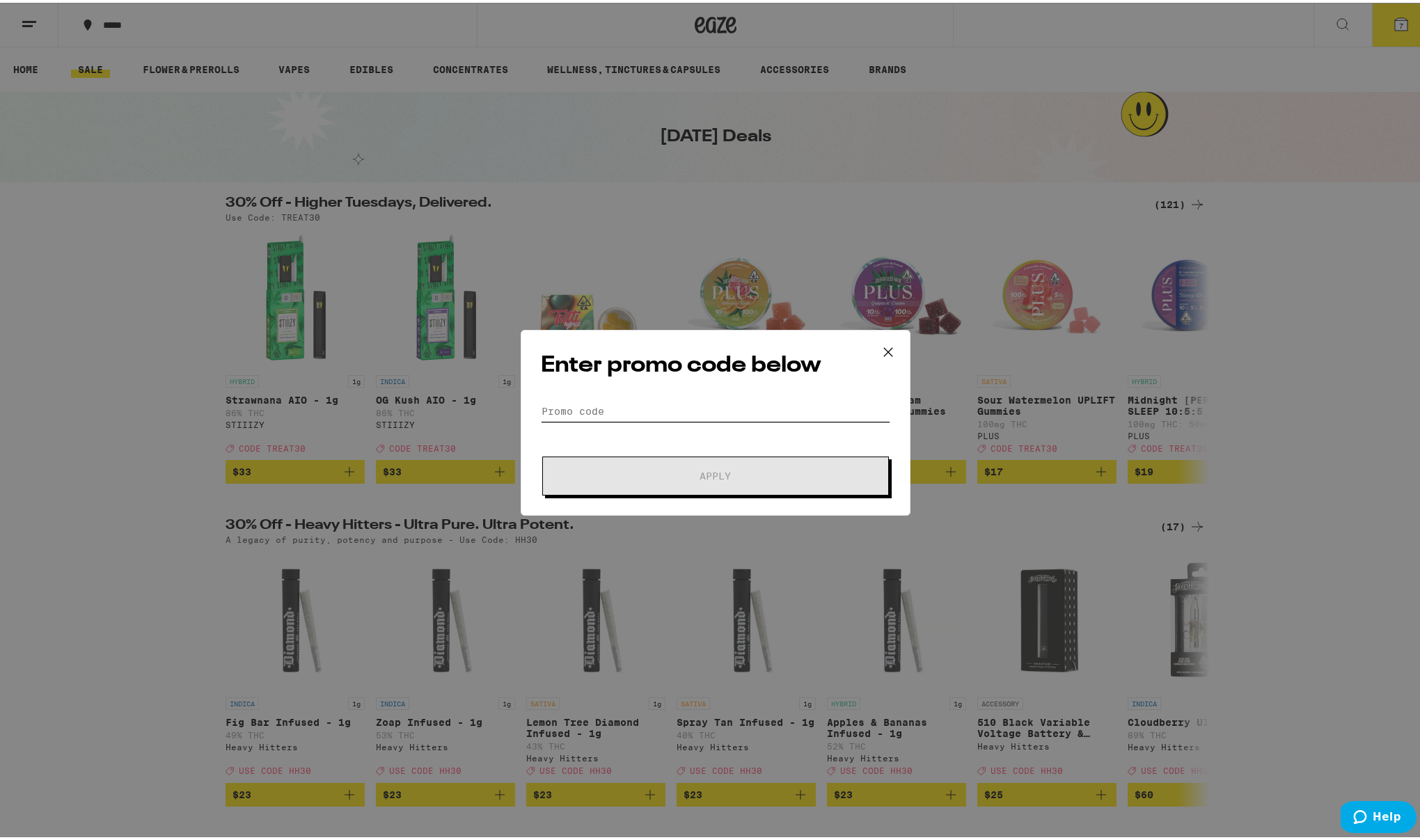
click at [637, 410] on input "Promo Code" at bounding box center [715, 409] width 350 height 21
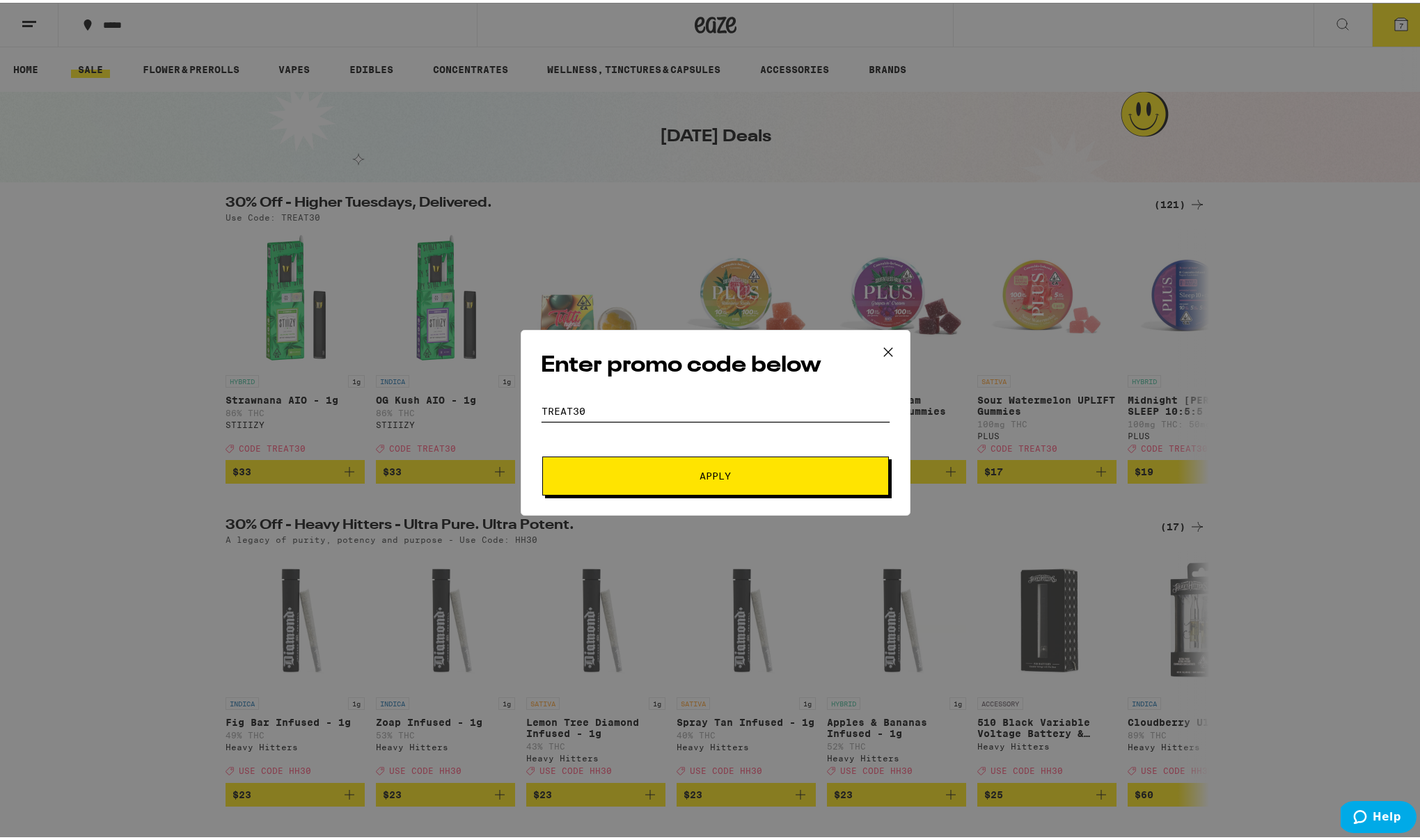
type input "TREAT30"
click at [711, 472] on span "Apply" at bounding box center [715, 473] width 32 height 10
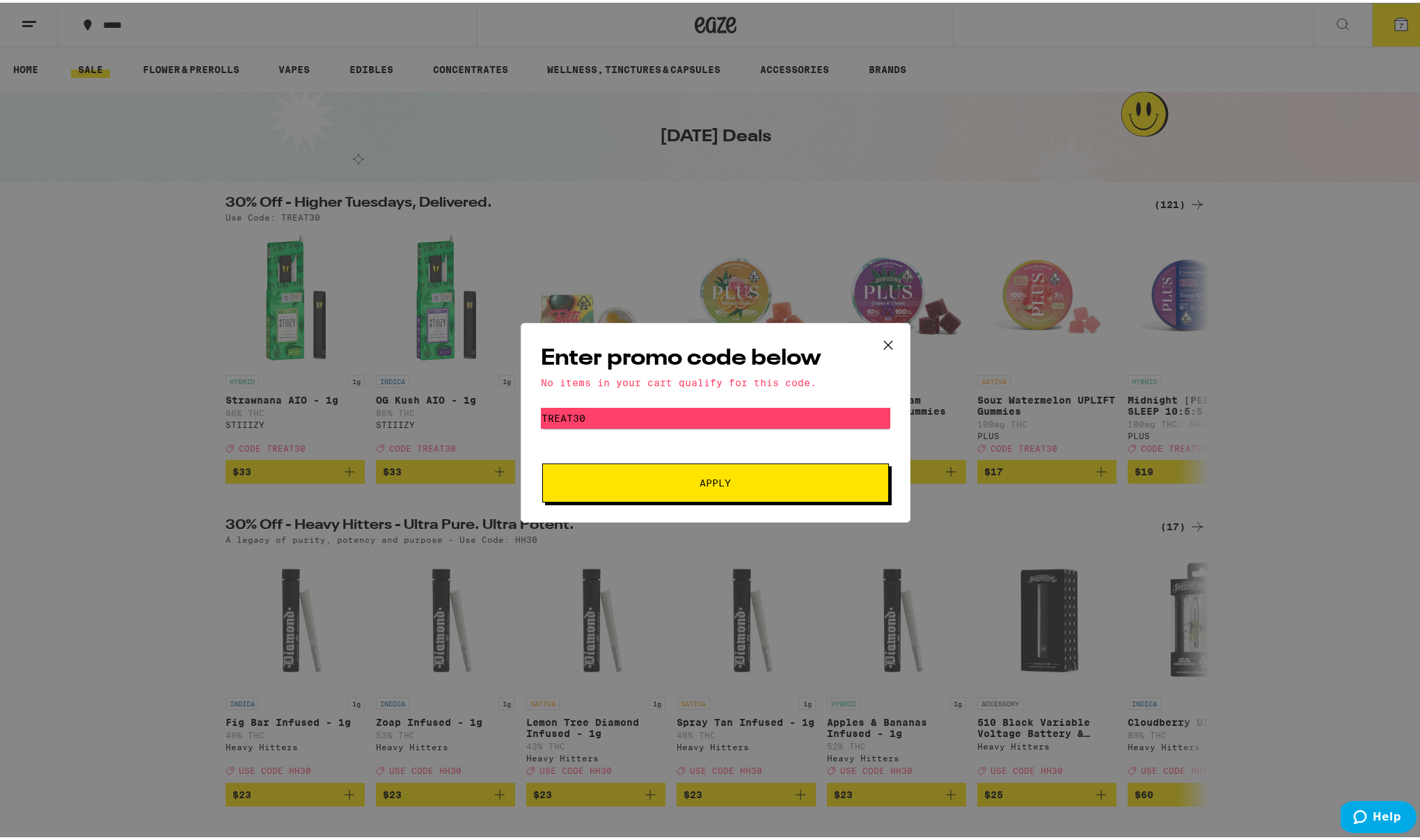
click at [883, 340] on icon at bounding box center [888, 343] width 9 height 9
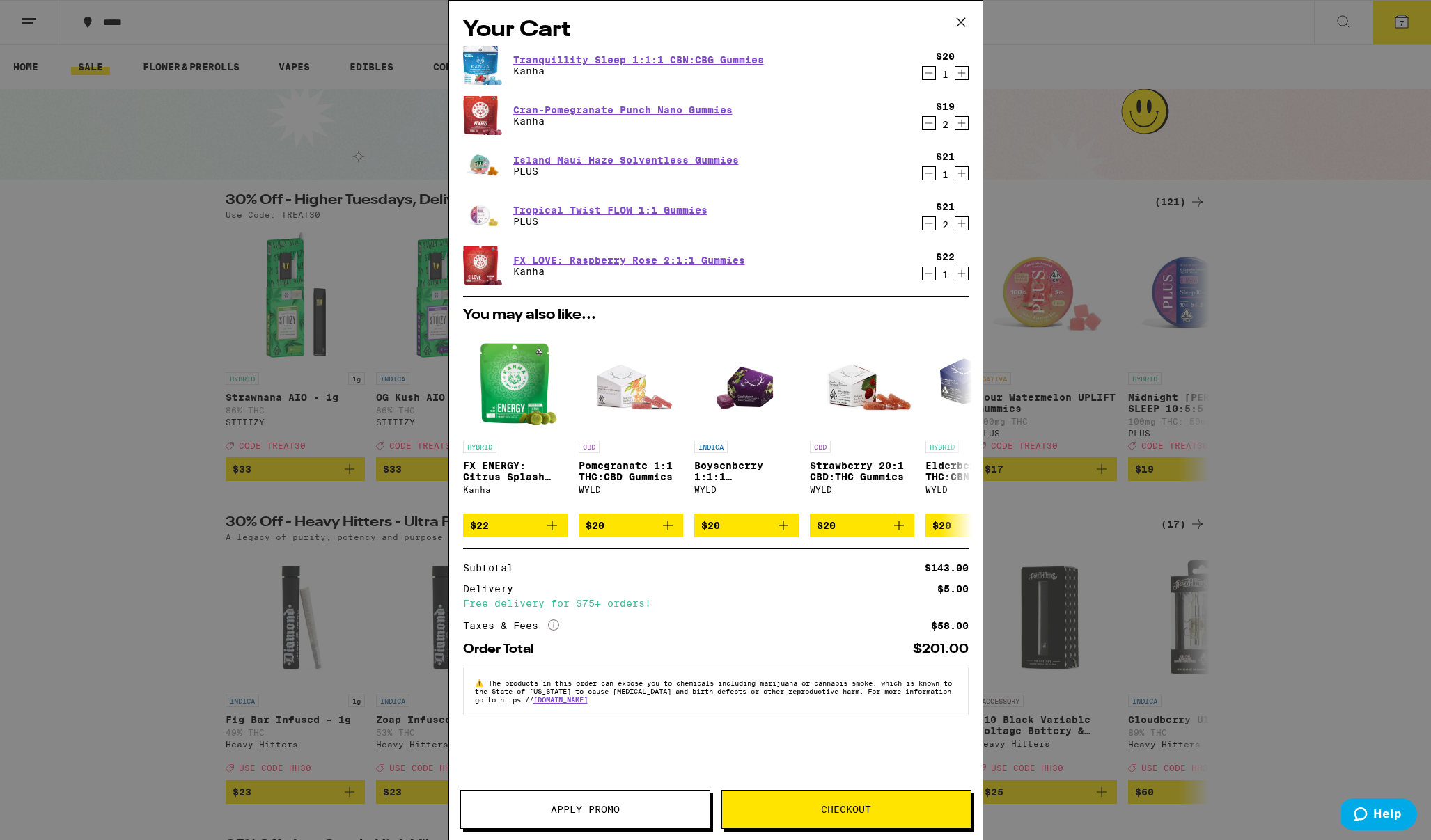
click at [1068, 363] on div "Your Cart Tranquillity Sleep 1:1:1 CBN:CBG Gummies Kanha $20 1 Cran-Pomegranate…" at bounding box center [716, 420] width 1431 height 840
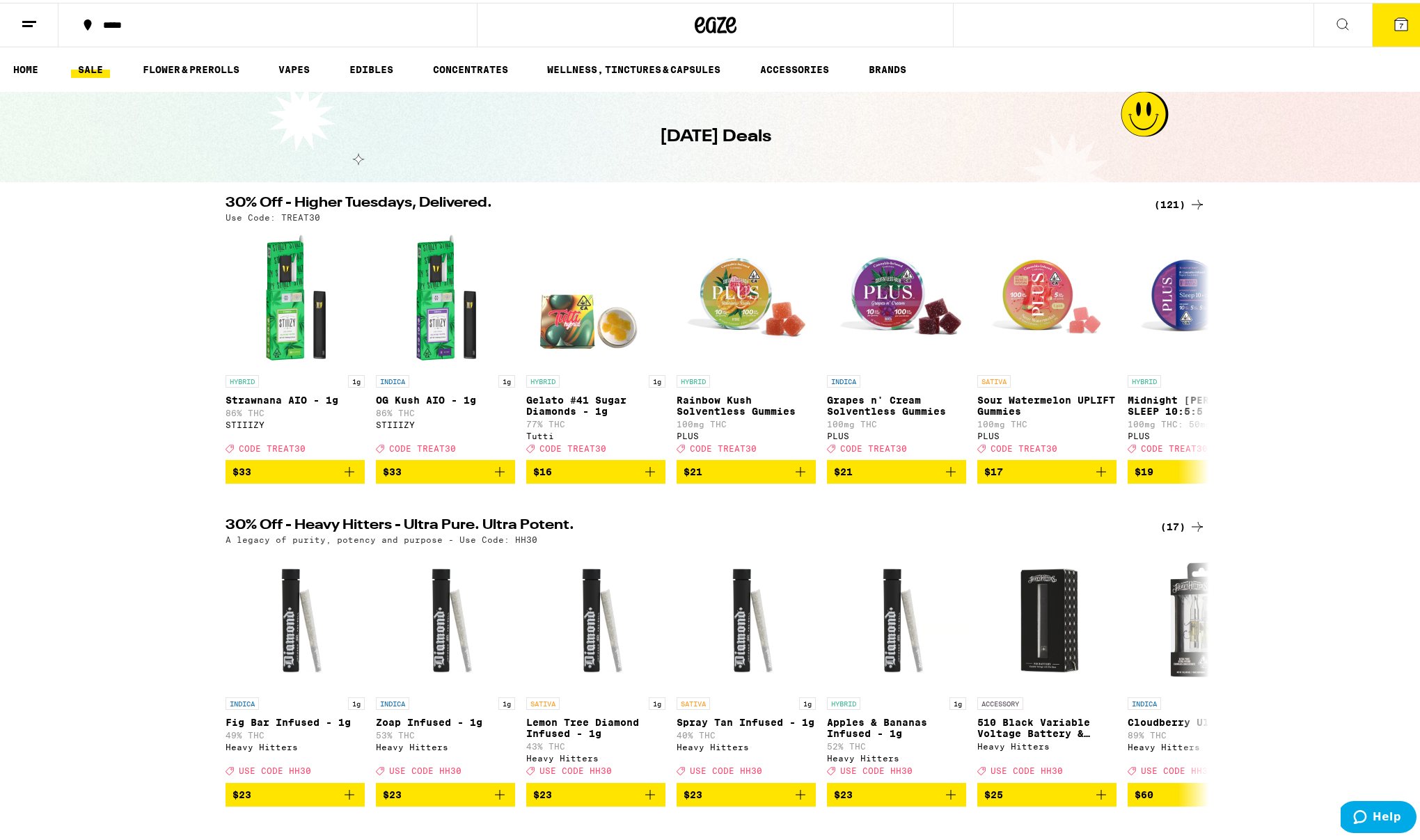
click at [748, 413] on p "Rainbow Kush Solventless Gummies" at bounding box center [746, 402] width 139 height 22
click at [880, 303] on img "Open page for Grapes n' Cream Solventless Gummies from PLUS" at bounding box center [896, 295] width 139 height 139
click at [1035, 303] on img "Open page for Sour Watermelon UPLIFT Gummies from PLUS" at bounding box center [1047, 295] width 139 height 139
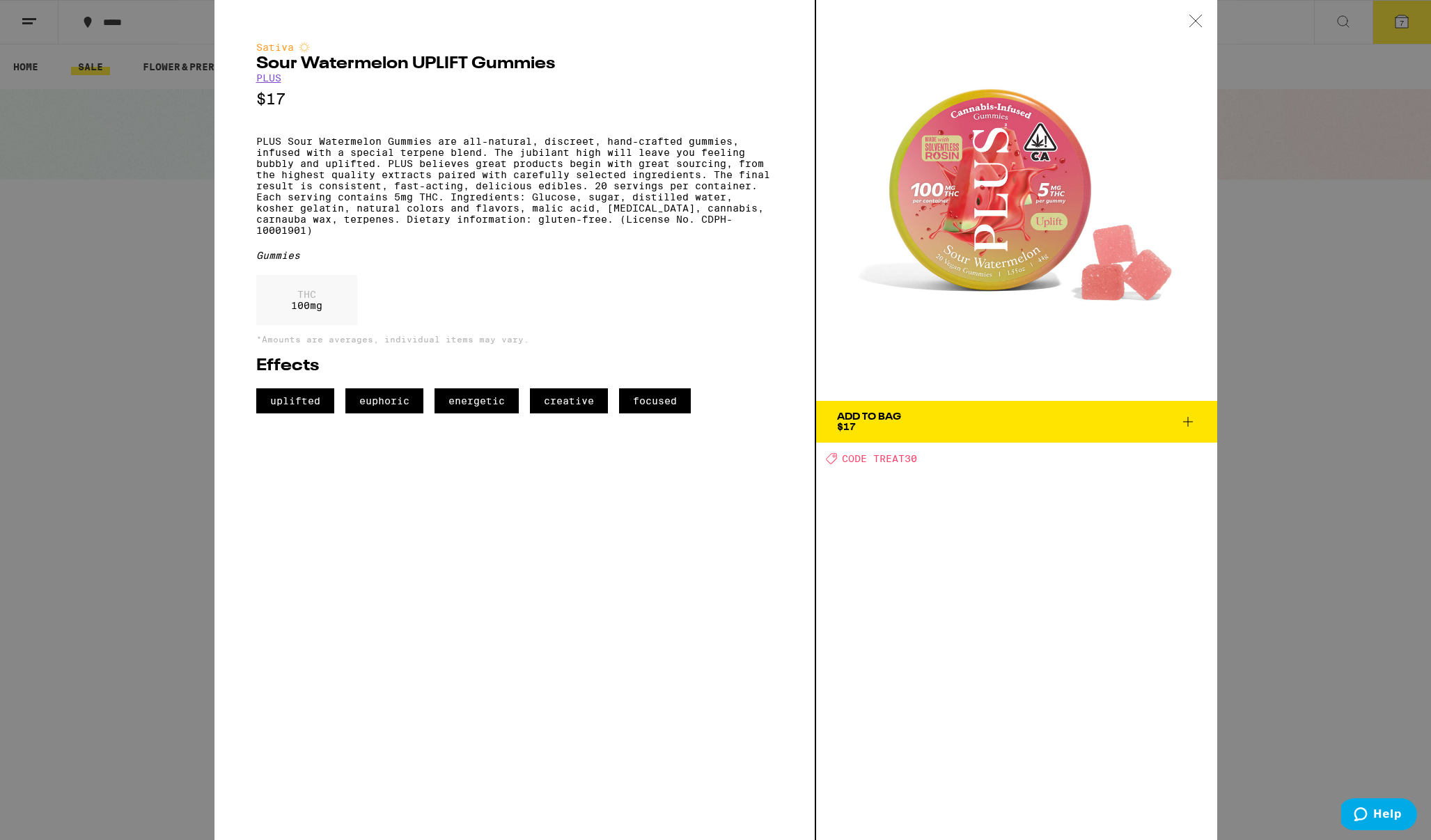
click at [1183, 422] on icon at bounding box center [1188, 421] width 10 height 10
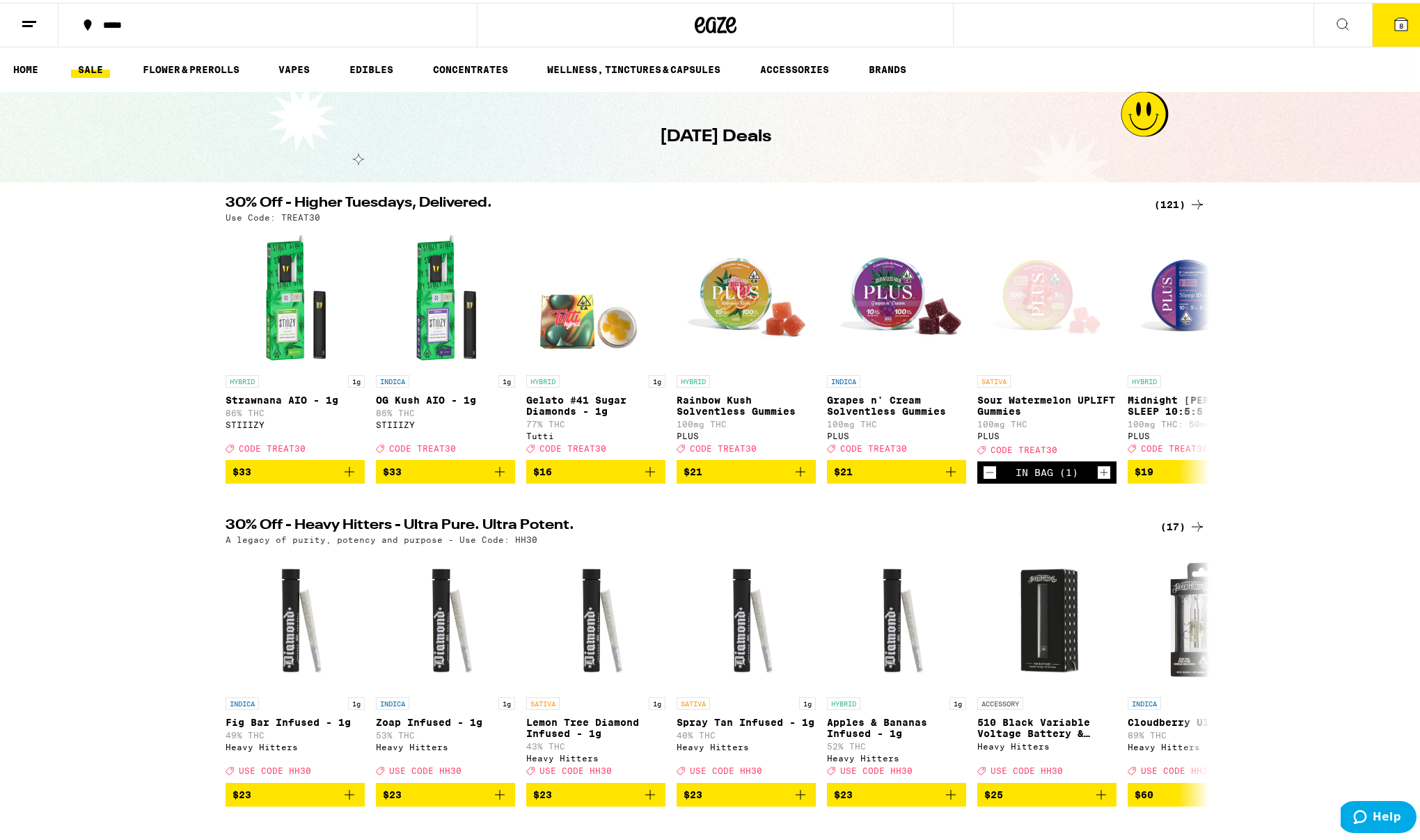
click at [1098, 478] on icon "Increment" at bounding box center [1104, 469] width 12 height 17
click at [1099, 478] on icon "Increment" at bounding box center [1104, 469] width 12 height 17
click at [986, 478] on icon "Decrement" at bounding box center [989, 469] width 12 height 17
click at [1189, 532] on icon at bounding box center [1197, 524] width 17 height 17
click at [1175, 199] on div "(121)" at bounding box center [1179, 201] width 52 height 17
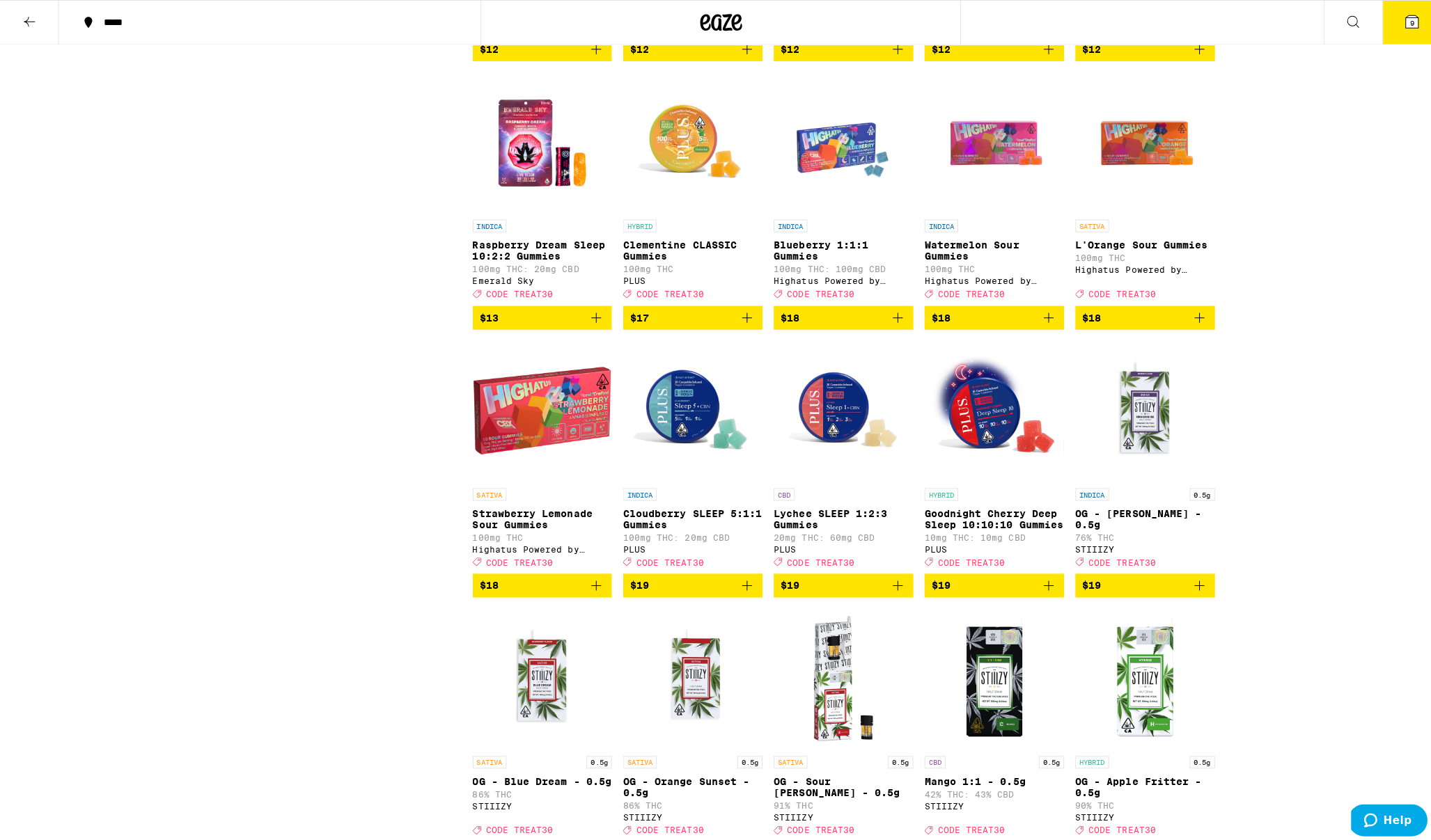
scroll to position [1466, 0]
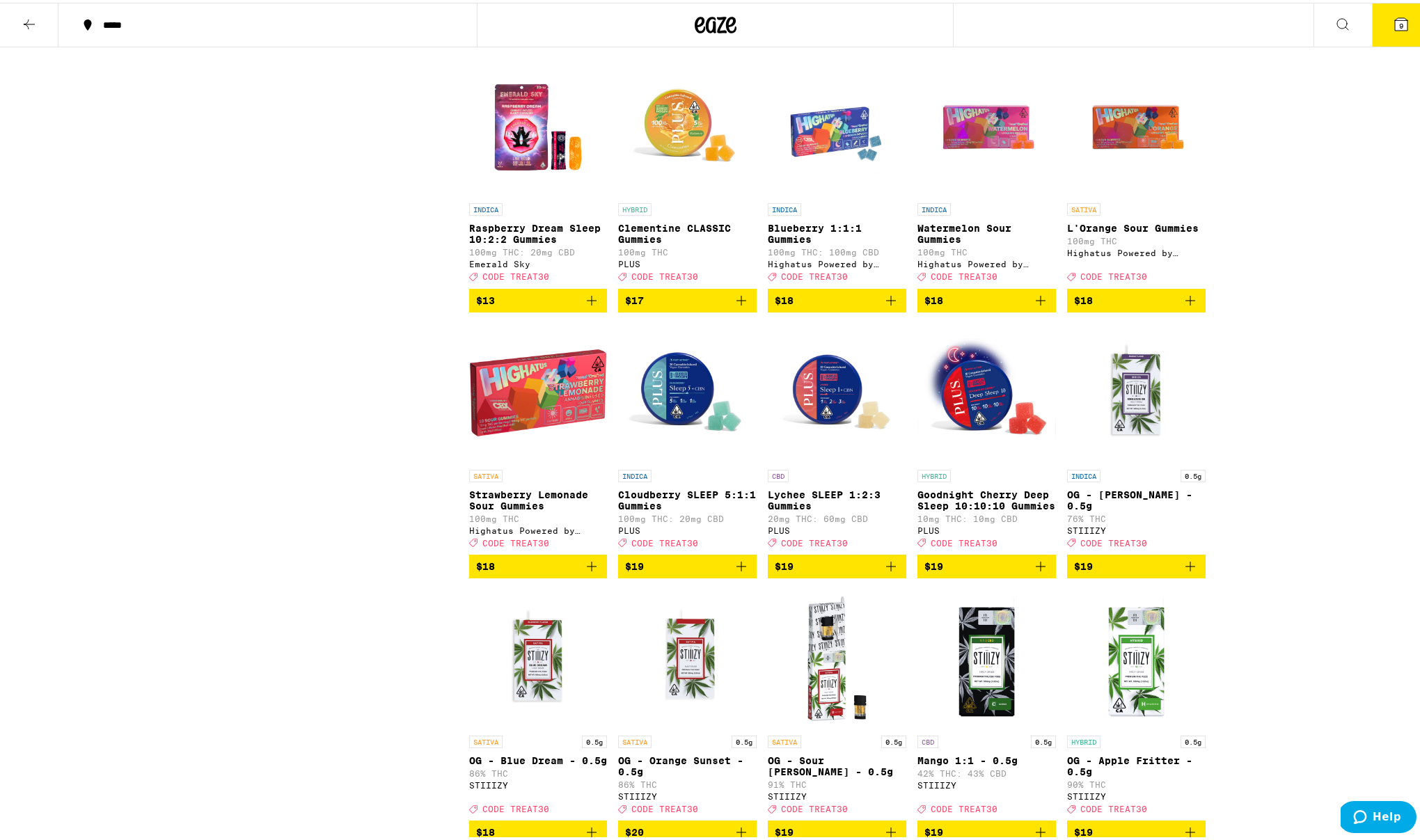
click at [639, 243] on p "Clementine CLASSIC Gummies" at bounding box center [687, 230] width 139 height 22
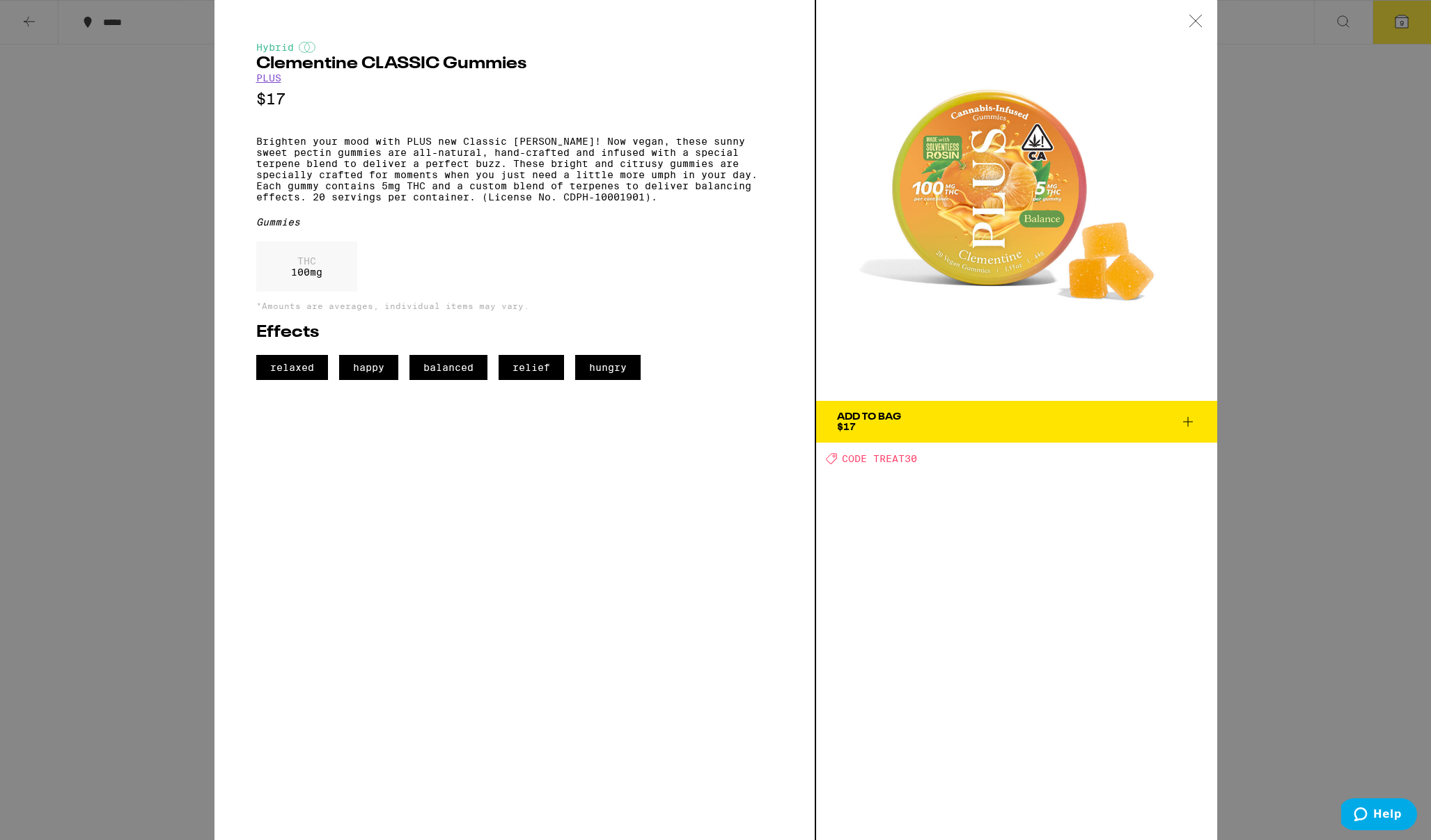
click at [976, 423] on span "Add To Bag $17" at bounding box center [1016, 422] width 360 height 19
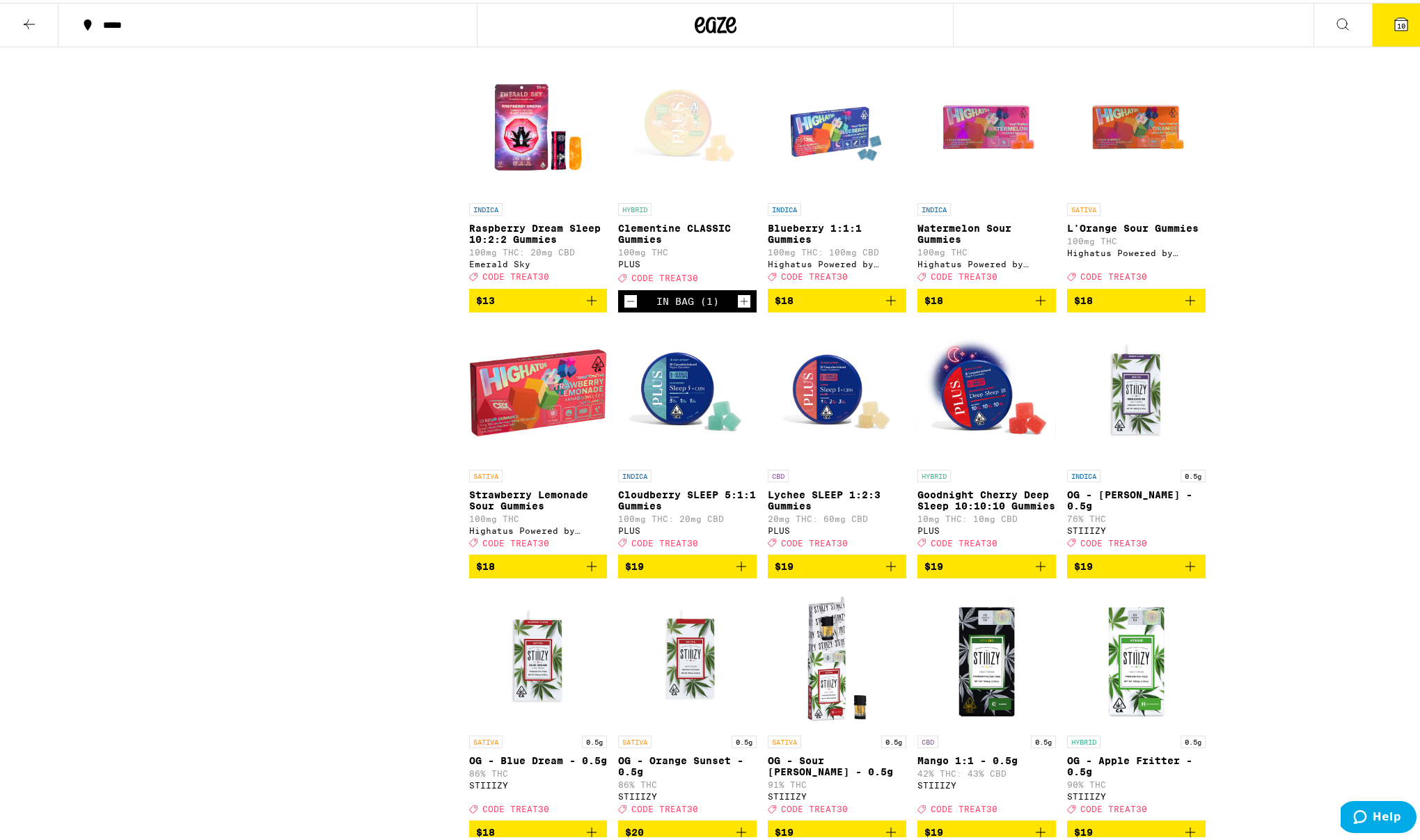
click at [1399, 25] on button "10" at bounding box center [1401, 22] width 59 height 43
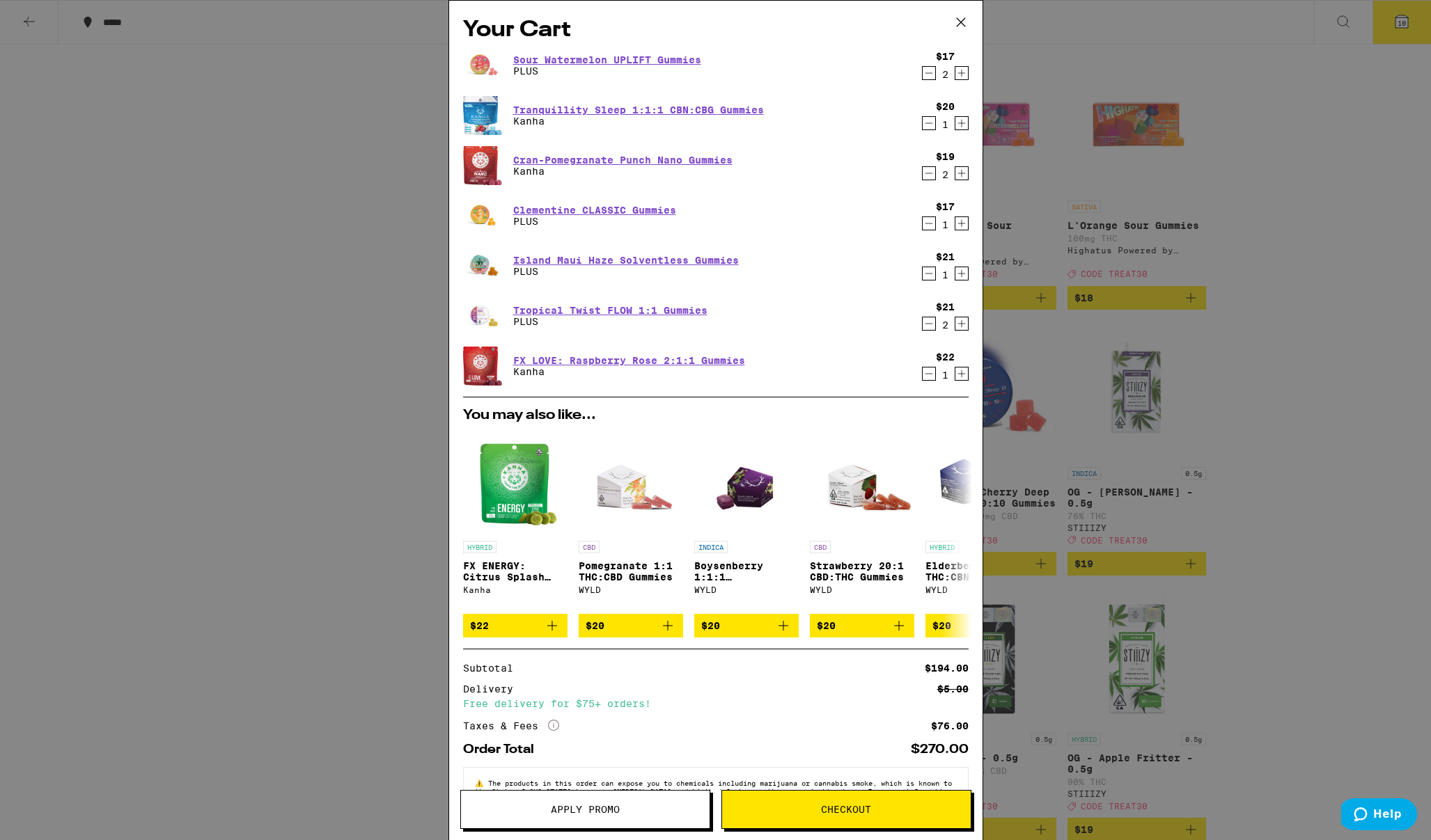
click at [922, 324] on icon "Decrement" at bounding box center [928, 323] width 12 height 17
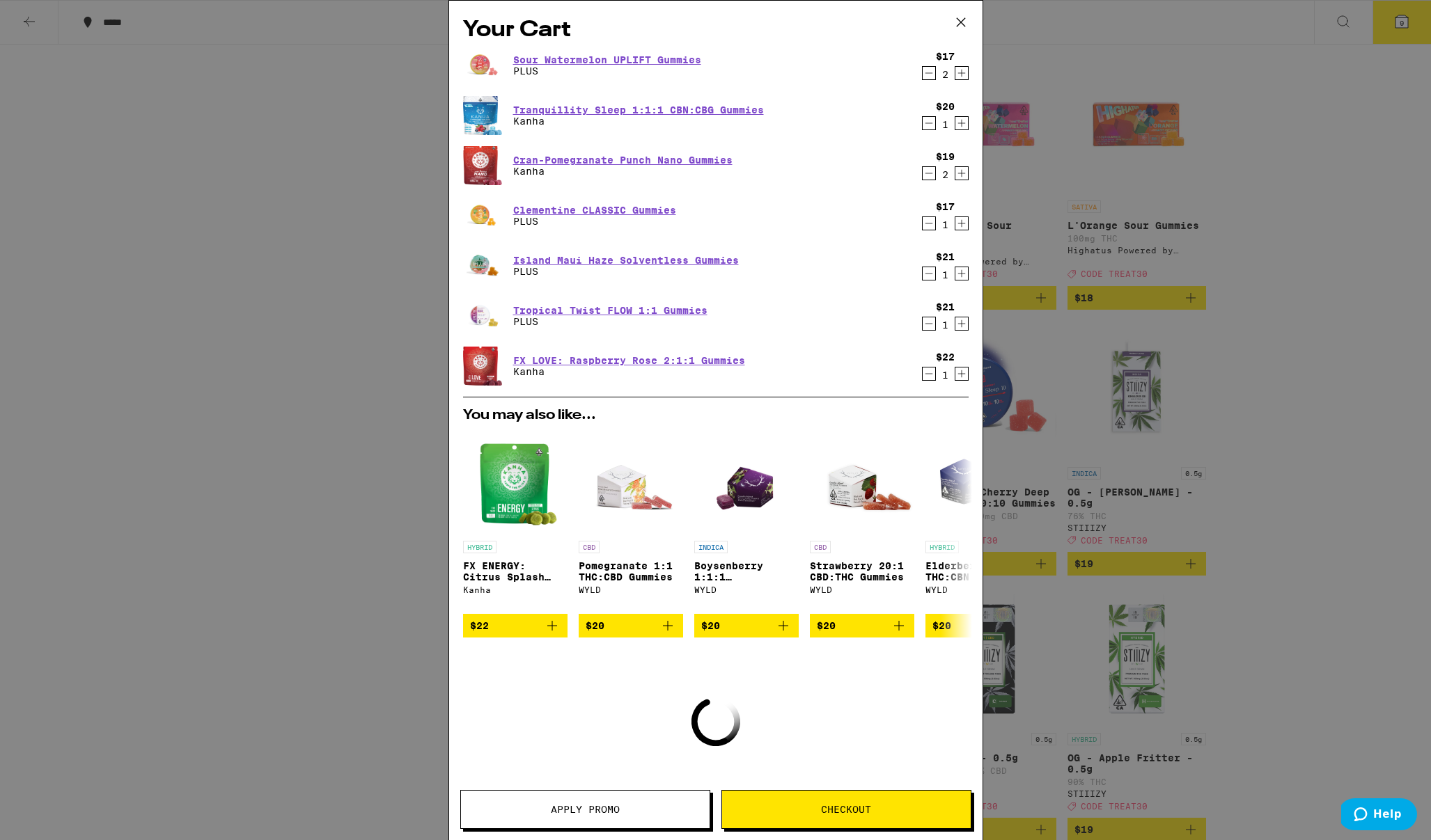
click at [922, 324] on icon "Decrement" at bounding box center [928, 323] width 12 height 17
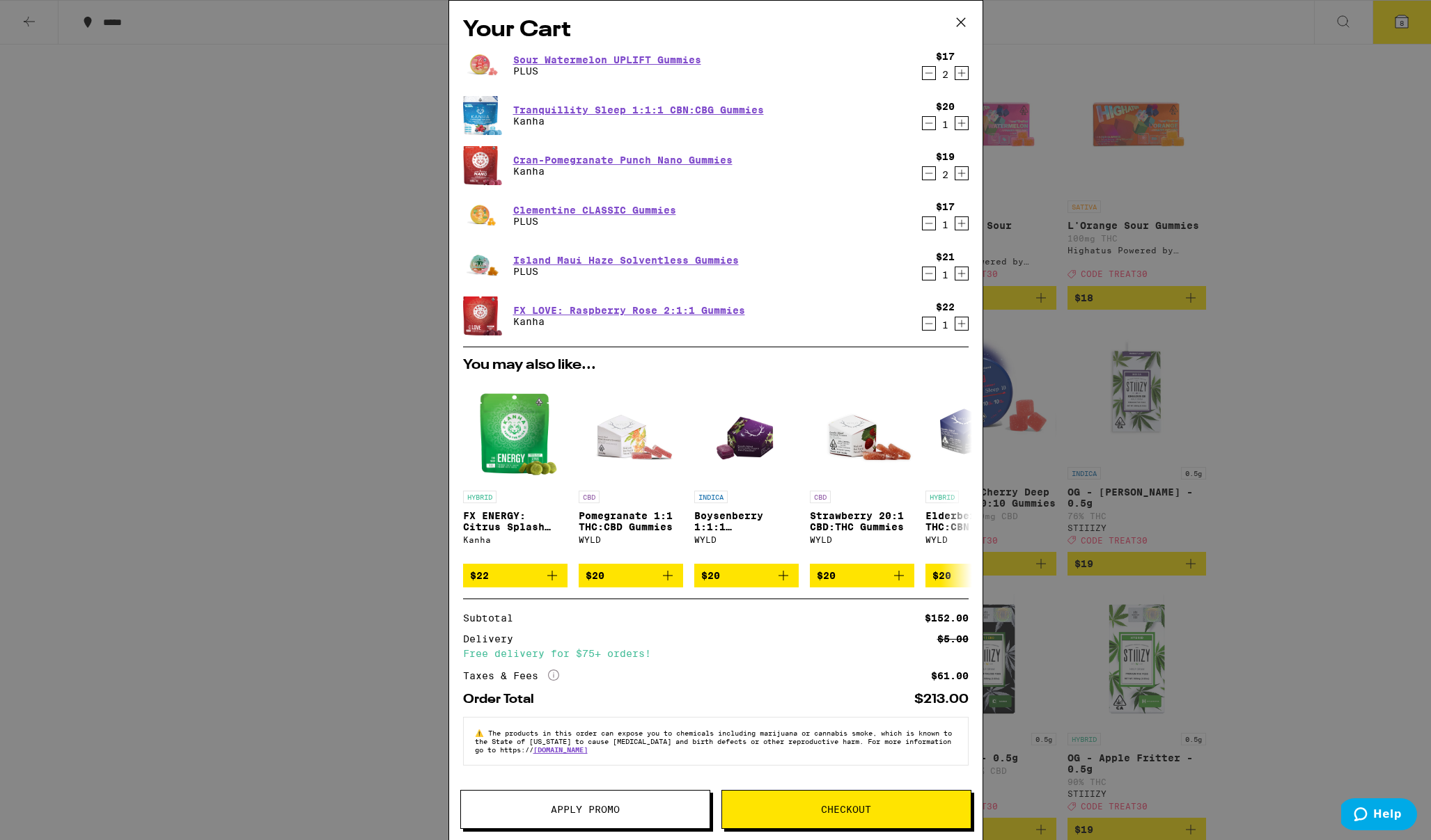
click at [922, 272] on icon "Decrement" at bounding box center [928, 273] width 12 height 17
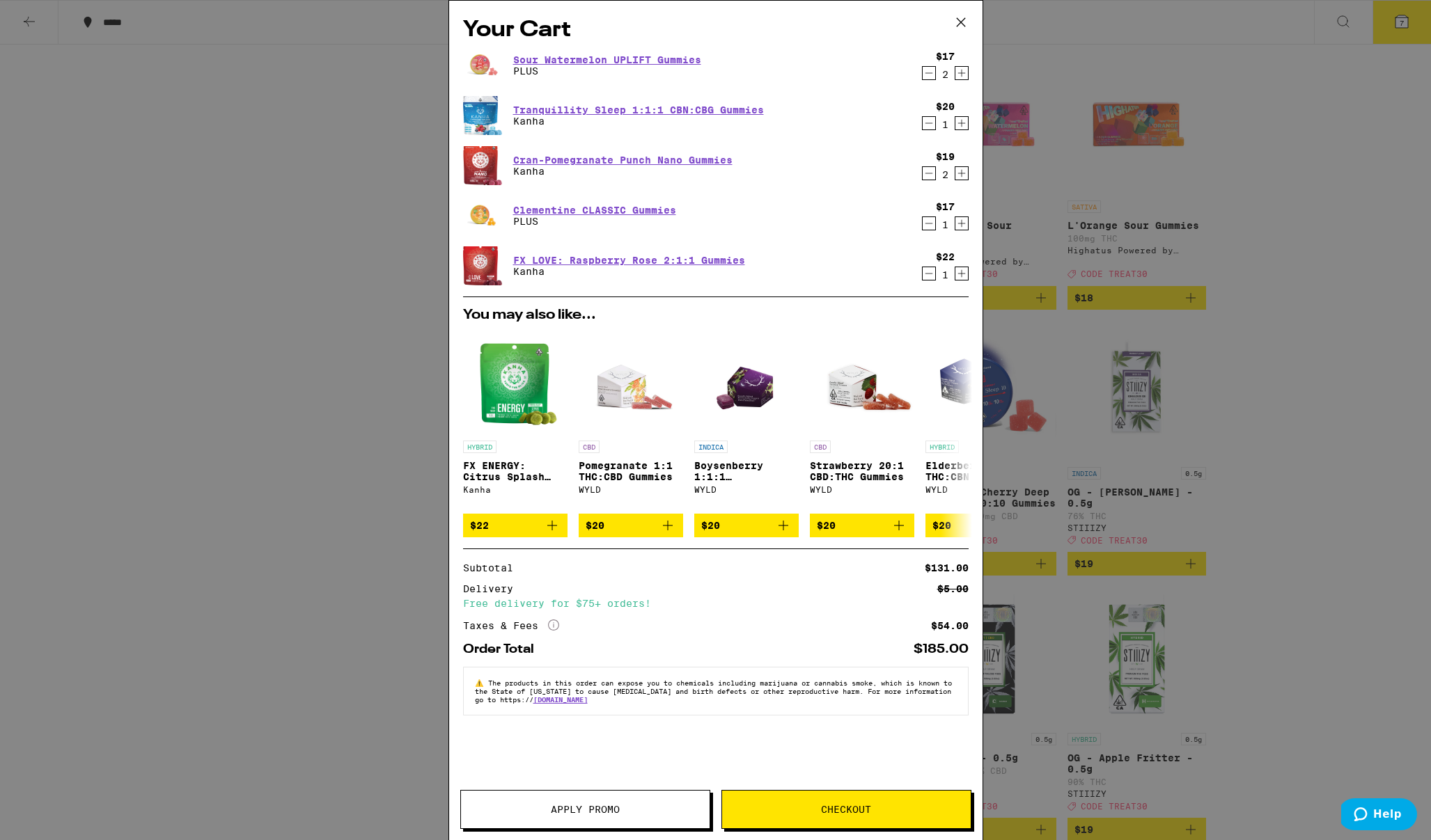
click at [569, 801] on button "Apply Promo" at bounding box center [585, 809] width 250 height 39
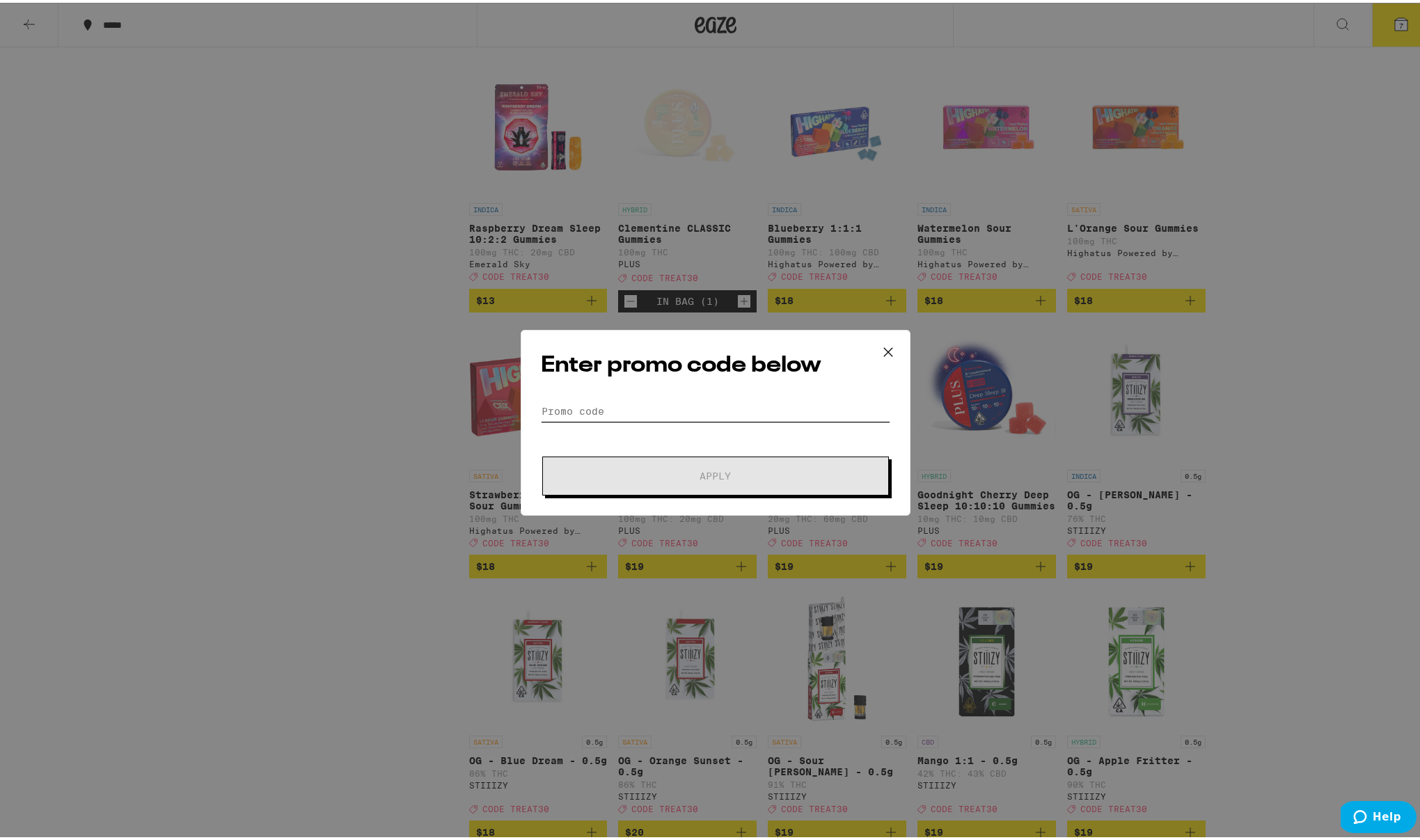
click at [614, 400] on input "Promo Code" at bounding box center [715, 409] width 350 height 21
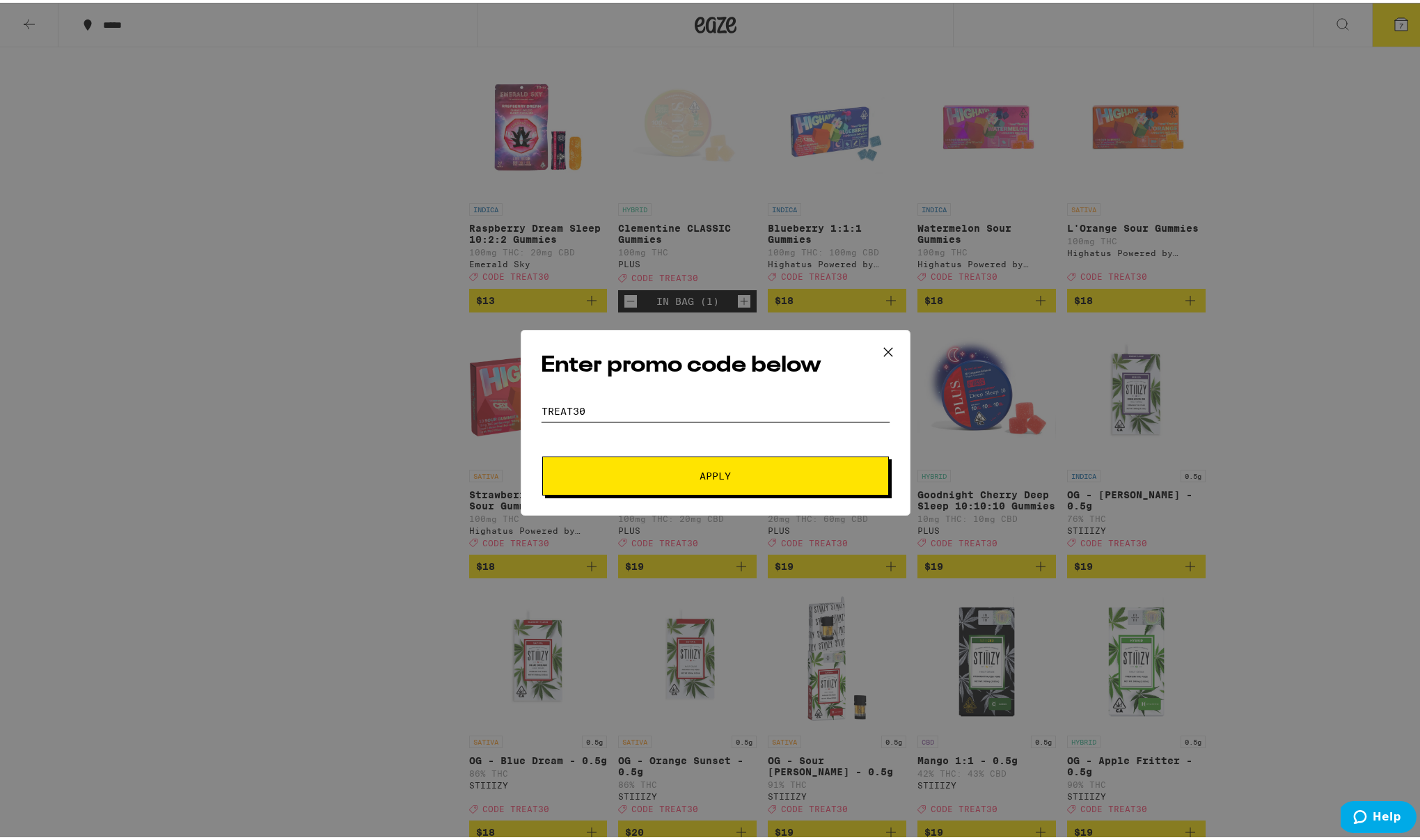
type input "TREAT30"
click at [602, 474] on span "Apply" at bounding box center [715, 473] width 250 height 10
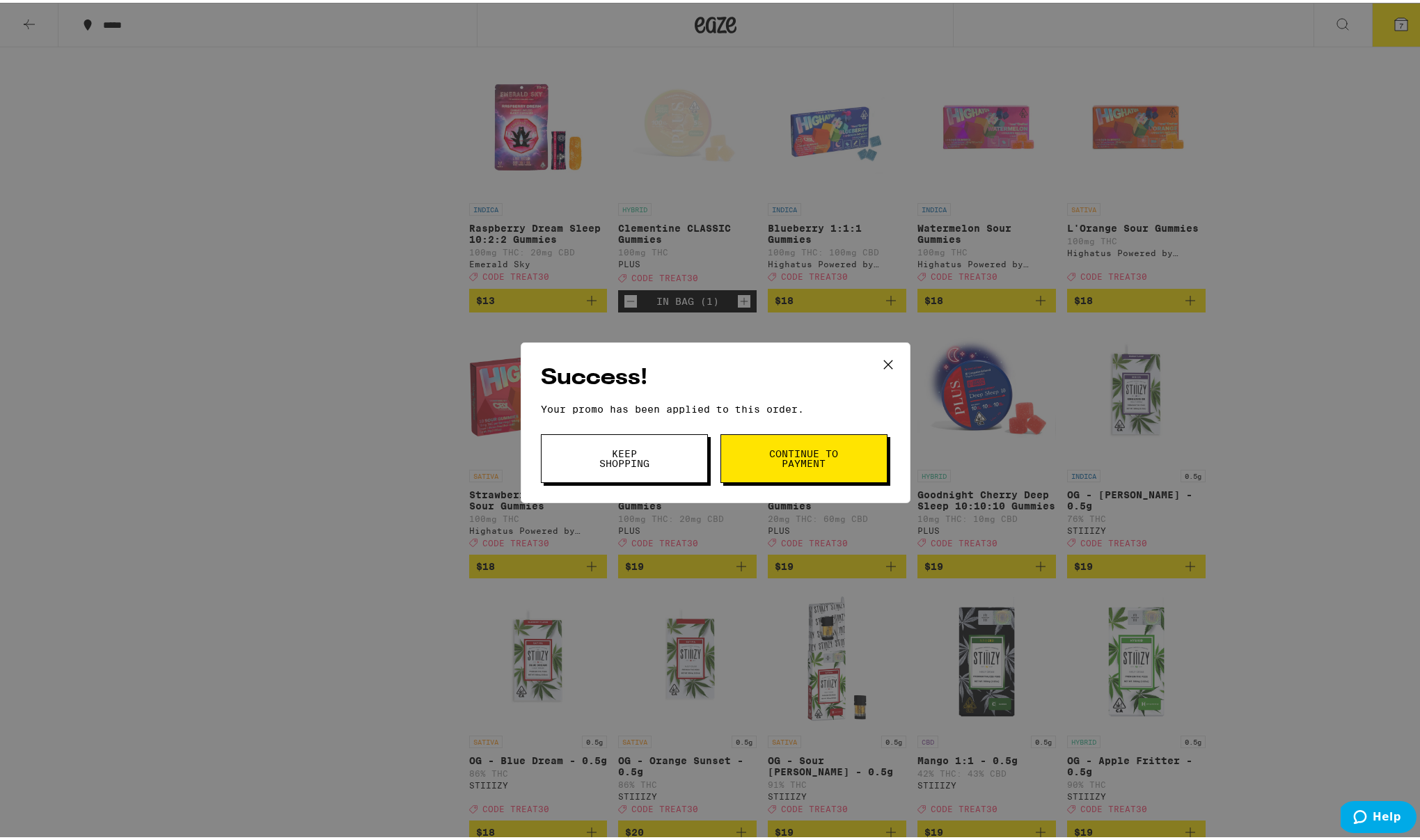
click at [606, 473] on button "Keep Shopping" at bounding box center [624, 455] width 167 height 48
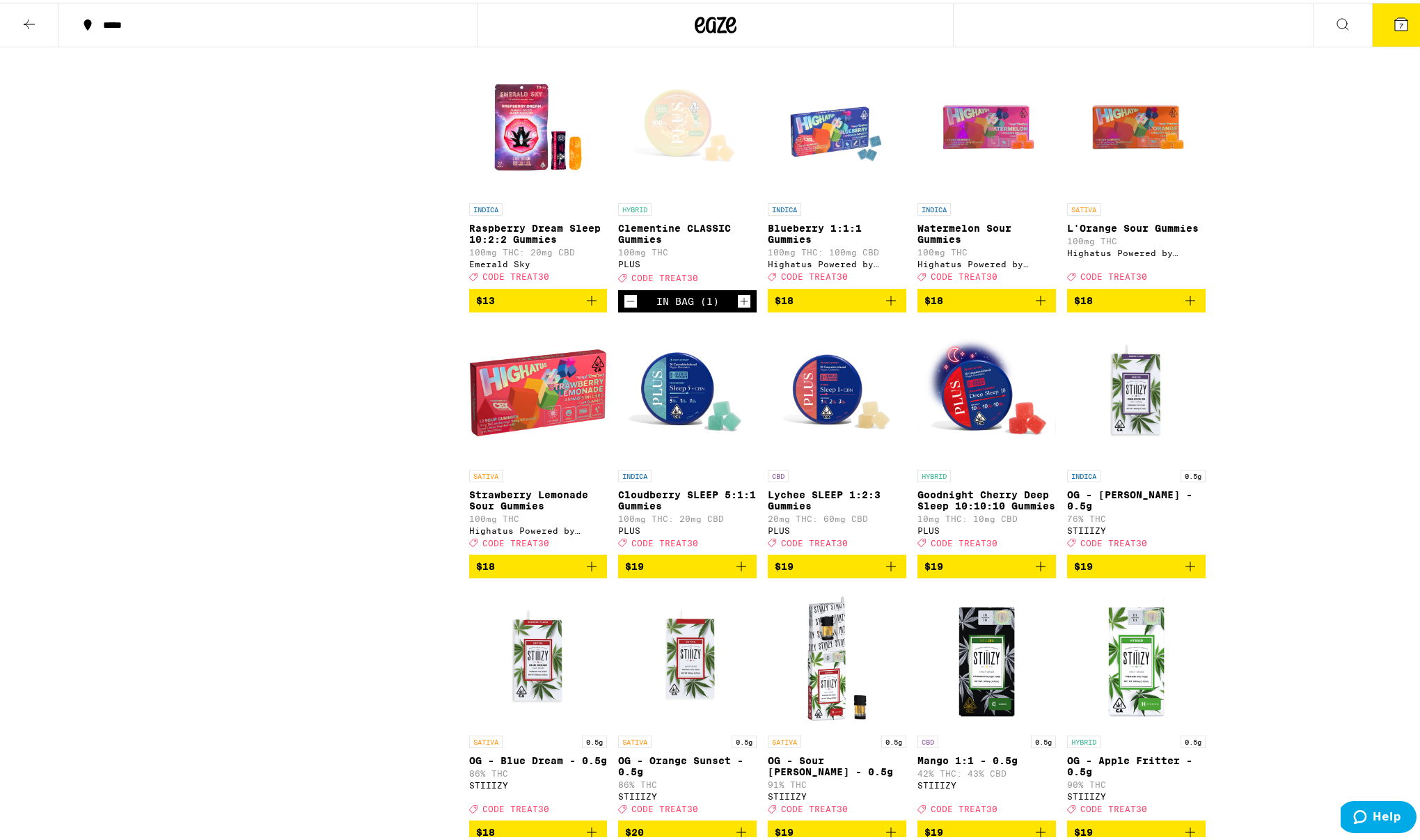
click at [1407, 11] on button "7" at bounding box center [1401, 22] width 59 height 43
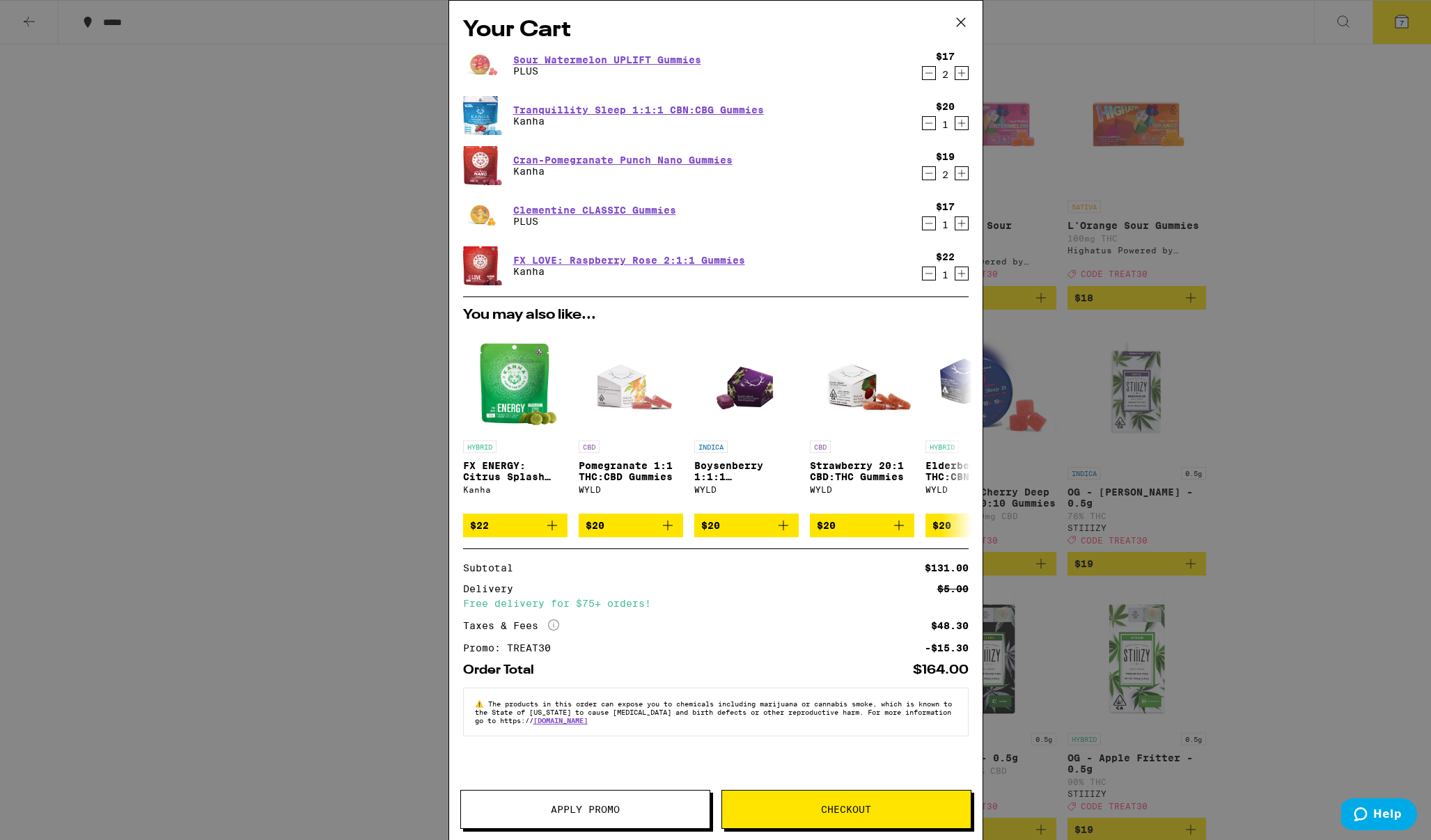
click at [927, 122] on icon "Decrement" at bounding box center [928, 123] width 12 height 17
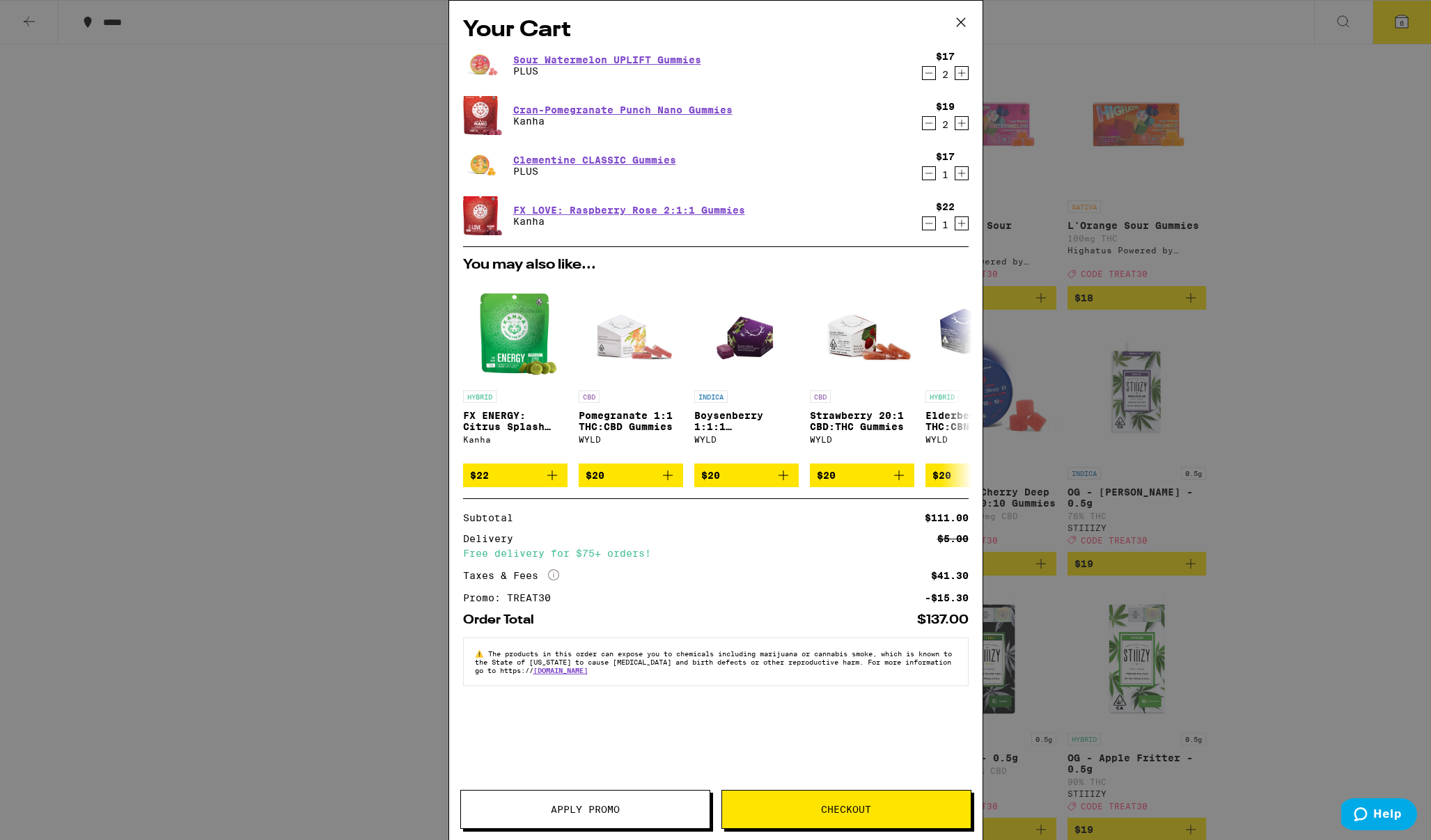
click at [959, 172] on icon "Increment" at bounding box center [962, 173] width 12 height 17
click at [962, 387] on icon at bounding box center [960, 383] width 11 height 10
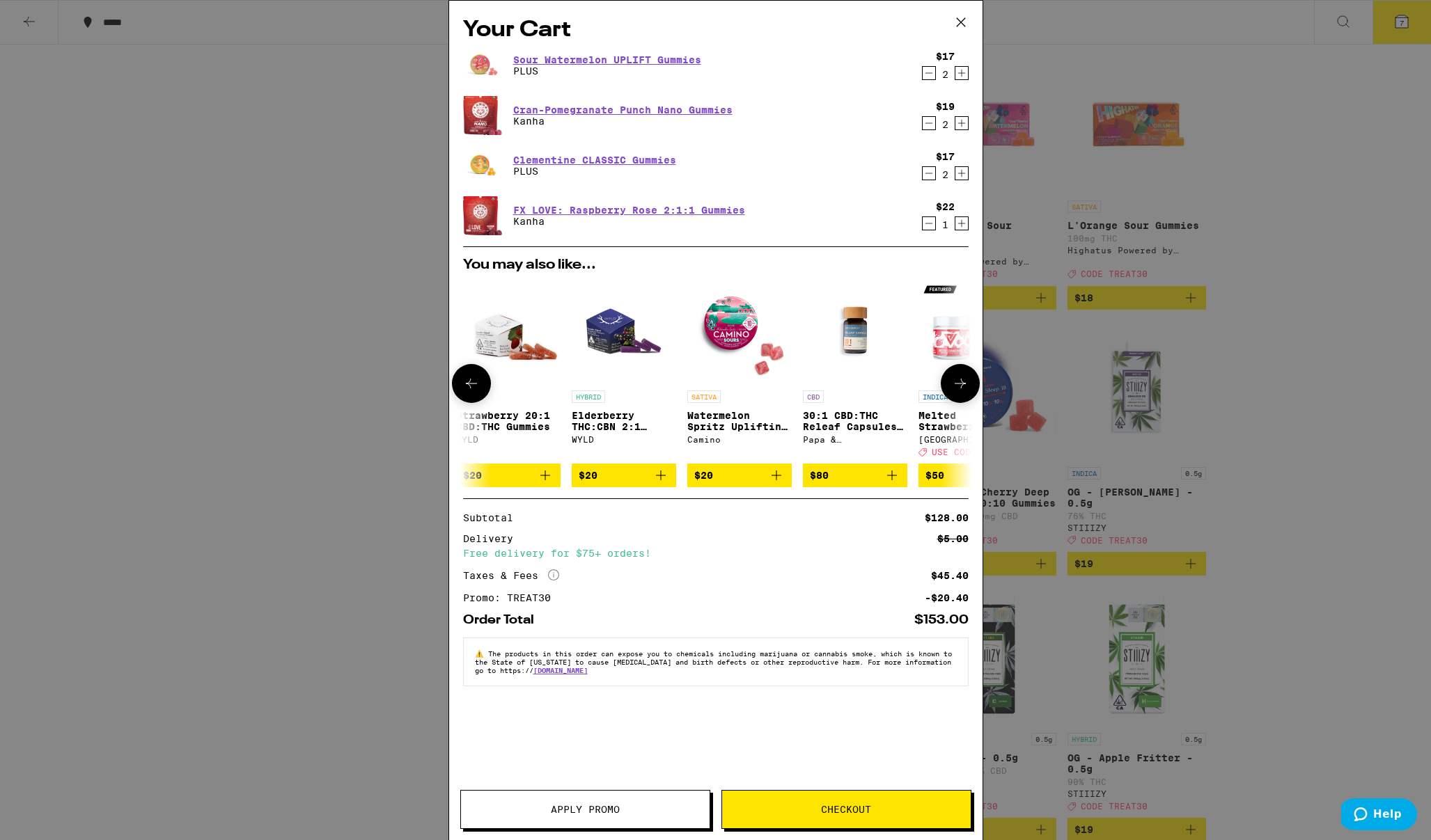
click at [962, 387] on icon at bounding box center [960, 383] width 11 height 10
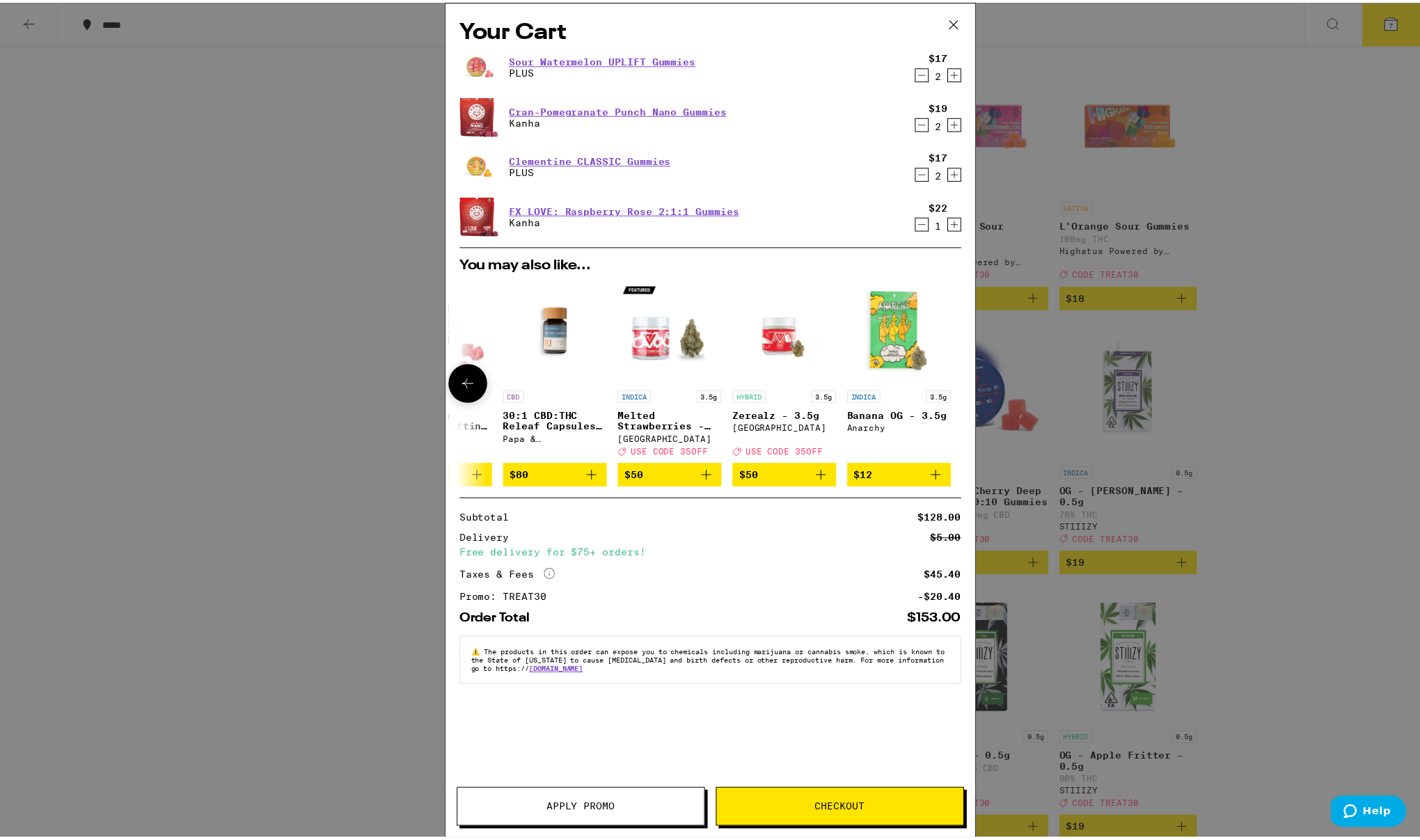
scroll to position [0, 650]
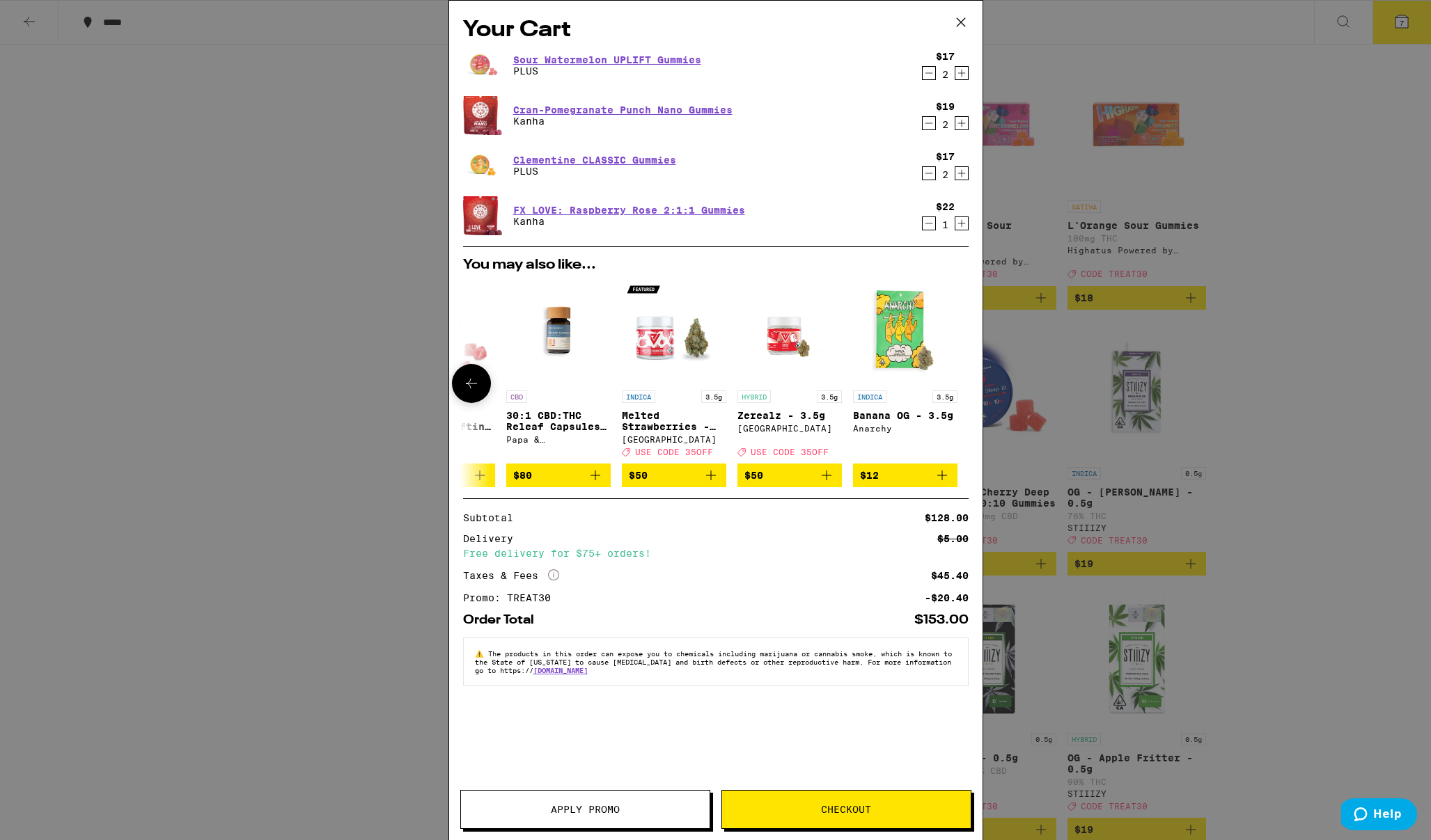
click at [962, 387] on div at bounding box center [960, 383] width 39 height 39
click at [962, 18] on icon at bounding box center [961, 22] width 21 height 21
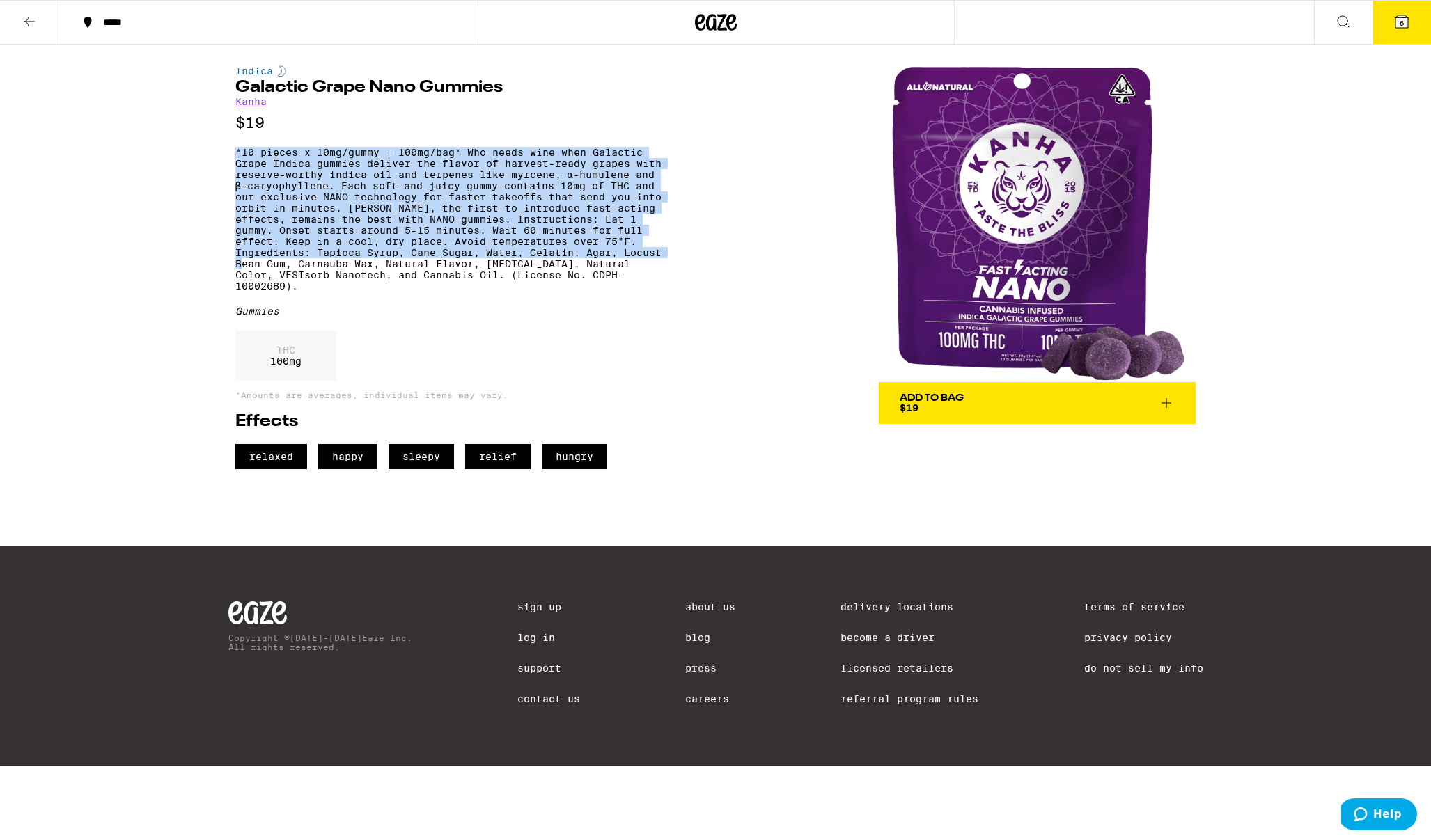
drag, startPoint x: 229, startPoint y: 153, endPoint x: 688, endPoint y: 273, distance: 474.4
click at [687, 272] on div "Indica Galactic Grape Nano Gummies Kanha $19 *10 pieces x 10mg/gummy = 100mg/ba…" at bounding box center [716, 257] width 1003 height 424
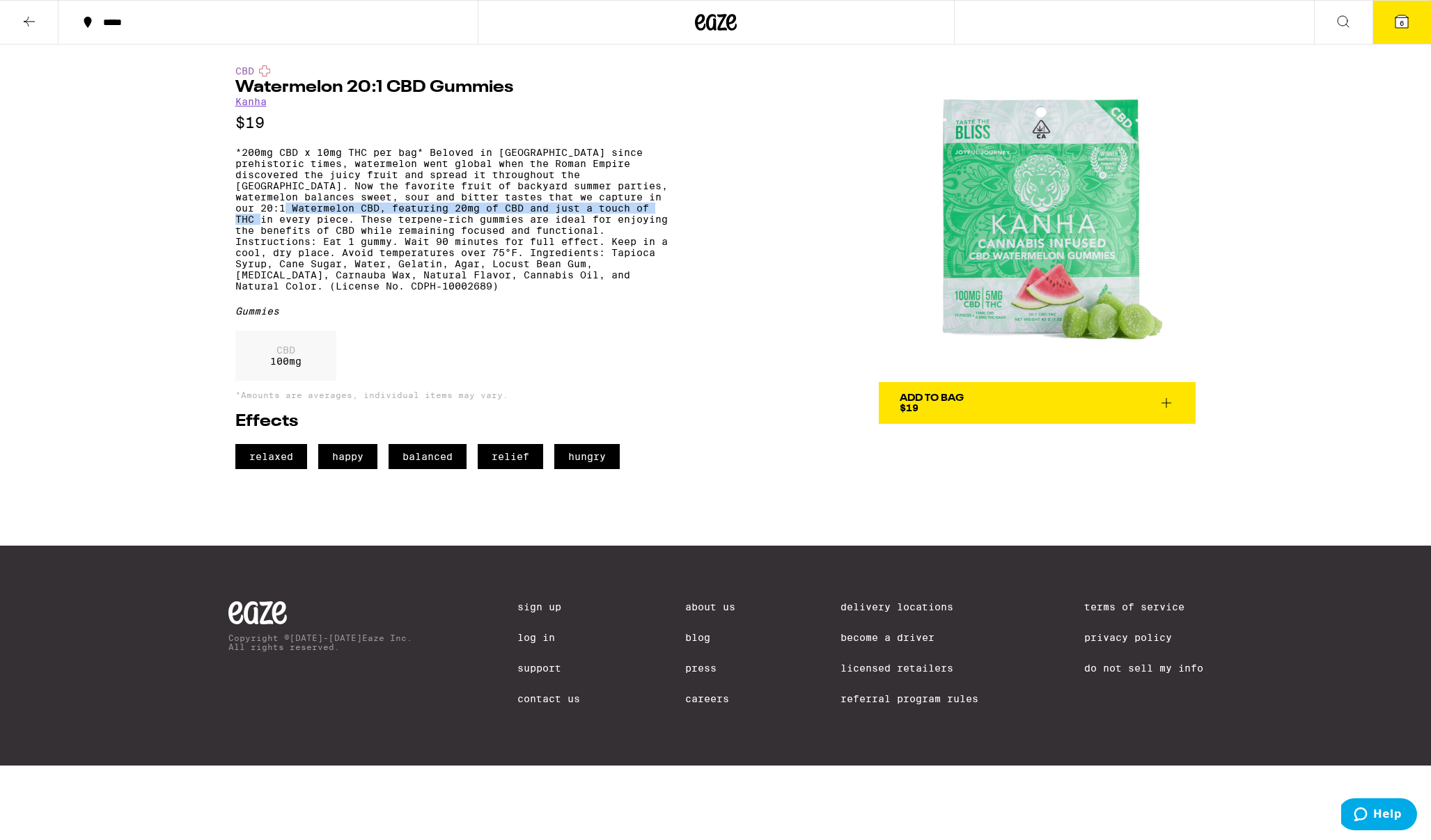
drag, startPoint x: 259, startPoint y: 222, endPoint x: 655, endPoint y: 221, distance: 396.0
click at [655, 221] on p "*200mg CBD x 10mg THC per bag* Beloved in Africa since prehistoric times, water…" at bounding box center [452, 219] width 432 height 145
click at [1031, 319] on img at bounding box center [1037, 223] width 316 height 316
click at [1046, 276] on img at bounding box center [1037, 223] width 316 height 316
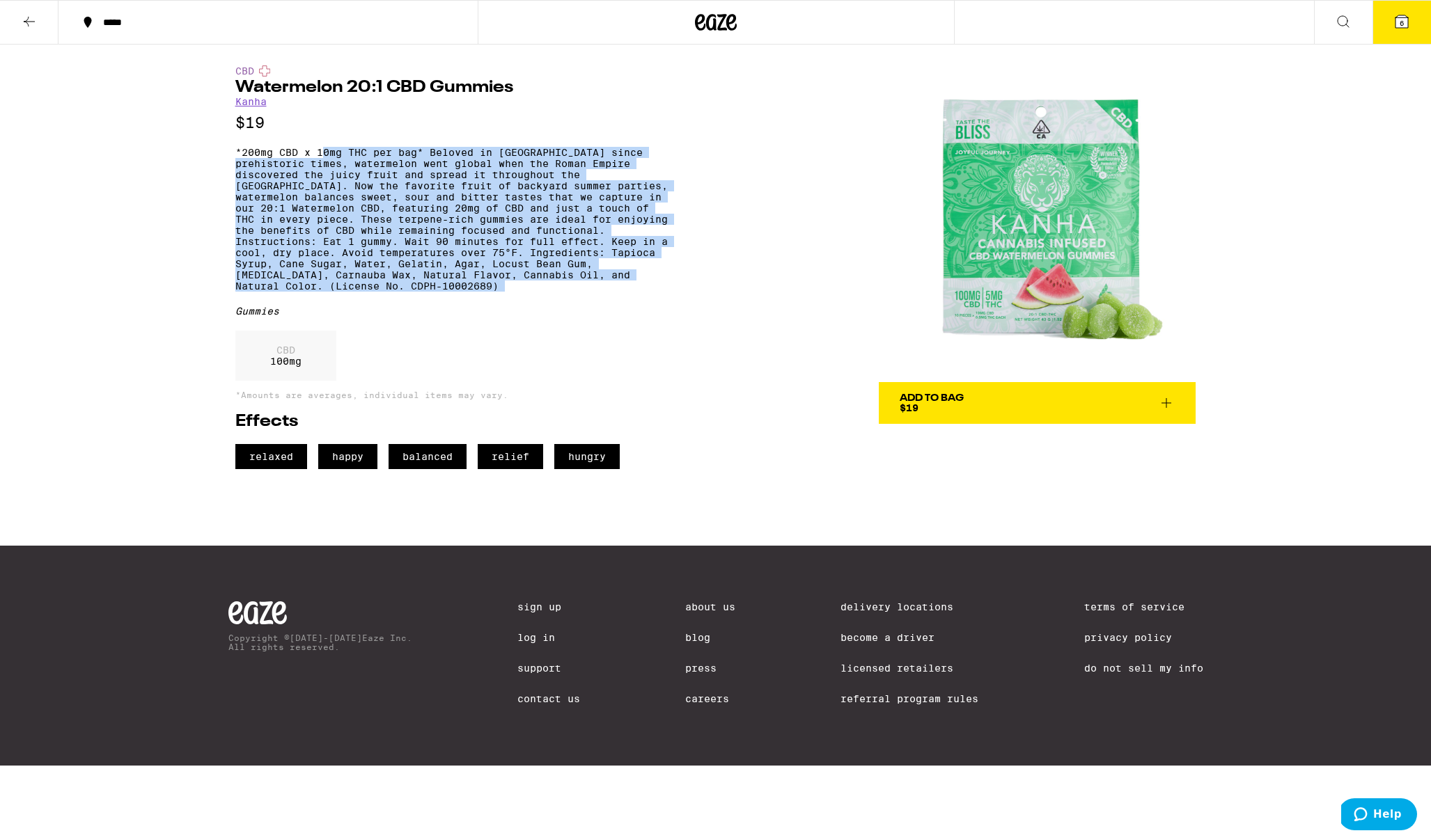
drag, startPoint x: 351, startPoint y: 158, endPoint x: 655, endPoint y: 322, distance: 345.4
click at [655, 322] on div "CBD Watermelon 20:1 CBD Gummies Kanha $19 *200mg CBD x 10mg THC per bag* Belove…" at bounding box center [452, 266] width 432 height 403
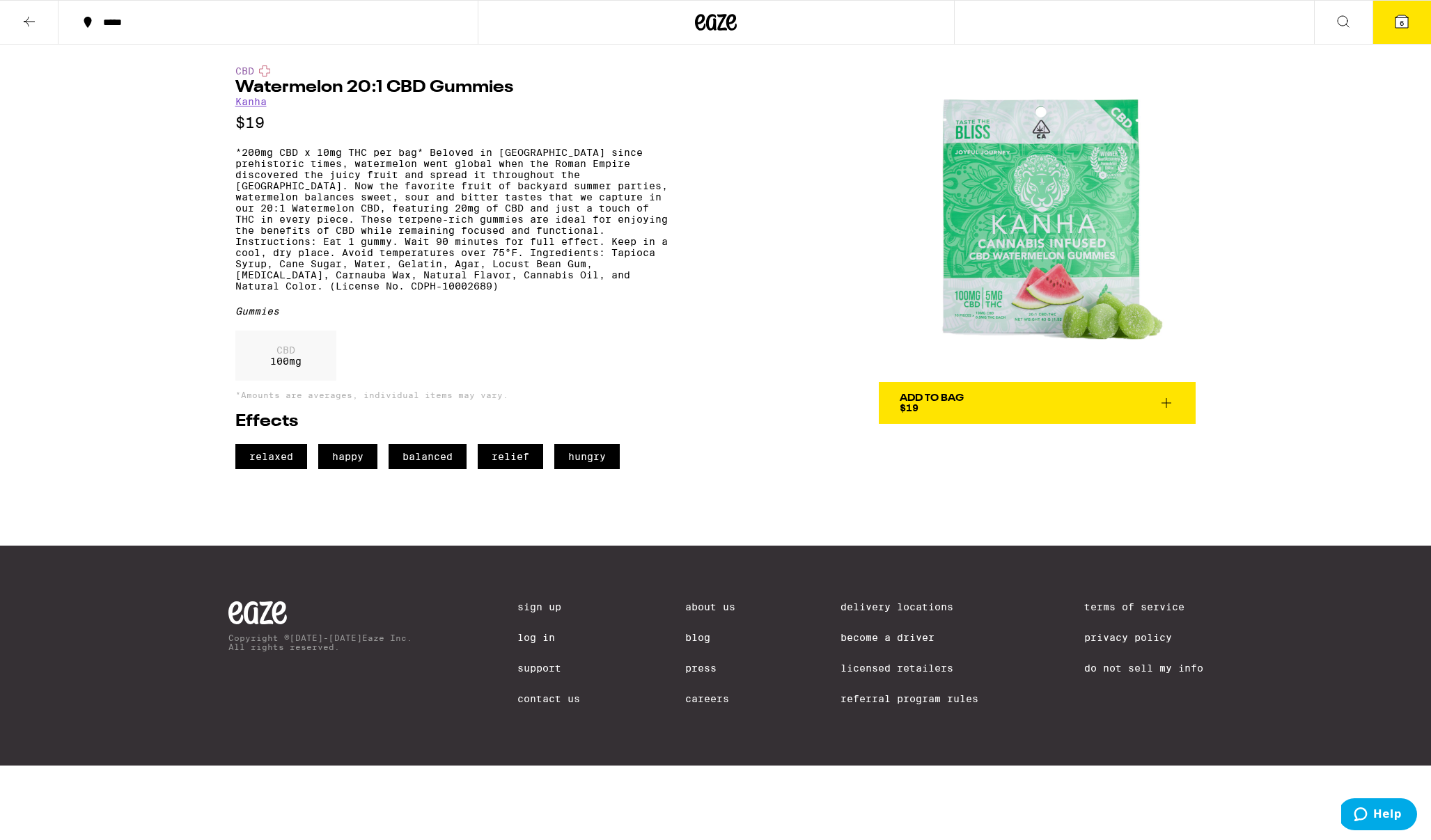
click at [655, 322] on div "CBD Watermelon 20:1 CBD Gummies Kanha $19 *200mg CBD x 10mg THC per bag* Belove…" at bounding box center [452, 266] width 432 height 403
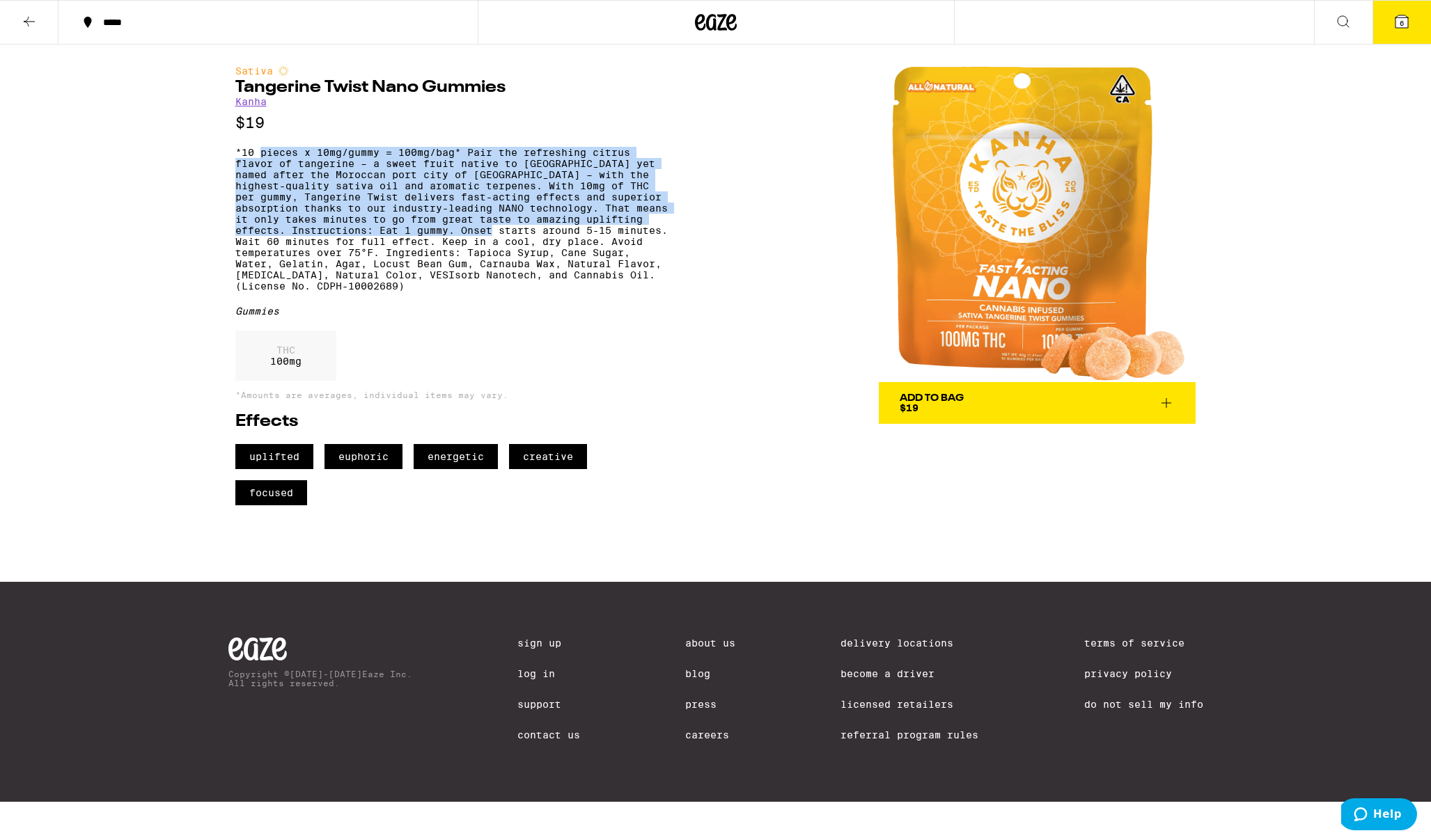
drag, startPoint x: 258, startPoint y: 159, endPoint x: 631, endPoint y: 246, distance: 383.0
click at [628, 244] on p "*10 pieces x 10mg/gummy = 100mg/bag* Pair the refreshing citrus flavor of tange…" at bounding box center [452, 219] width 432 height 145
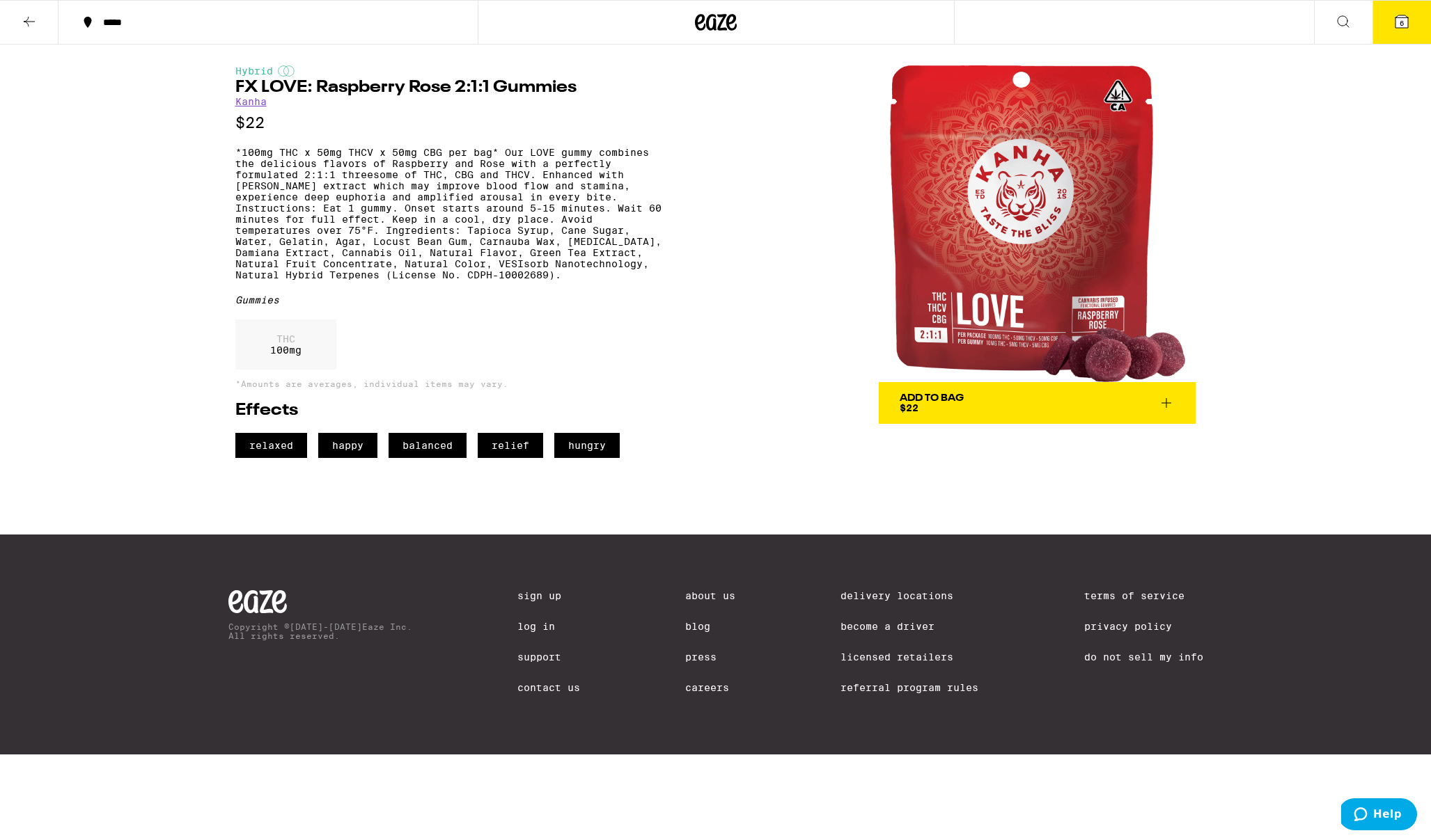
click at [1162, 403] on icon at bounding box center [1166, 402] width 17 height 17
